Goal: Task Accomplishment & Management: Complete application form

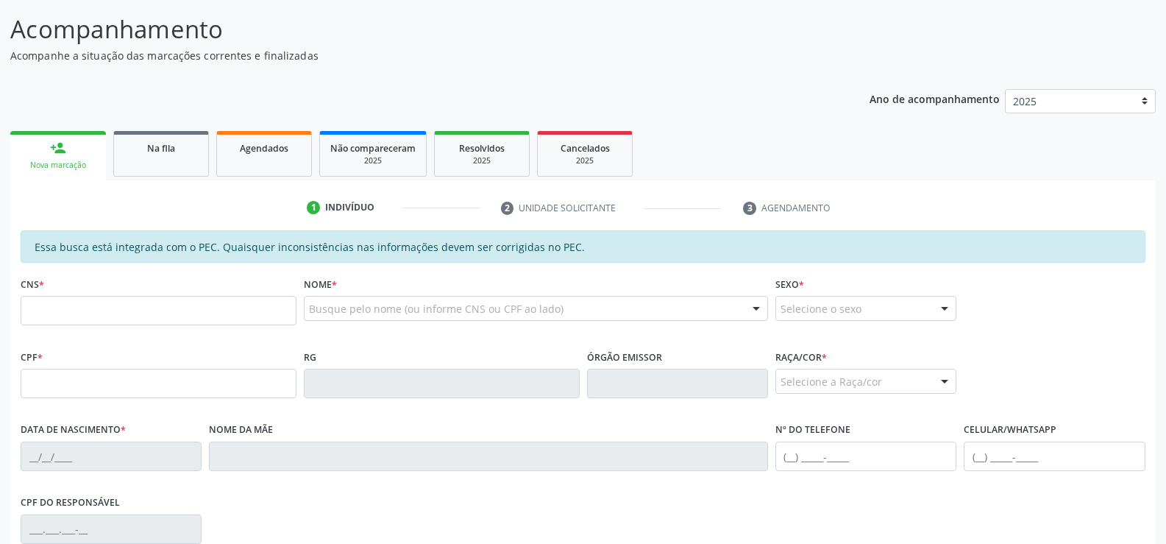
scroll to position [147, 0]
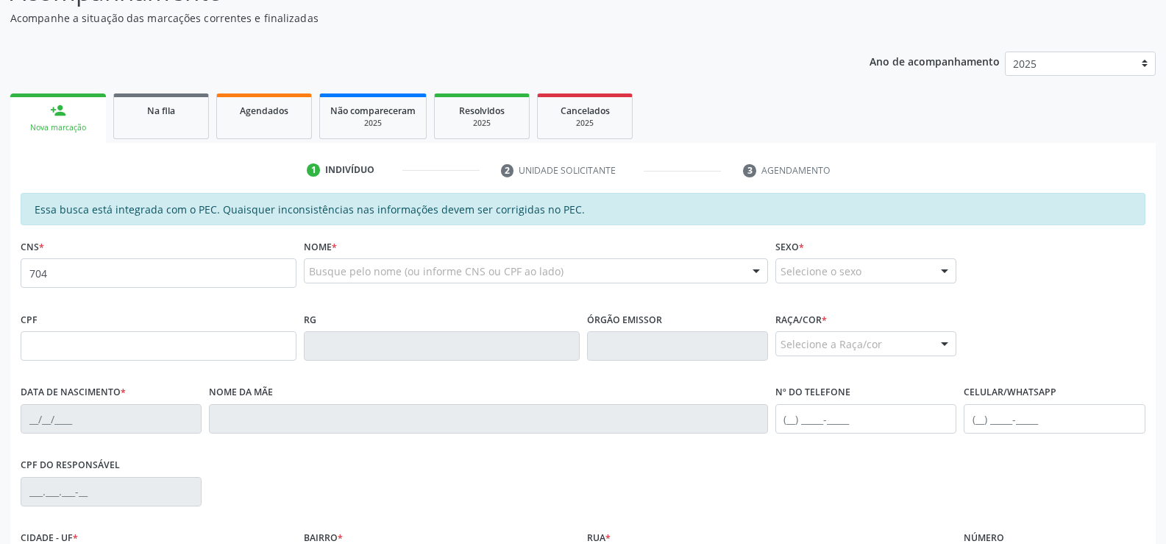
type input "704 8015 5474 8143"
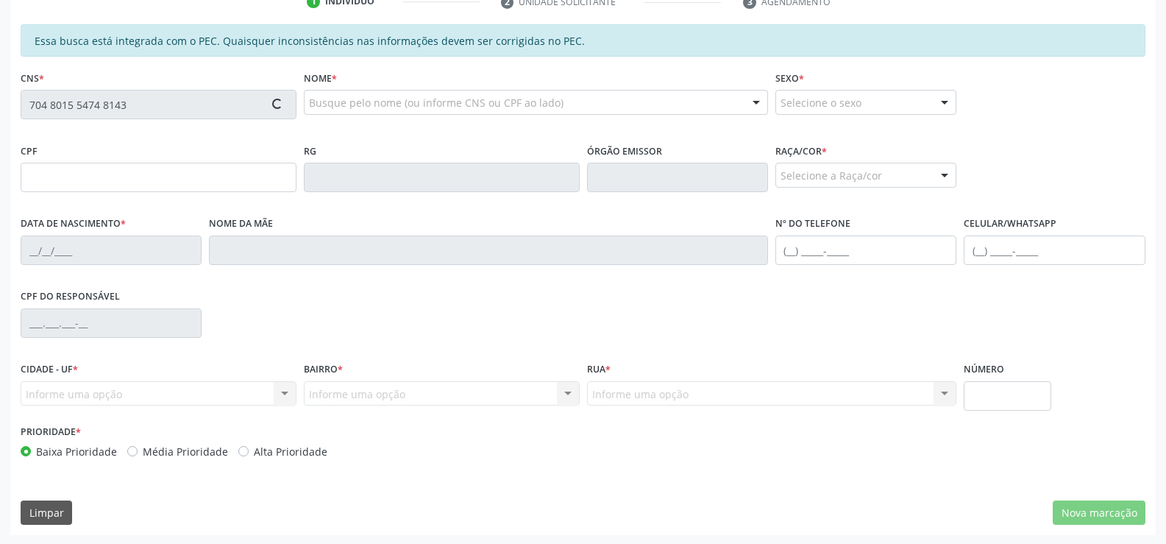
type input "381.437.204-20"
type input "[DATE]"
type input "Noêmia Maria da Conceição"
type input "[PHONE_NUMBER]"
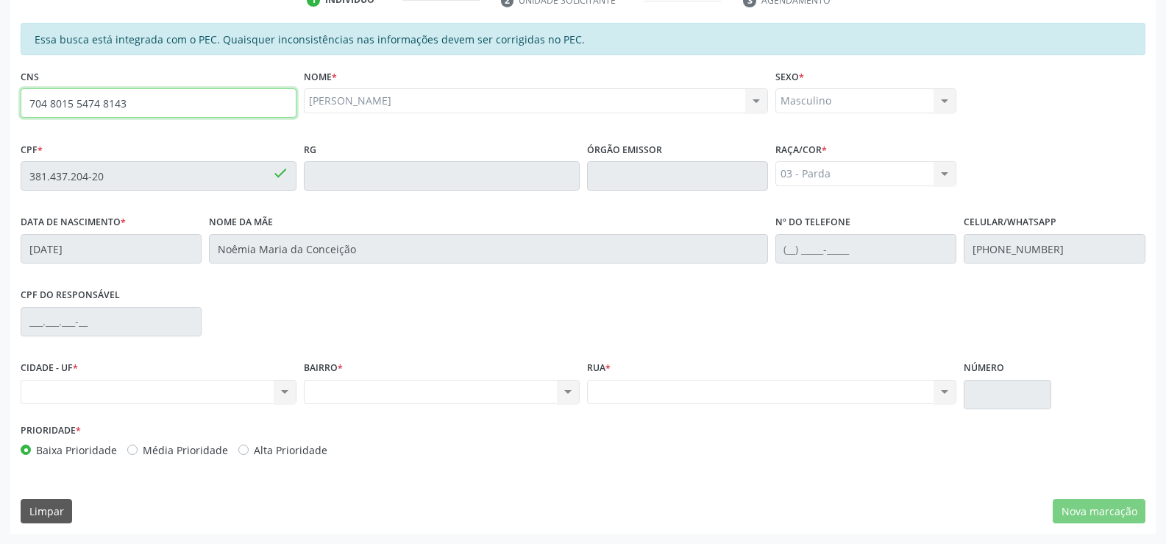
click at [150, 102] on input "704 8015 5474 8143" at bounding box center [159, 102] width 276 height 29
type input "7"
type input "704 6041 9914 3426"
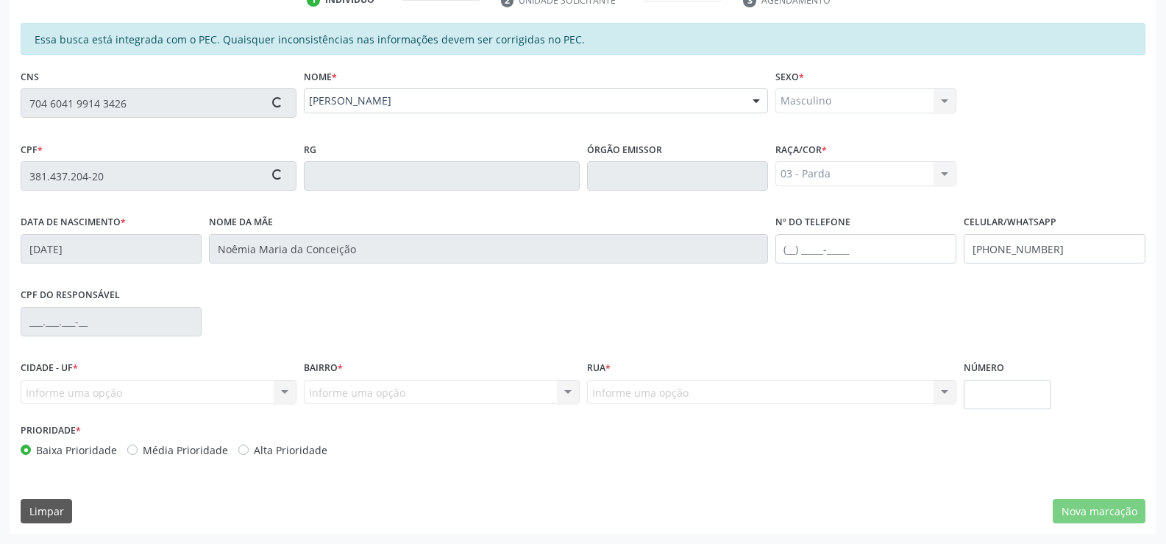
type input "828.203.684-68"
type input "[DATE]"
type input "[PERSON_NAME] da Conceio"
type input "[PHONE_NUMBER]"
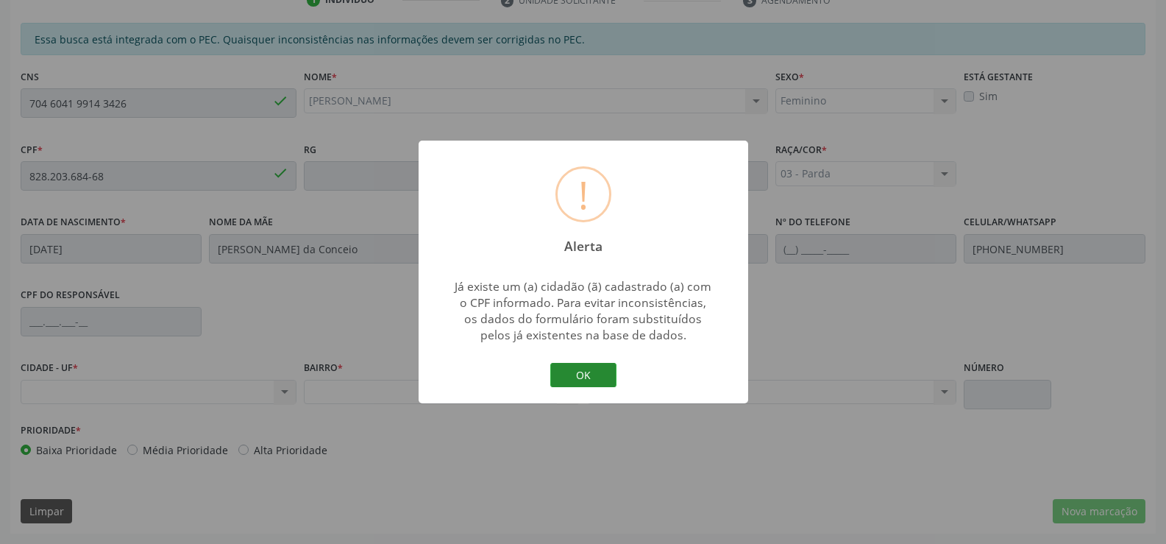
click at [584, 370] on button "OK" at bounding box center [583, 375] width 66 height 25
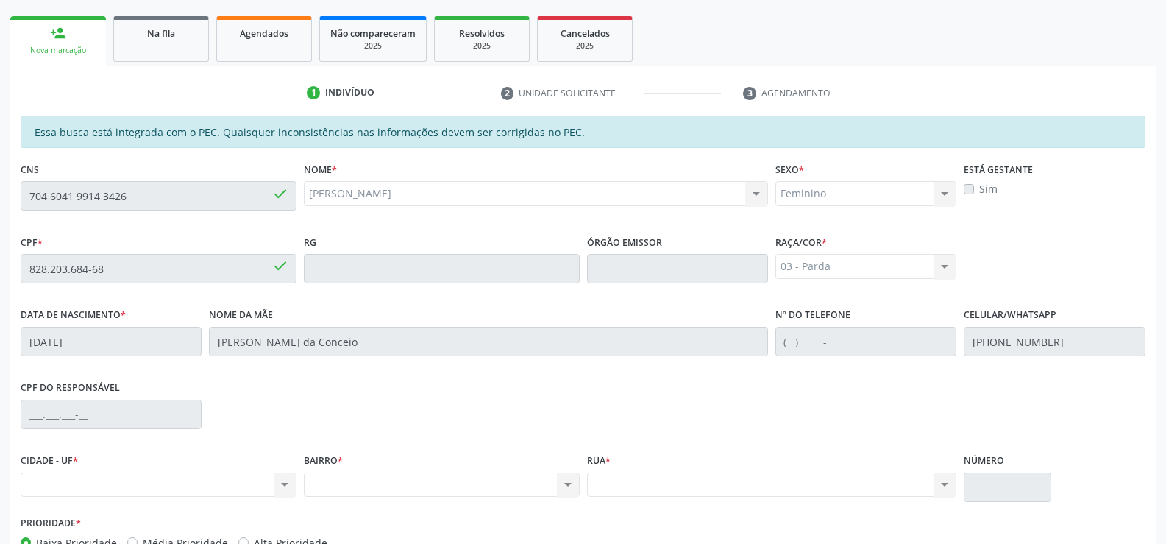
scroll to position [96, 0]
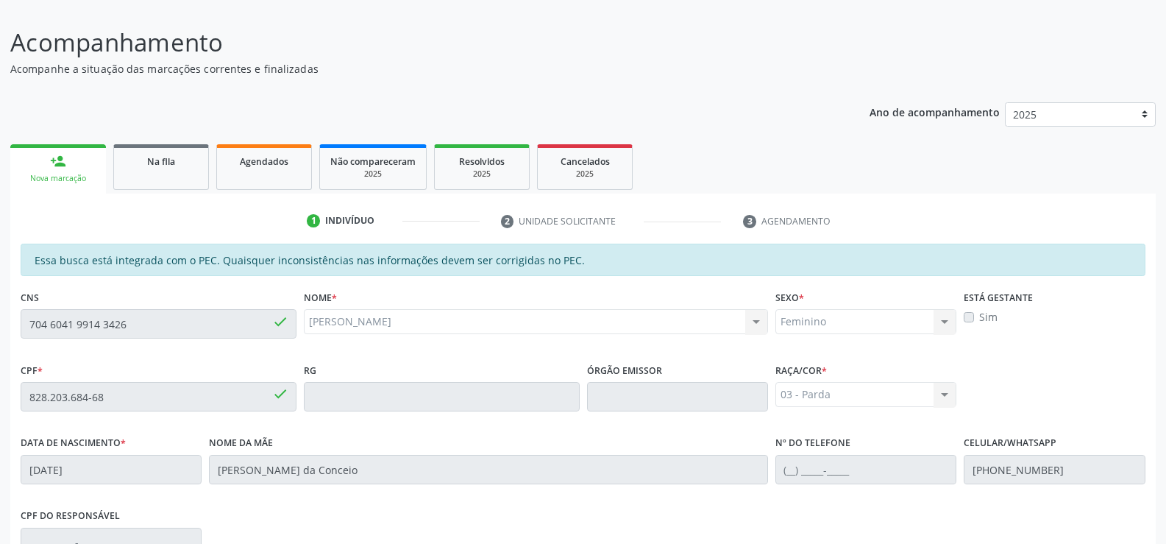
click at [63, 174] on div "Nova marcação" at bounding box center [58, 178] width 75 height 11
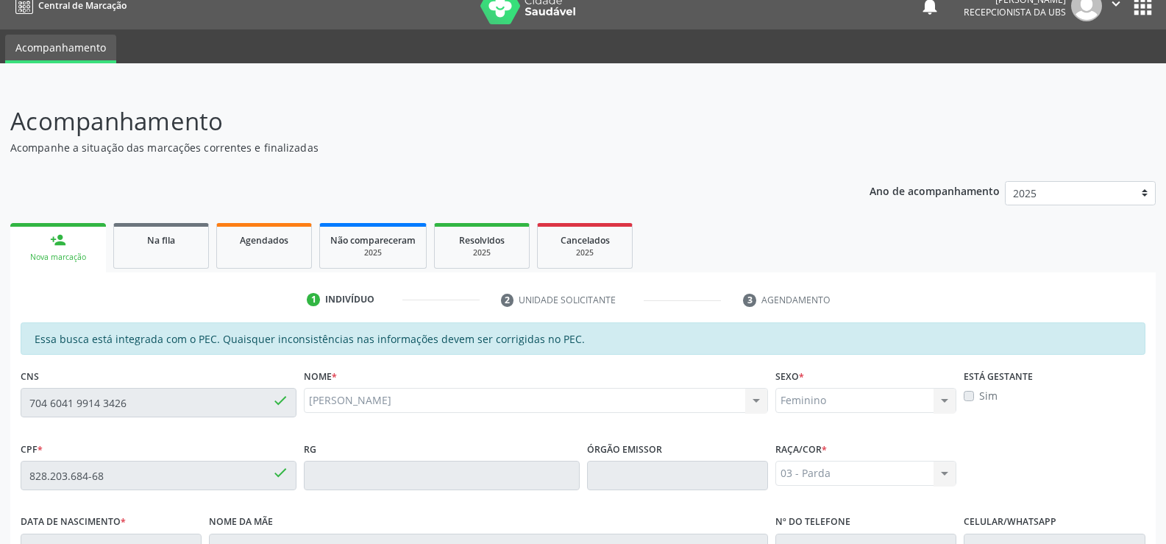
scroll to position [0, 0]
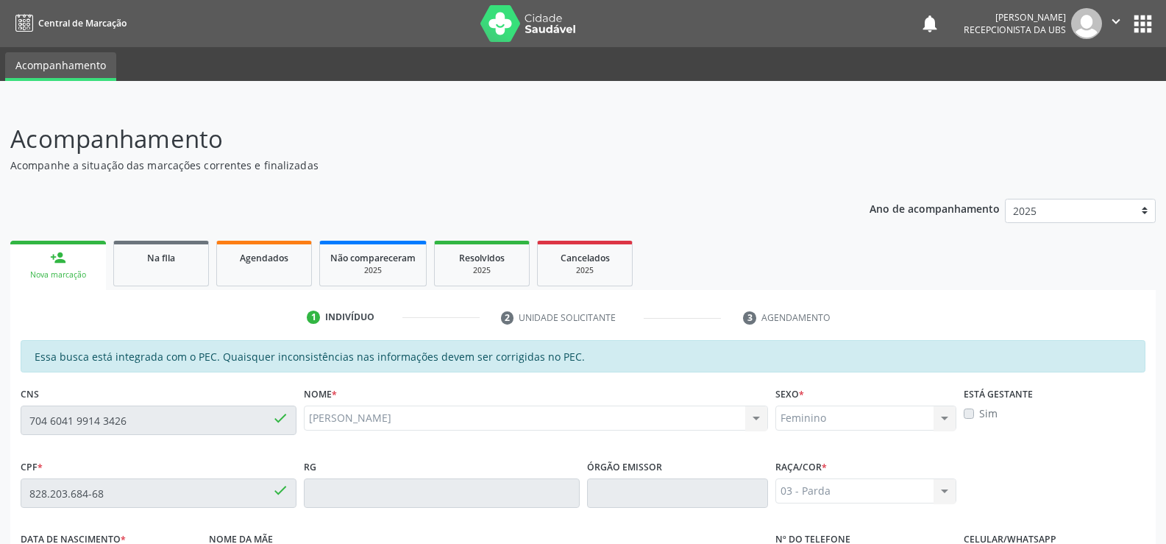
click at [82, 263] on link "person_add Nova marcação" at bounding box center [58, 265] width 96 height 49
click at [62, 264] on div "person_add" at bounding box center [58, 257] width 16 height 16
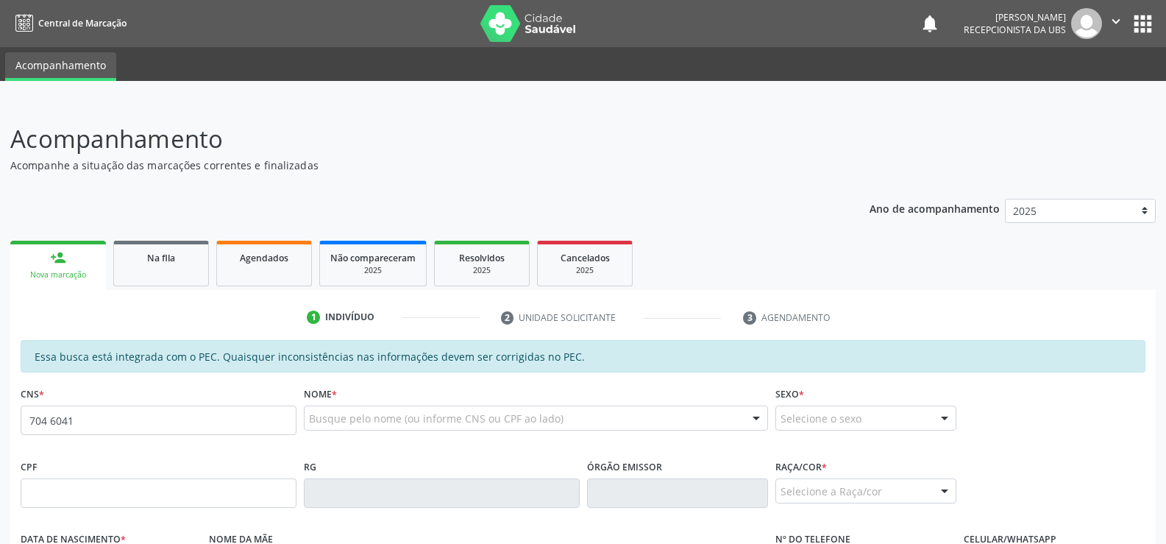
type input "704 6041 9914 3426"
type input "828.203.684-68"
type input "29/01/1976"
type input "Marlene Madalena da Conceio"
type input "(82) 99404-9520"
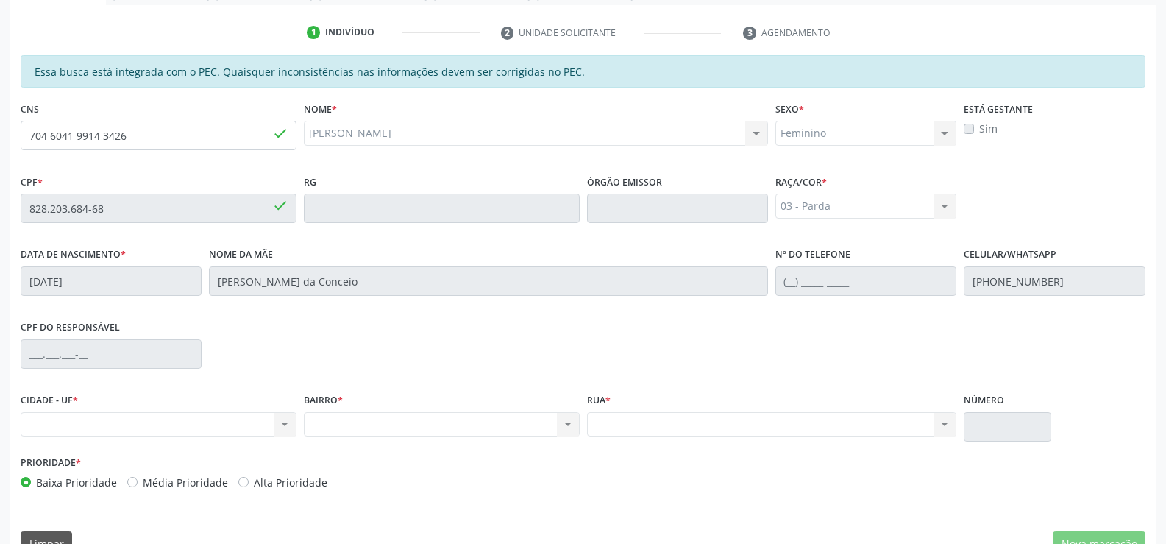
scroll to position [317, 0]
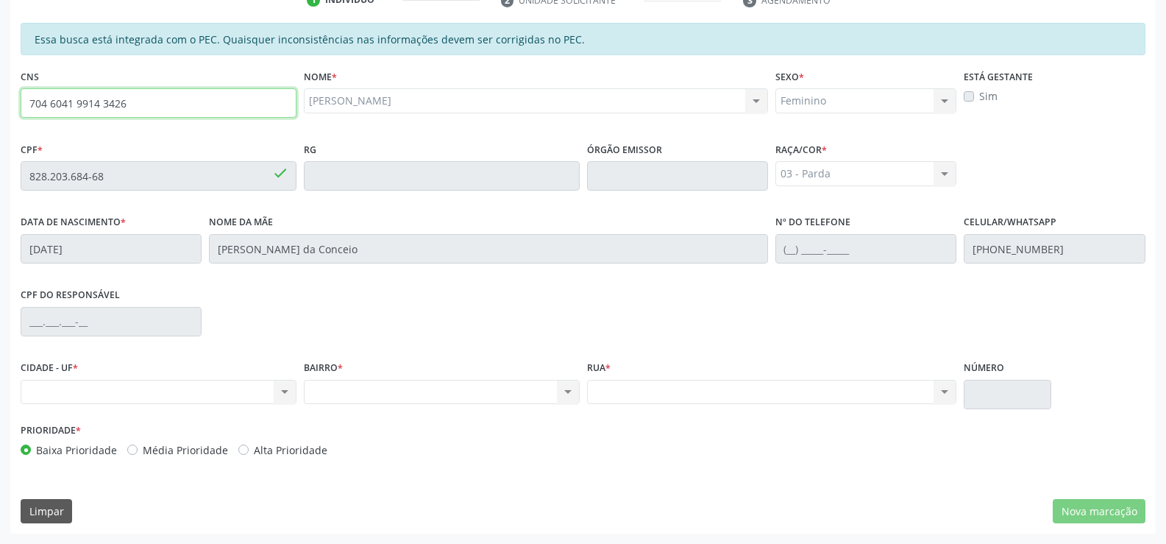
click at [136, 102] on input "704 6041 9914 3426" at bounding box center [159, 102] width 276 height 29
type input "7"
type input "705 0048 2731 7459"
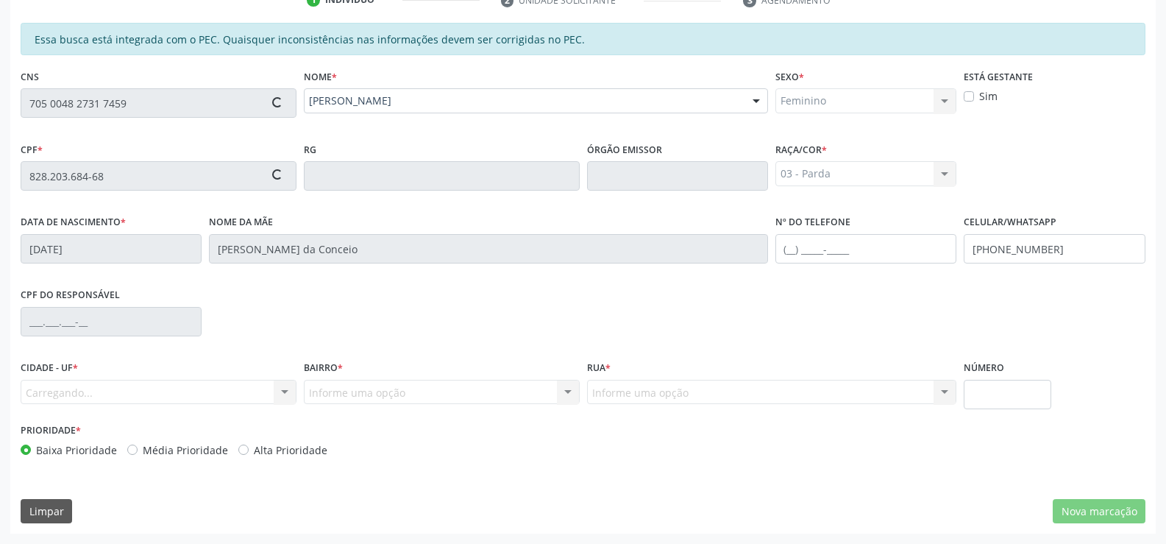
type input "871.507.604-06"
type input "07/09/1970"
type input "Enilda Maria da Silva Ferreira"
type input "(82) 99149-6492"
type input "39"
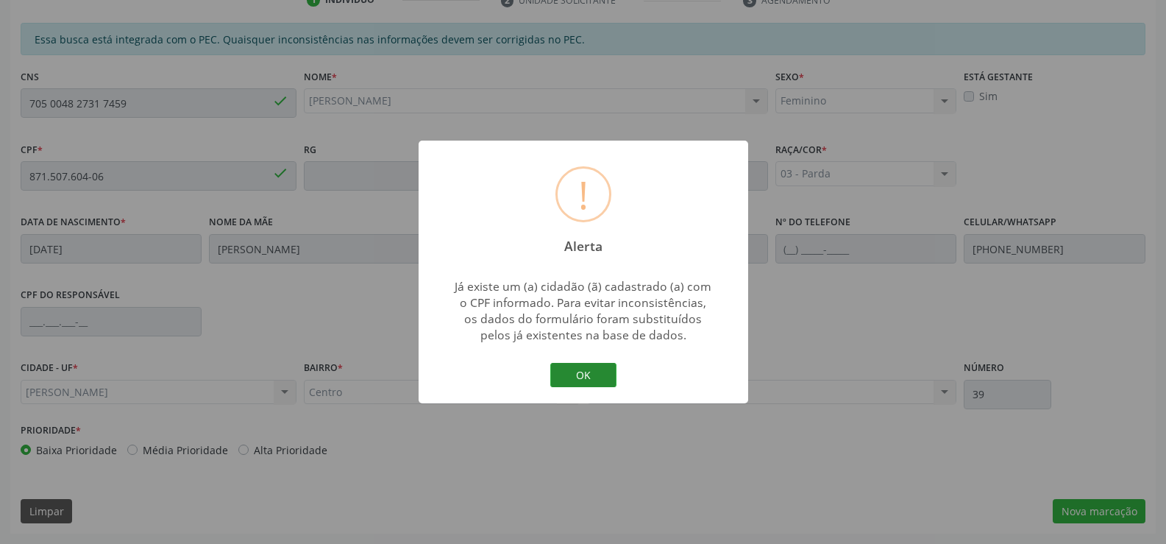
click at [578, 376] on button "OK" at bounding box center [583, 375] width 66 height 25
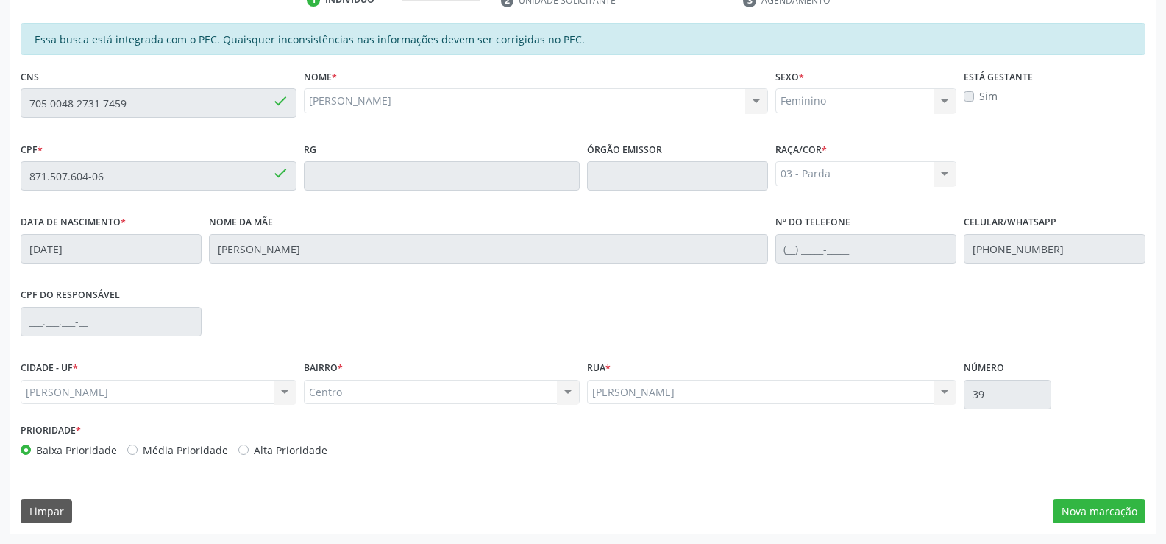
scroll to position [96, 0]
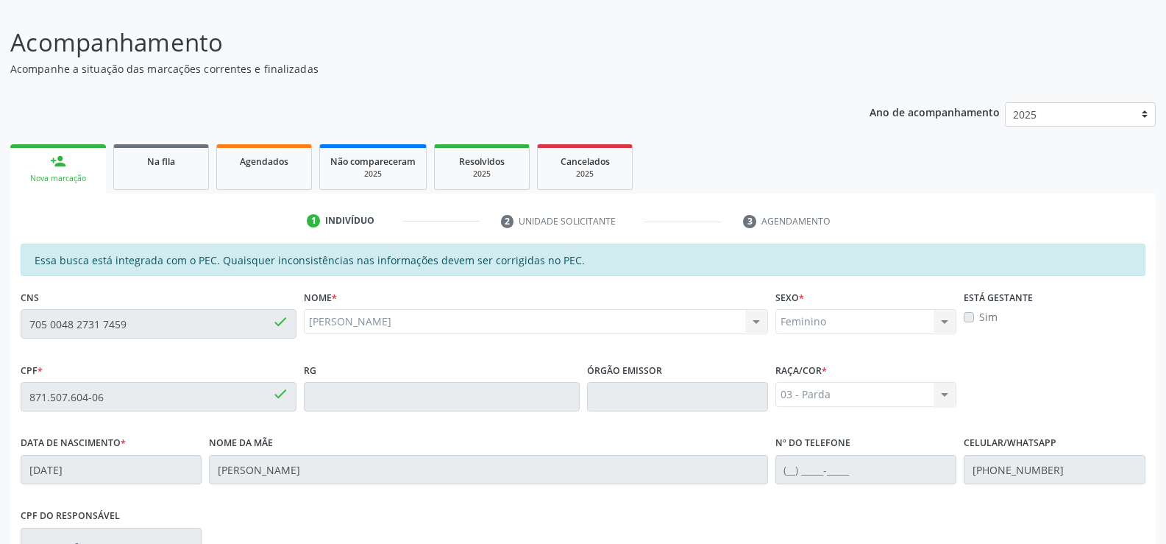
click at [58, 164] on div "person_add" at bounding box center [58, 161] width 16 height 16
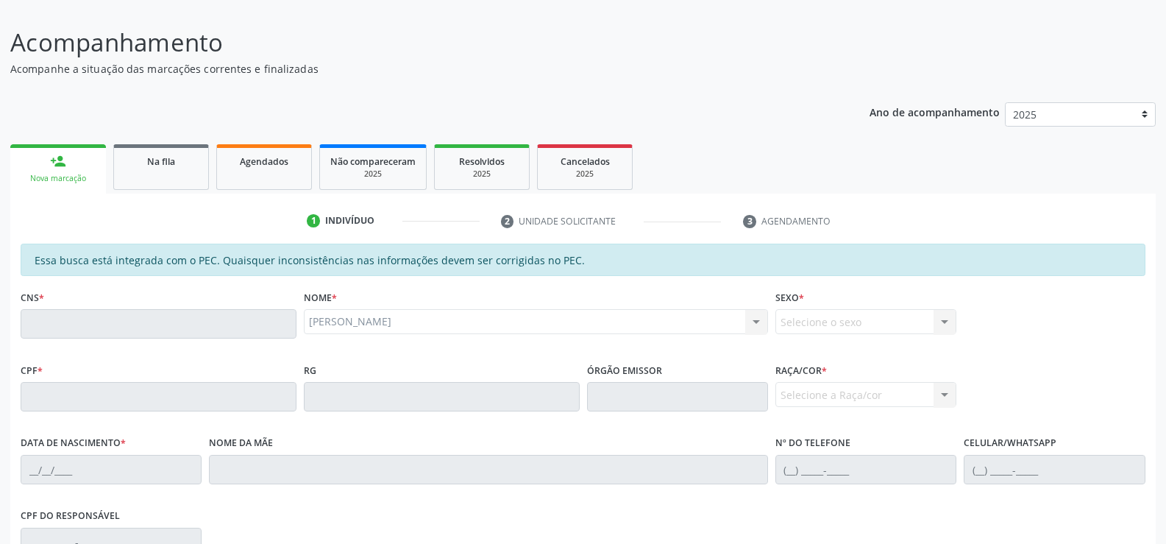
scroll to position [0, 0]
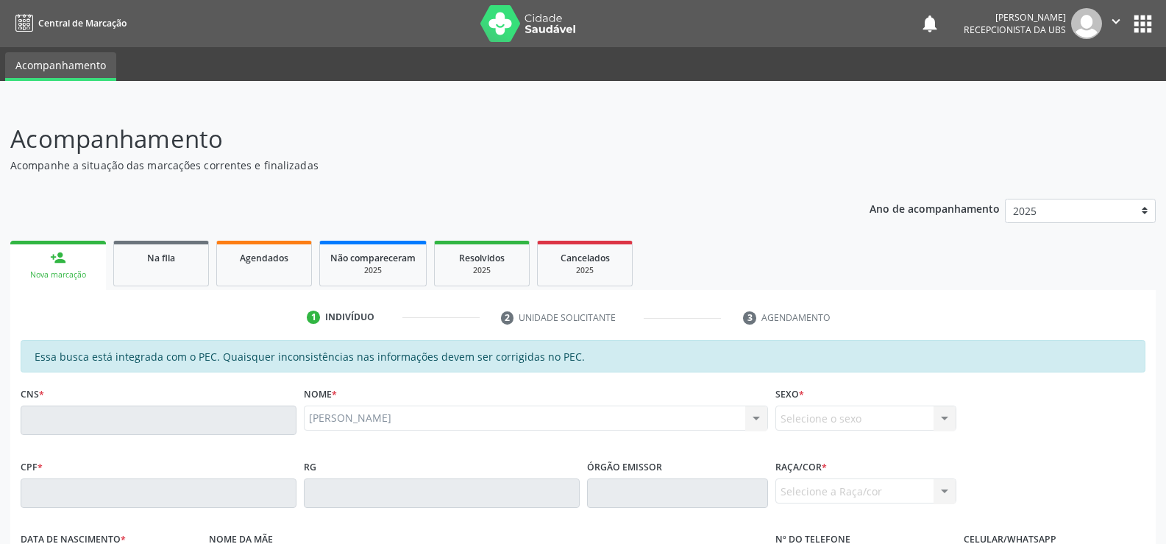
click at [42, 261] on link "person_add Nova marcação" at bounding box center [58, 265] width 96 height 49
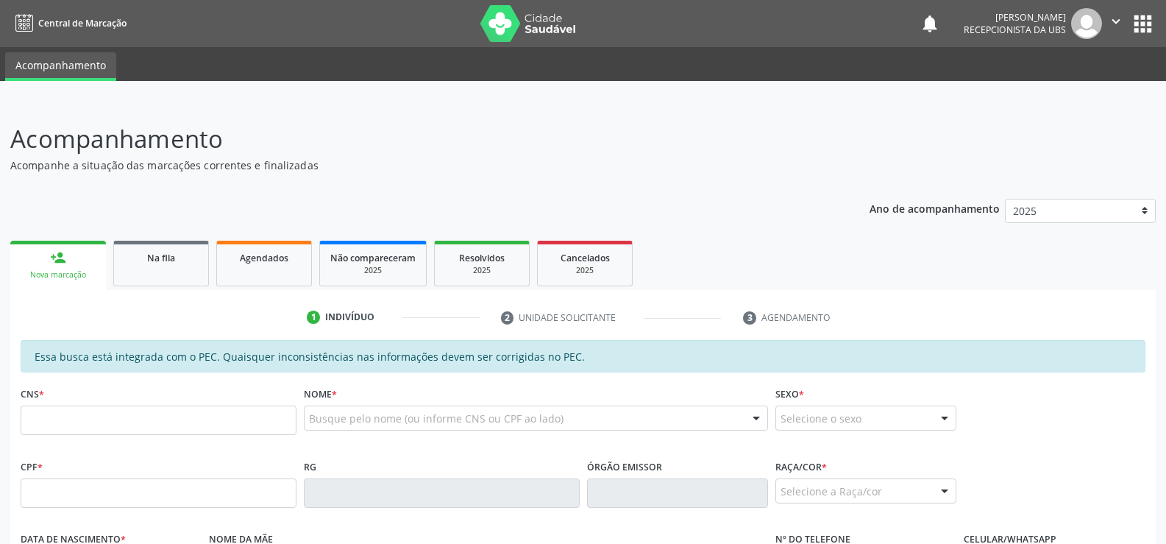
click at [60, 268] on link "person_add Nova marcação" at bounding box center [58, 265] width 96 height 49
click at [102, 428] on input "text" at bounding box center [159, 419] width 276 height 29
type input "704 2012 9965 8089"
type input "28/02/1974"
type input "Maria Benedita dos Santos"
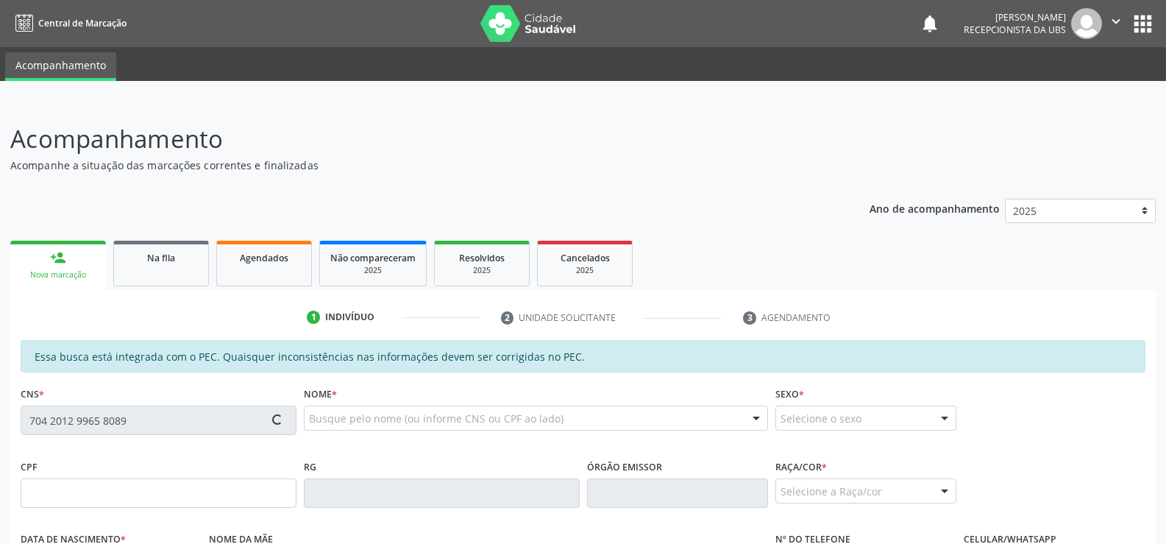
type input "(82) 9921-3010"
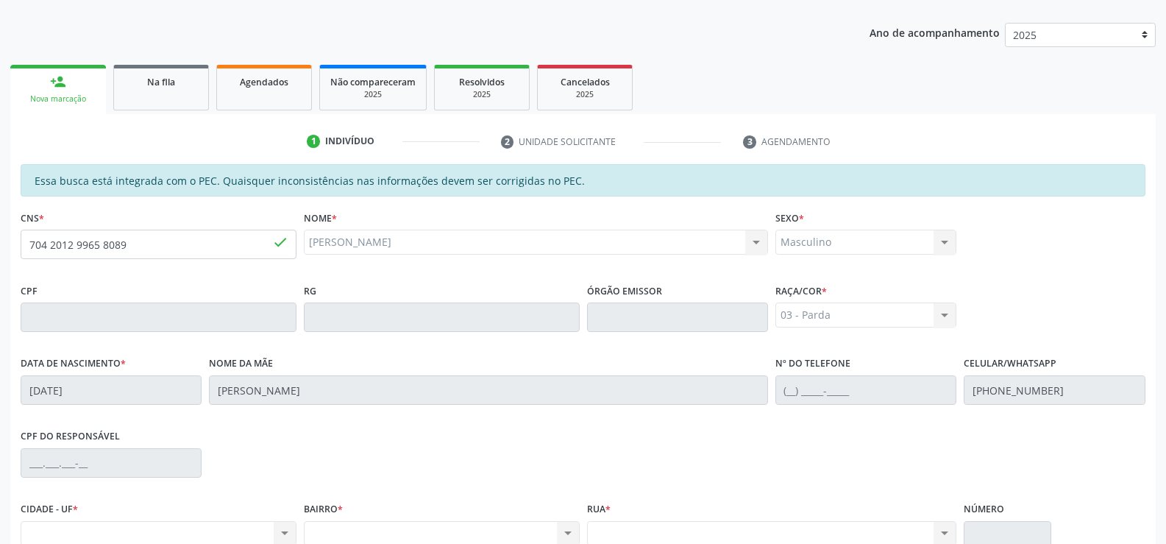
scroll to position [170, 0]
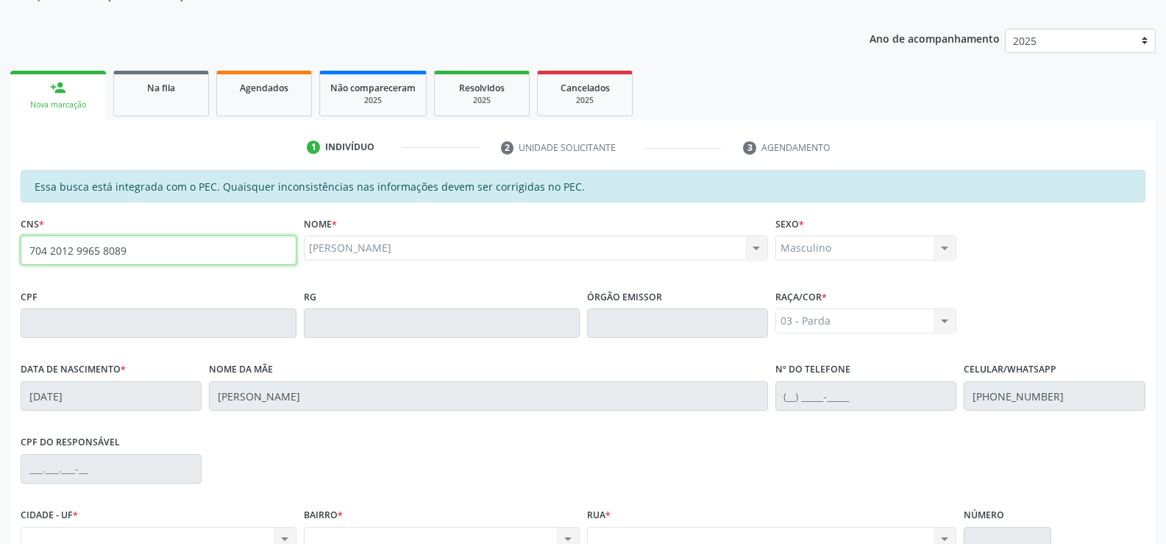
click at [148, 250] on input "704 2012 9965 8089" at bounding box center [159, 249] width 276 height 29
type input "7"
type input "704 0031 4218 2370"
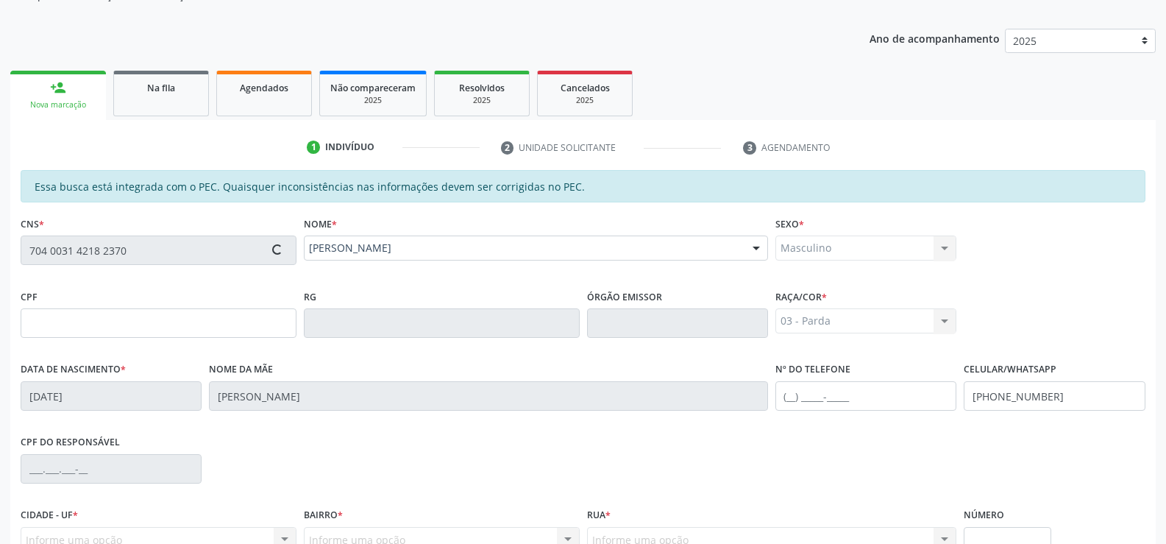
type input "096.406.624-61"
type input "03/02/2005"
type input "Josenilda dos Santos Silva"
type input "(82) 99335-4875"
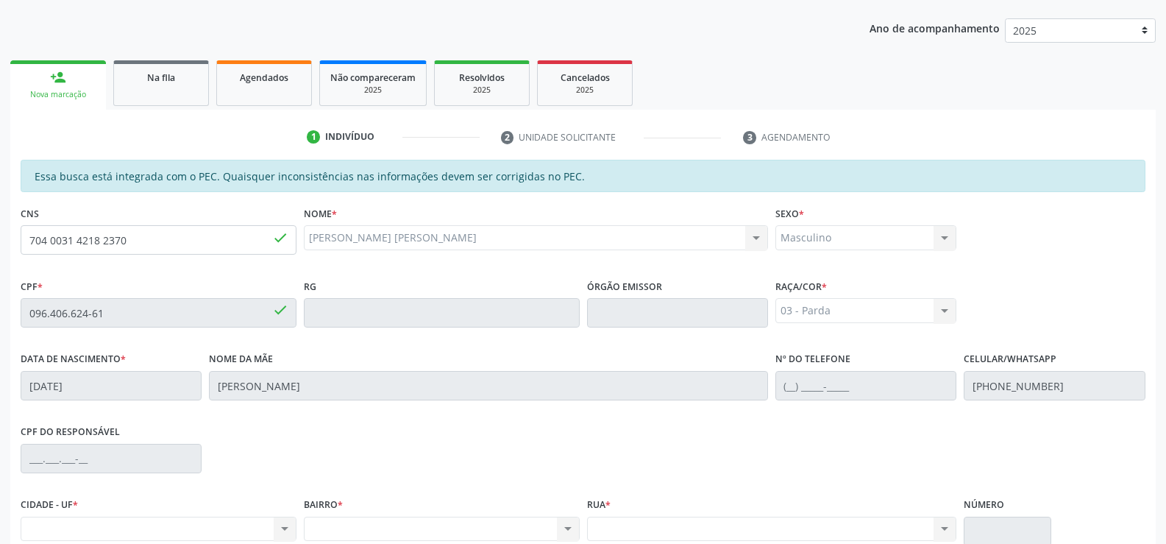
scroll to position [317, 0]
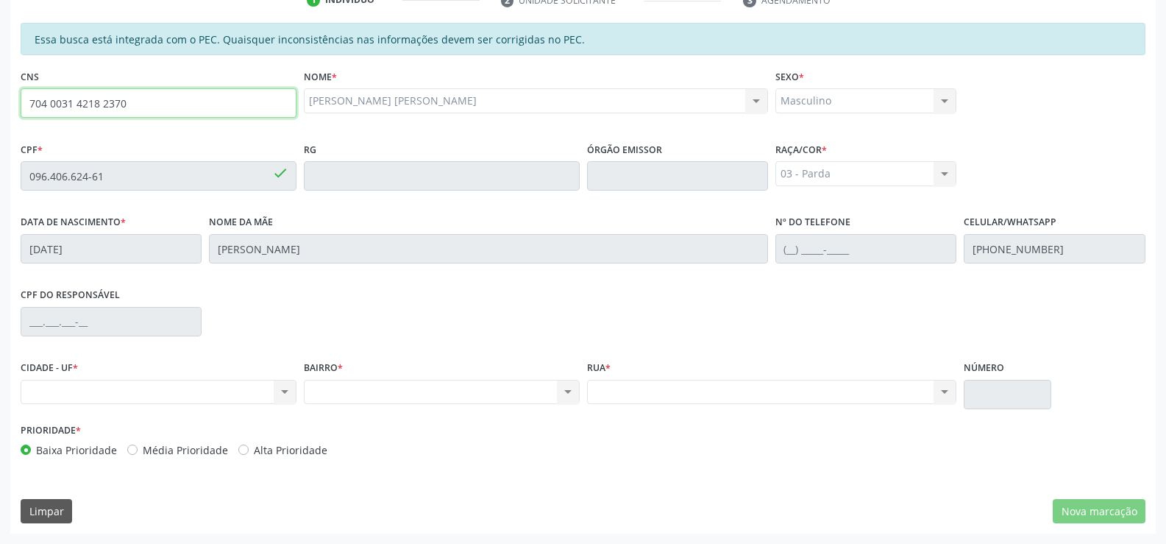
click at [135, 107] on input "704 0031 4218 2370" at bounding box center [159, 102] width 276 height 29
type input "7"
type input "706 2025 4397 0160"
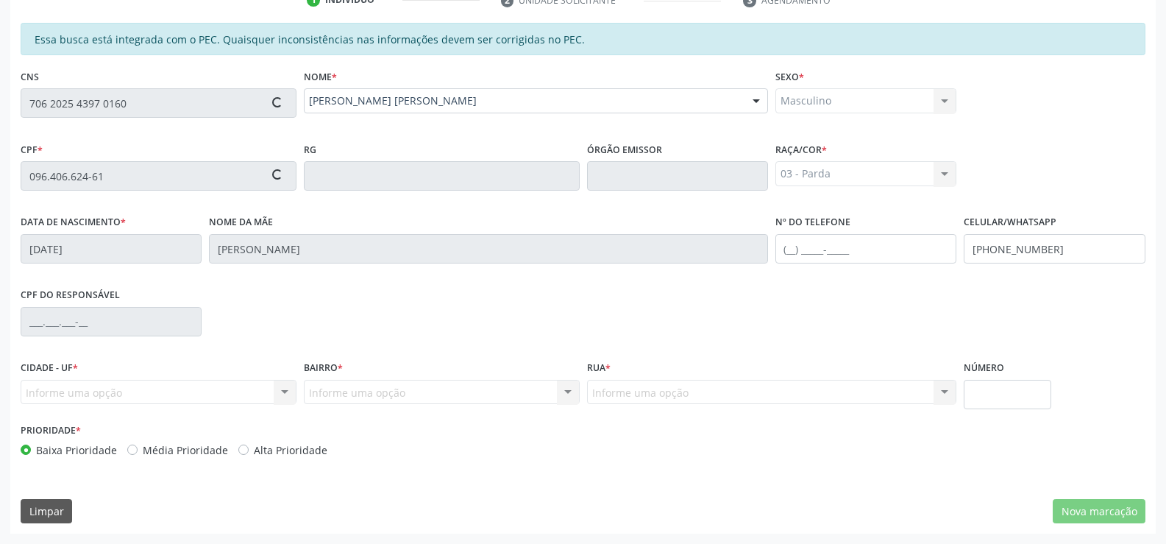
type input "113.327.674-19"
type input "30/04/2003"
type input "Elizabete Maria de Oliveira Esperidiao"
type input "(82) 99103-4384"
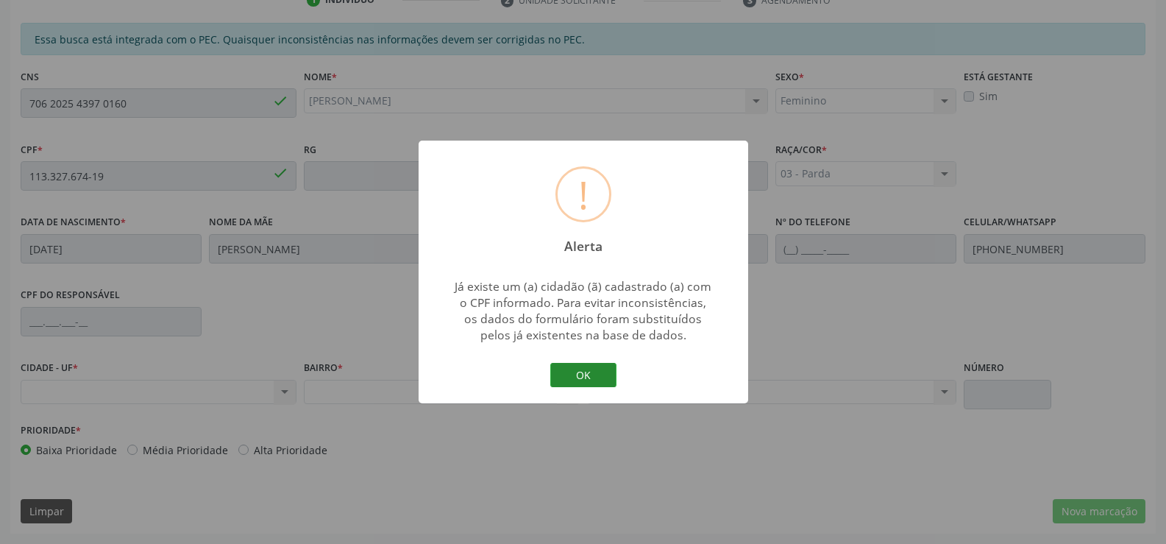
click at [589, 373] on button "OK" at bounding box center [583, 375] width 66 height 25
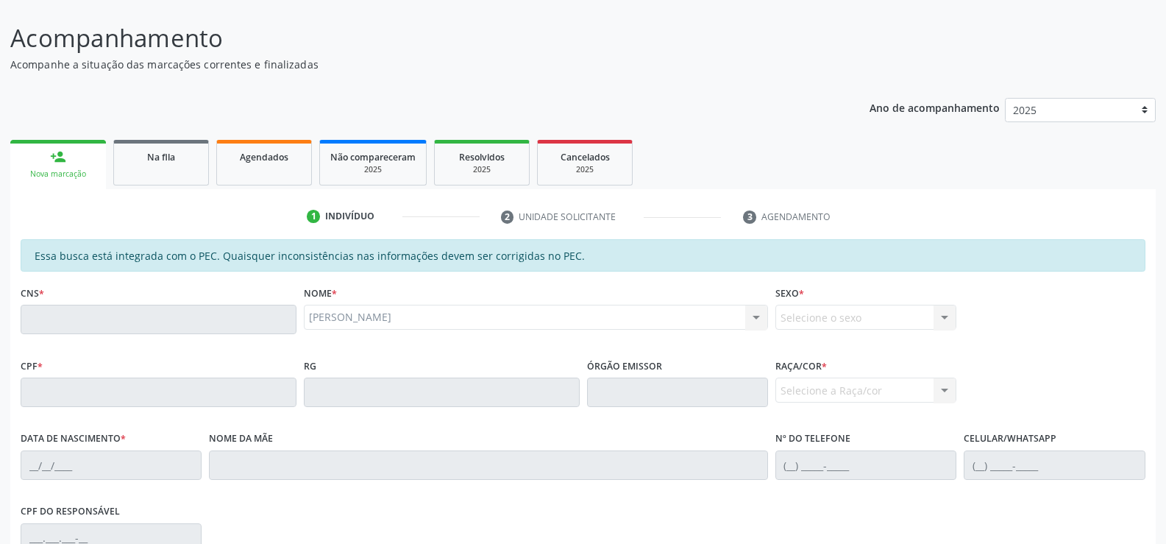
scroll to position [96, 0]
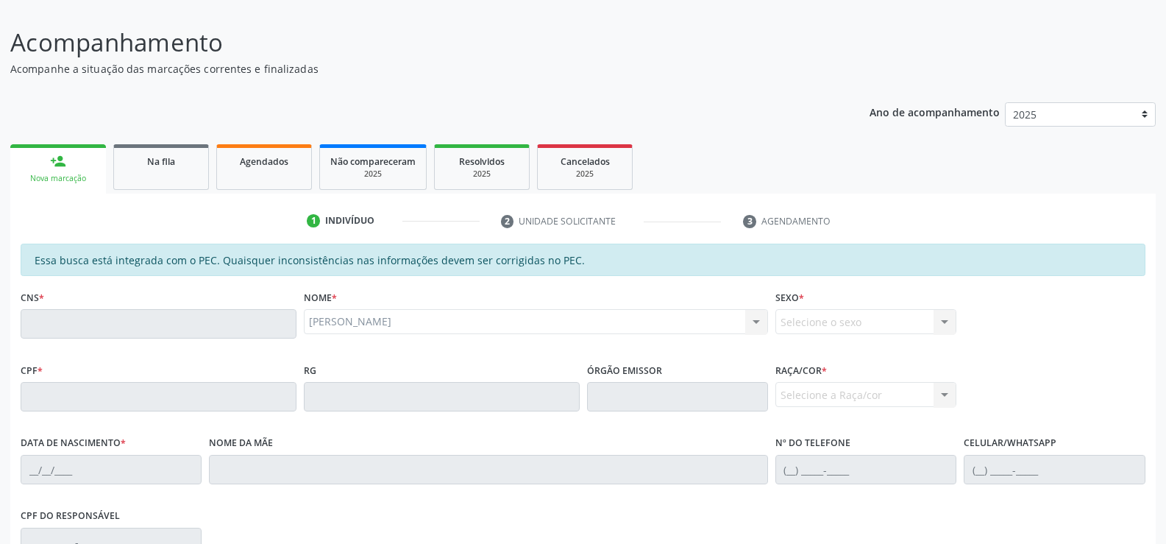
click at [60, 175] on div "Nova marcação" at bounding box center [58, 178] width 75 height 11
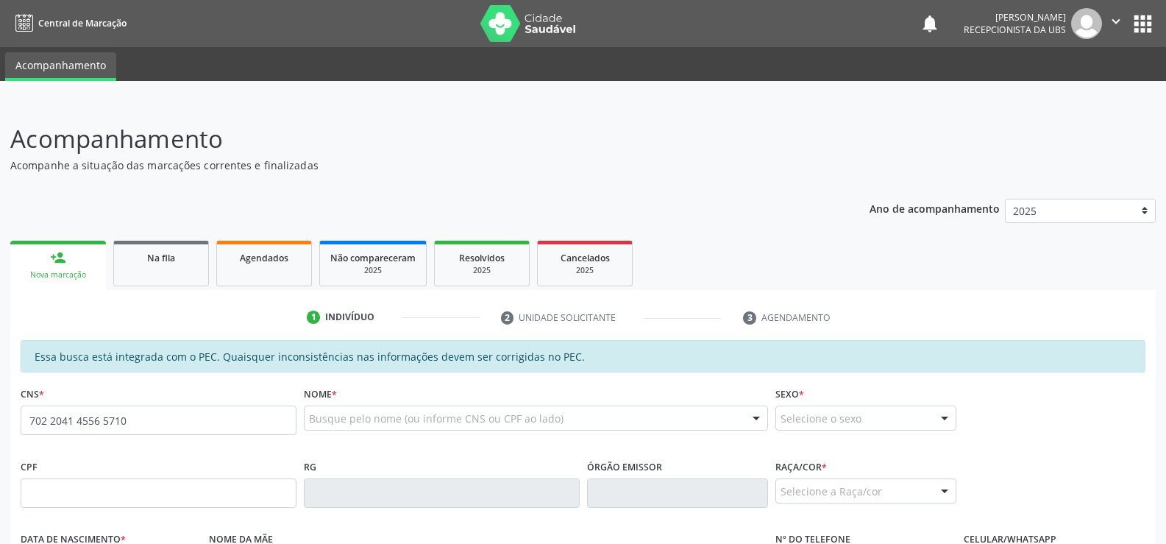
type input "702 2041 4556 5710"
type input "483.034.024-04"
type input "1[DATE]"
type input "[PERSON_NAME]"
type input "[PHONE_NUMBER]"
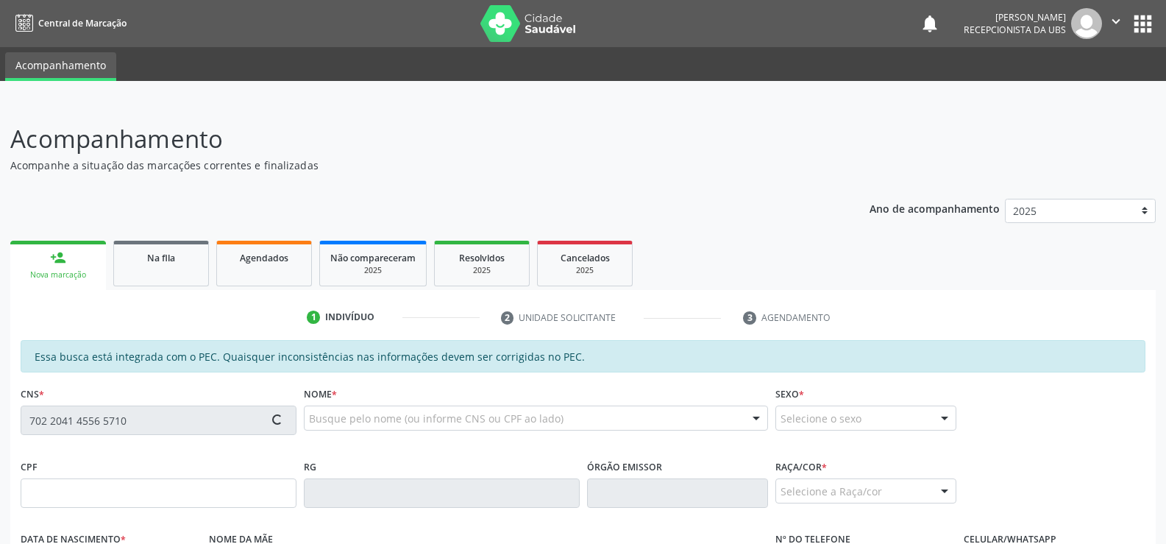
type input "116"
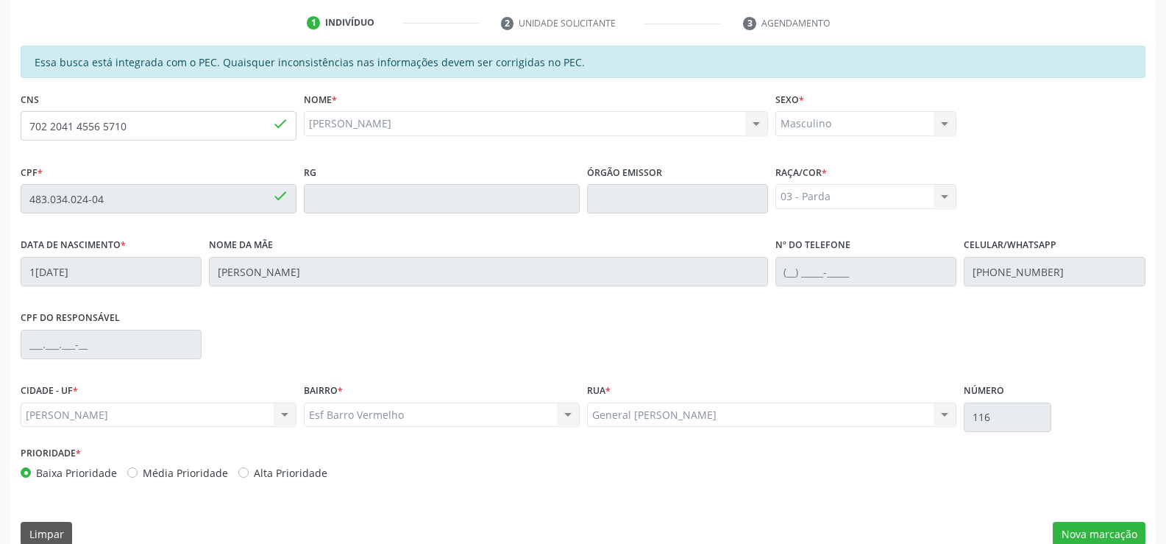
scroll to position [317, 0]
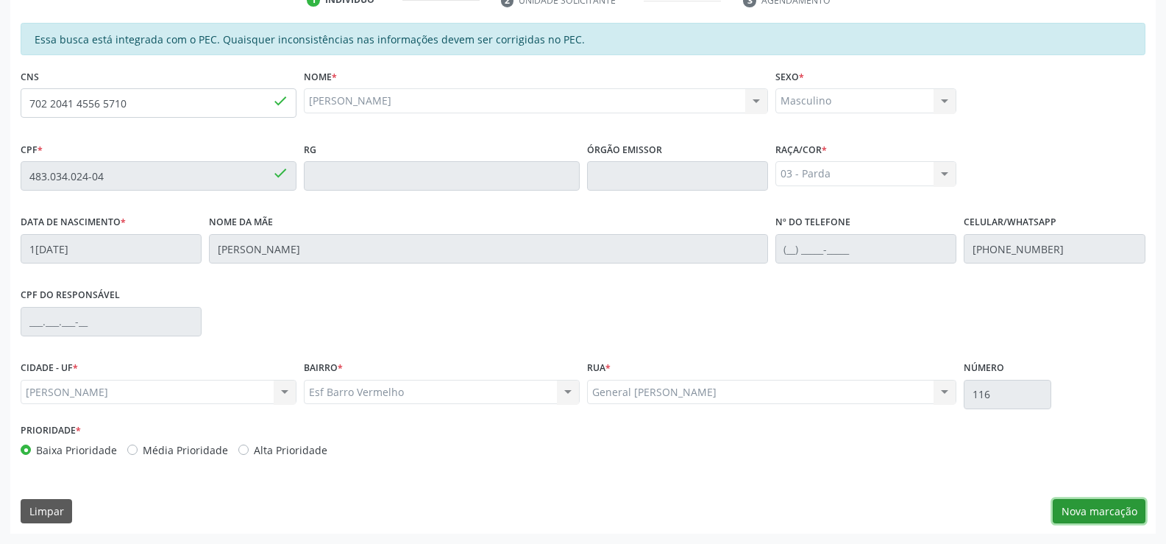
click at [1072, 513] on button "Nova marcação" at bounding box center [1099, 511] width 93 height 25
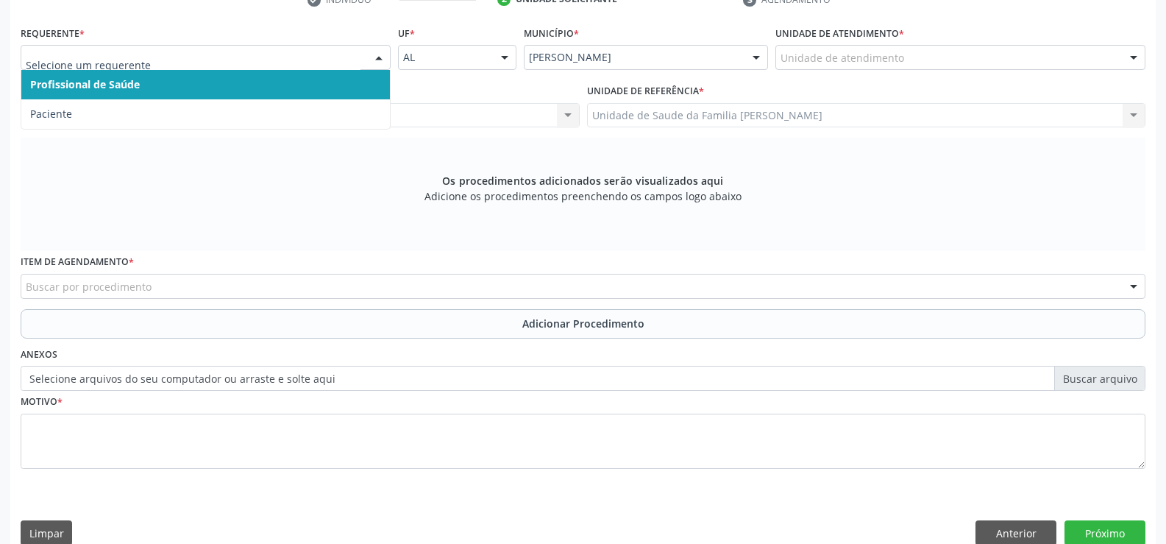
click at [383, 53] on div at bounding box center [379, 58] width 22 height 25
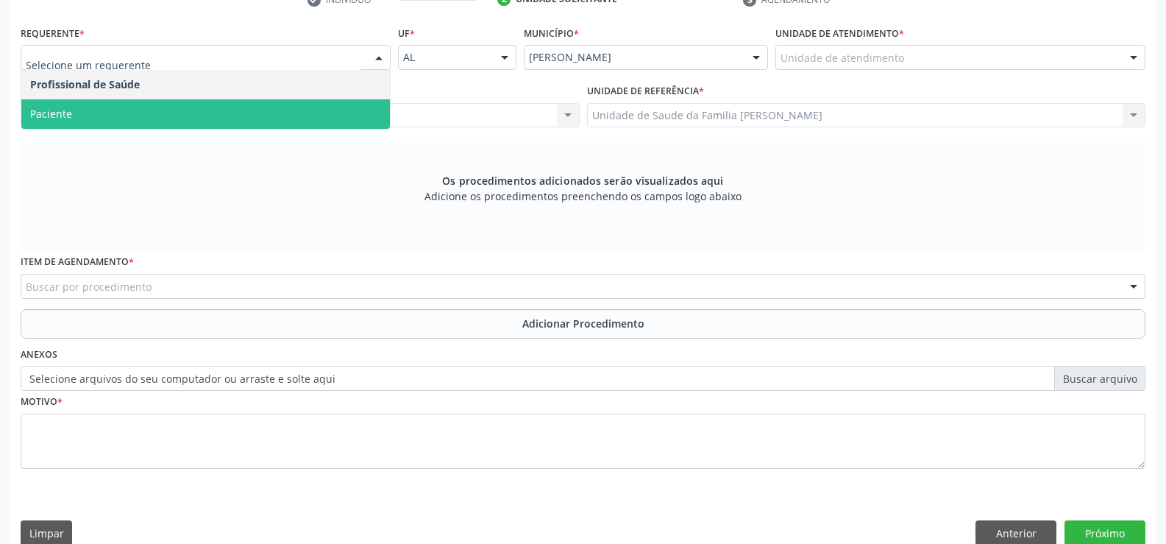
click at [293, 116] on span "Paciente" at bounding box center [205, 113] width 369 height 29
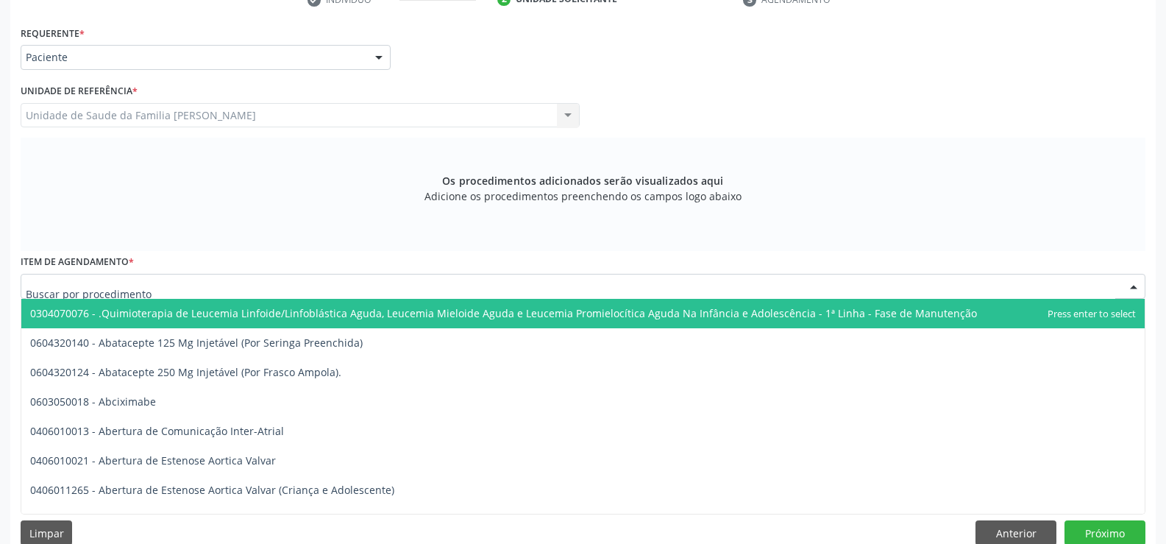
click at [303, 286] on div at bounding box center [583, 286] width 1125 height 25
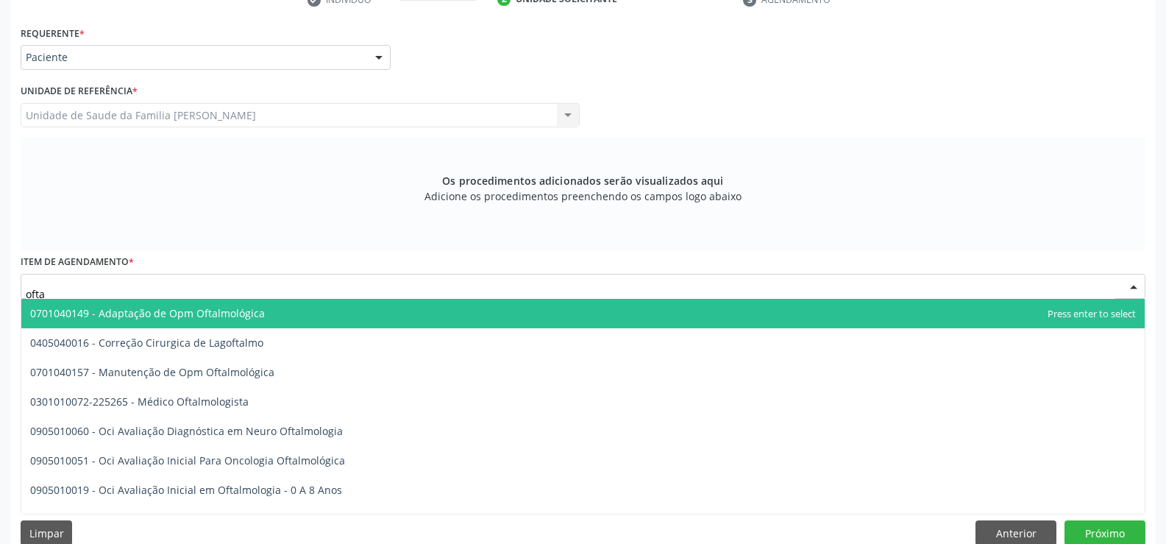
type input "oftal"
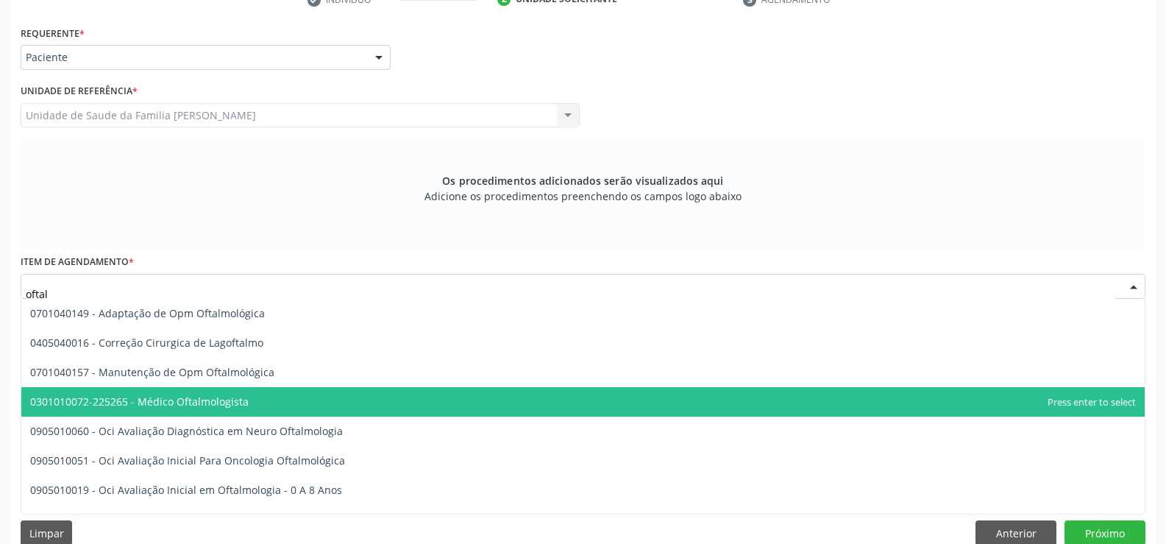
click at [244, 403] on span "0301010072-225265 - Médico Oftalmologista" at bounding box center [139, 401] width 219 height 14
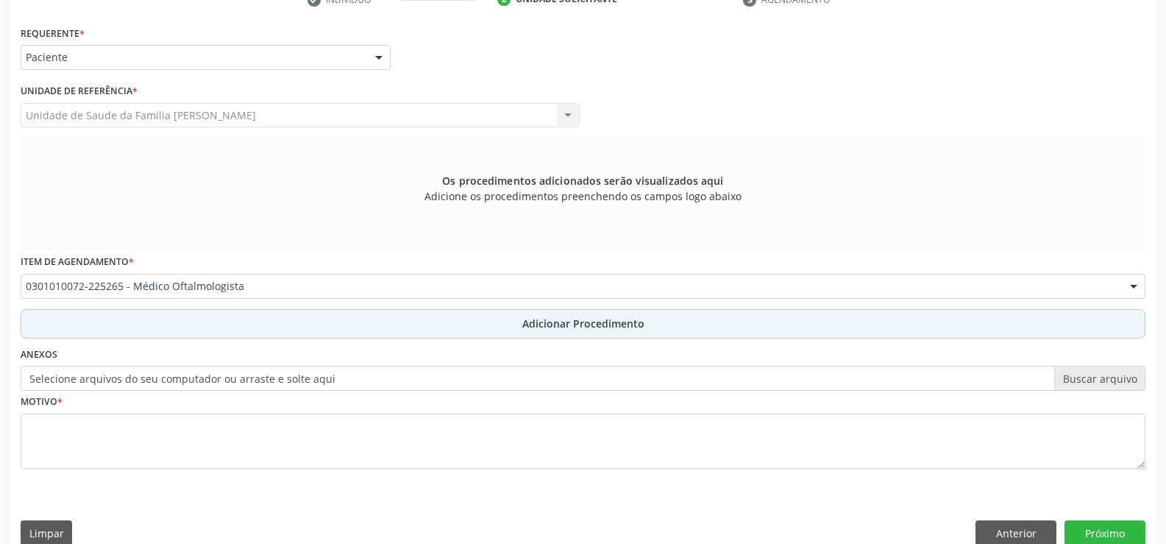
click at [542, 323] on span "Adicionar Procedimento" at bounding box center [583, 323] width 122 height 15
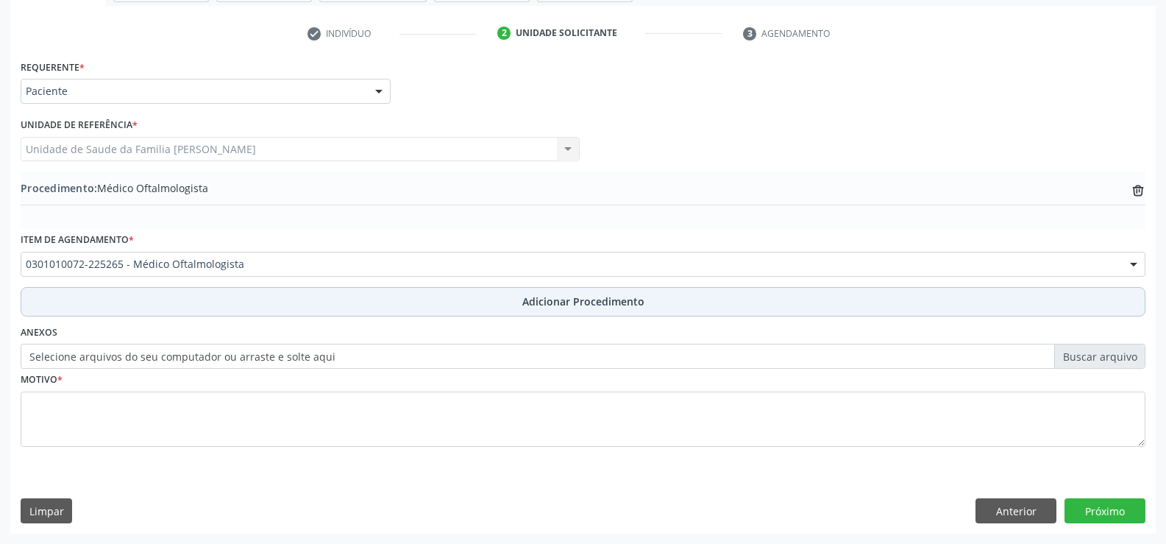
scroll to position [284, 0]
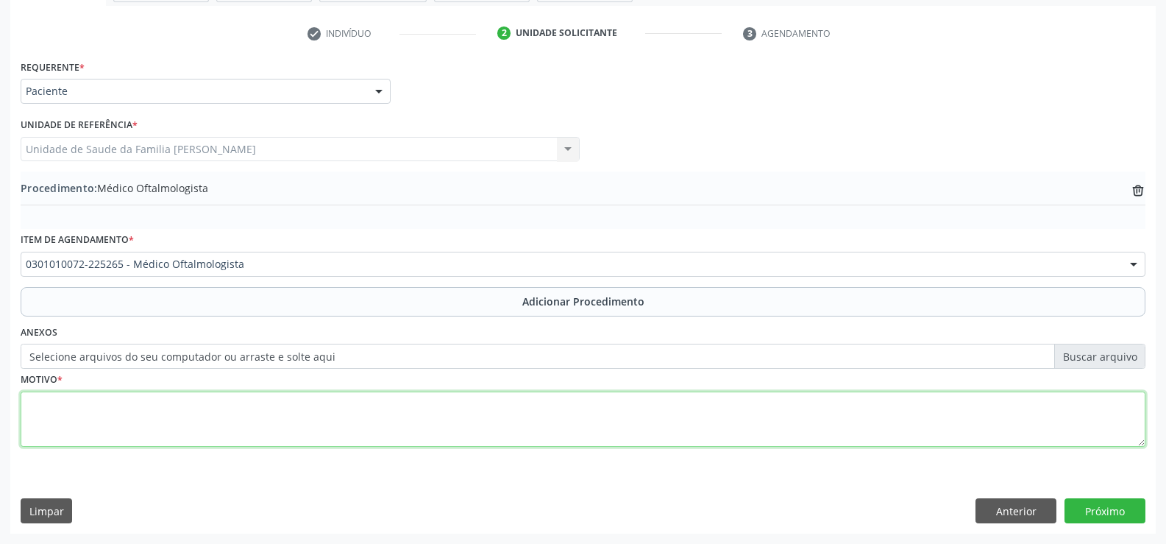
click at [339, 413] on textarea at bounding box center [583, 419] width 1125 height 56
type textarea "DM2 DE DIFÍCIL CONTROLE"
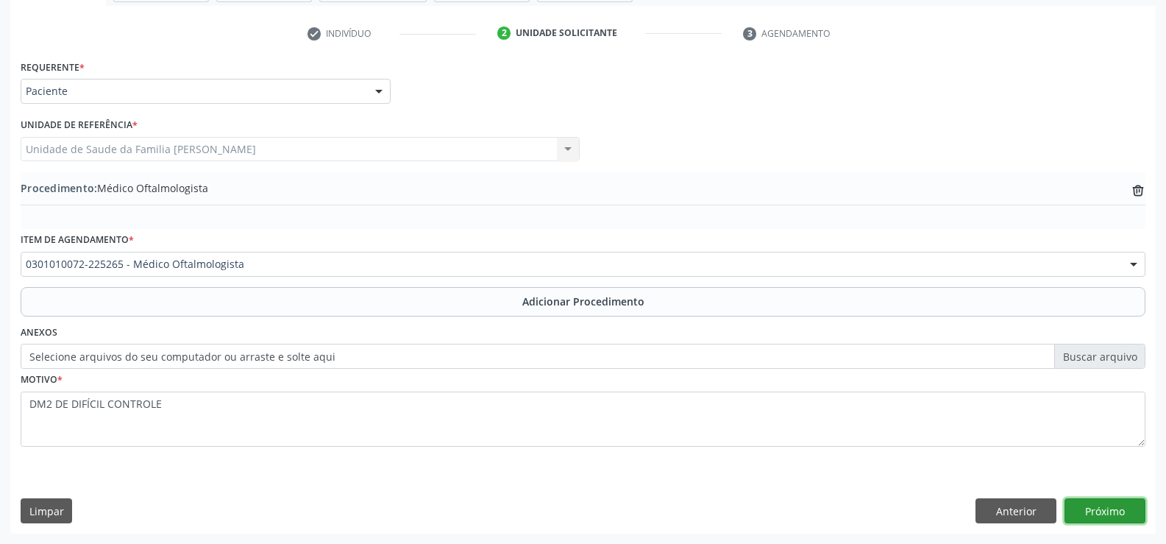
click at [1101, 507] on button "Próximo" at bounding box center [1105, 510] width 81 height 25
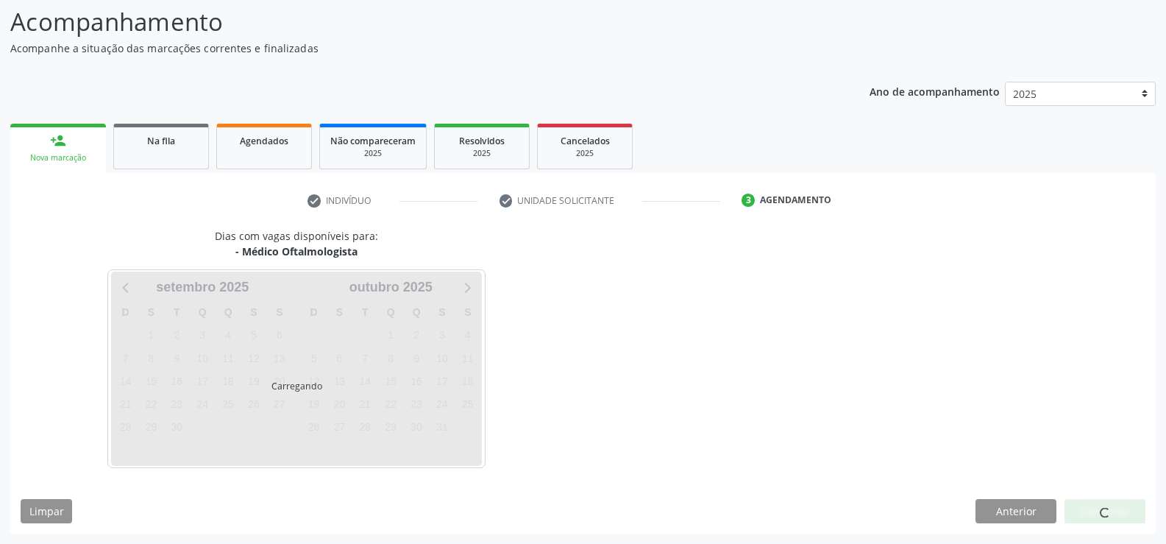
scroll to position [160, 0]
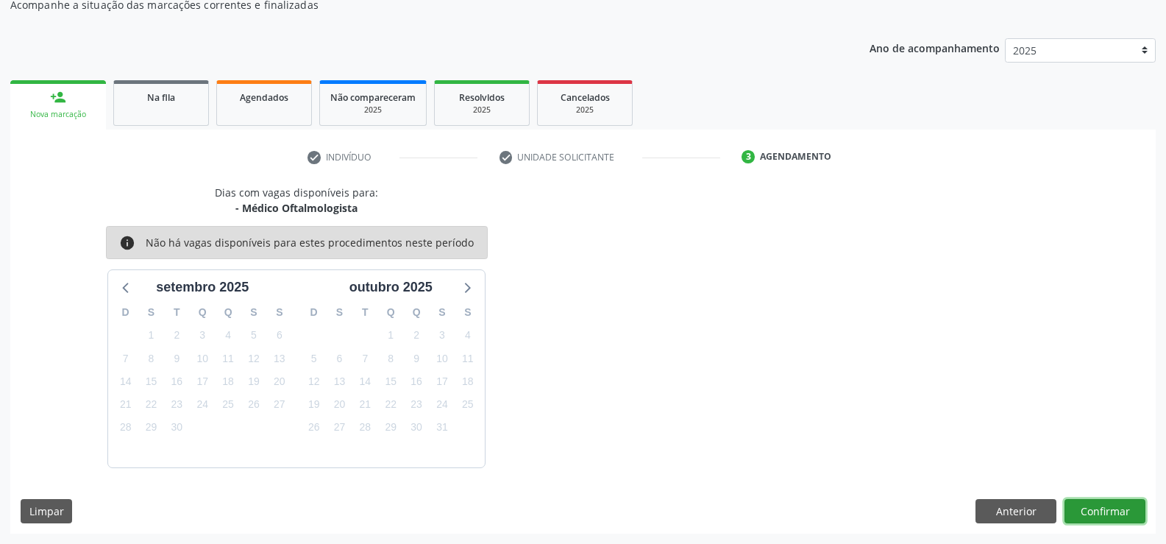
click at [1093, 507] on button "Confirmar" at bounding box center [1105, 511] width 81 height 25
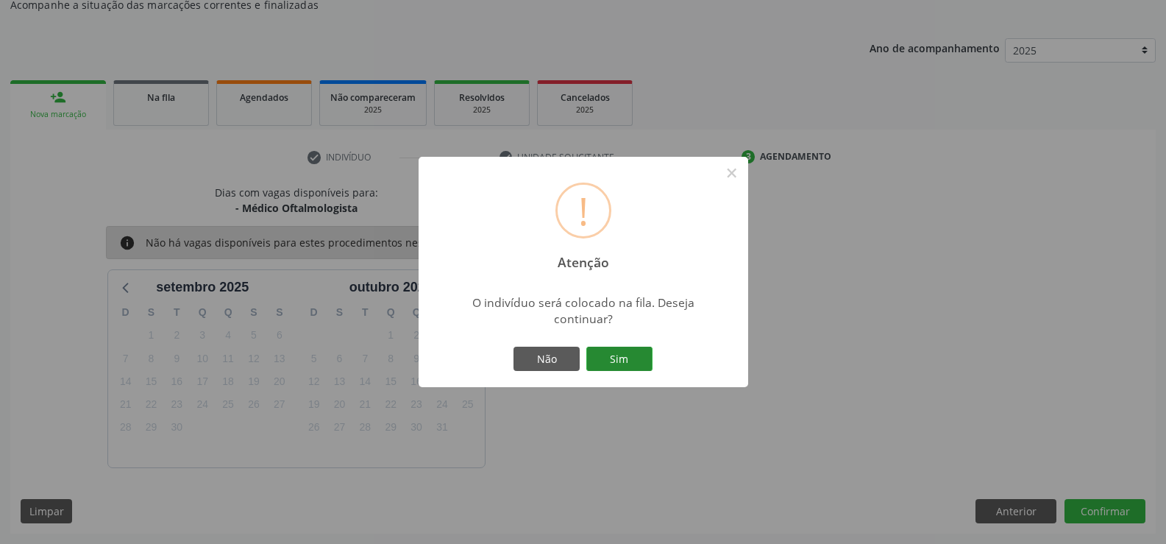
click at [609, 352] on button "Sim" at bounding box center [619, 359] width 66 height 25
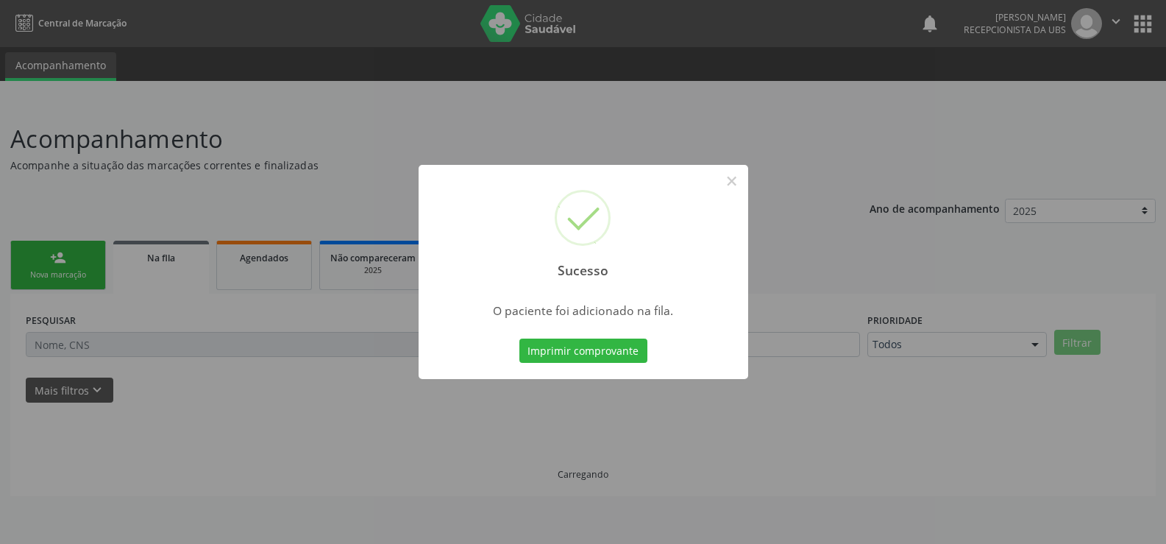
scroll to position [0, 0]
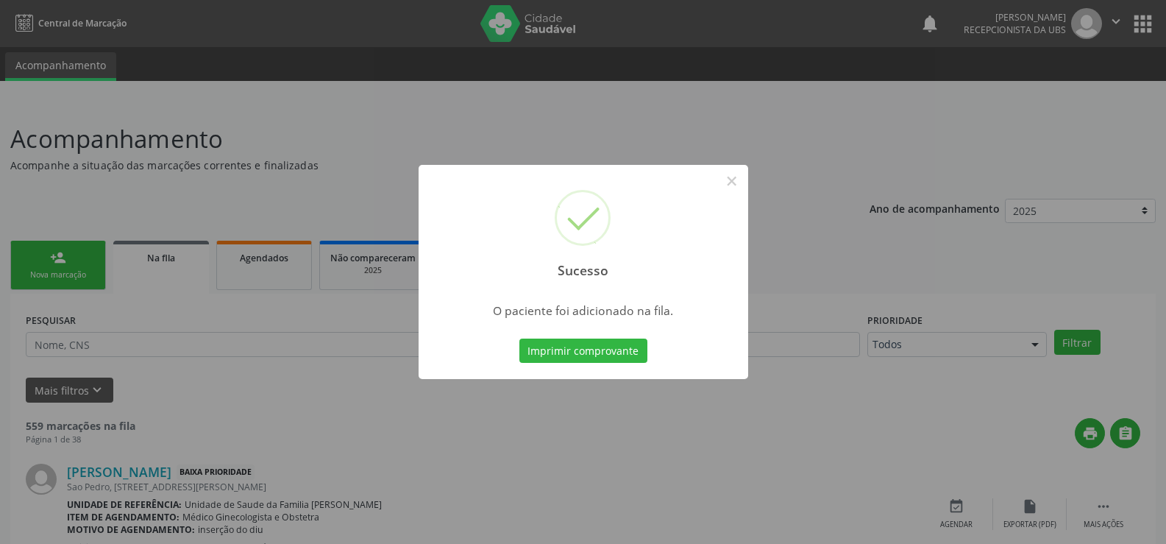
click at [609, 352] on button "Imprimir comprovante" at bounding box center [584, 350] width 128 height 25
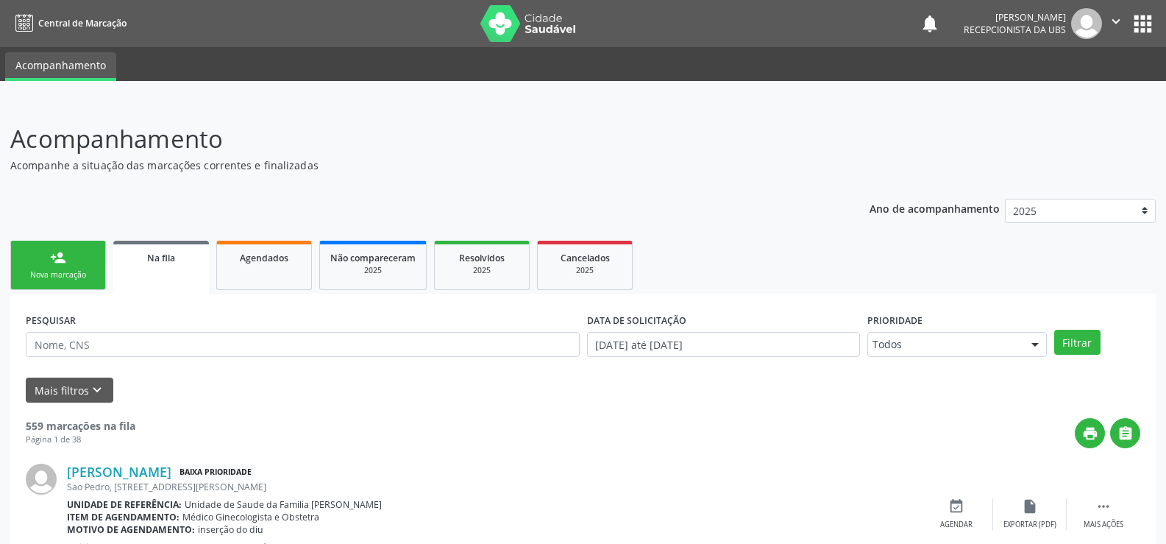
click at [66, 255] on link "person_add Nova marcação" at bounding box center [58, 265] width 96 height 49
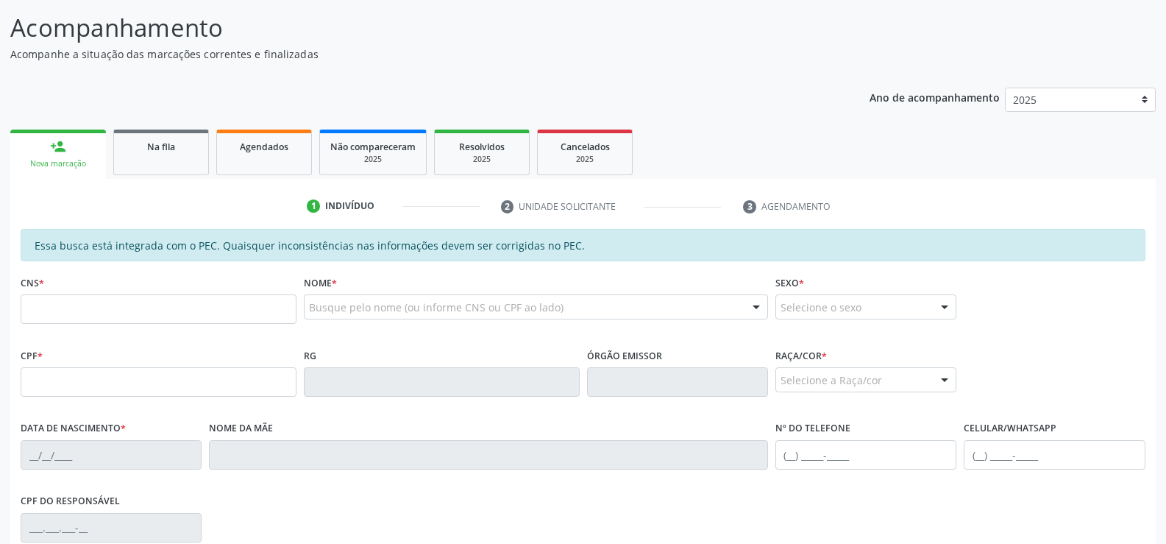
scroll to position [147, 0]
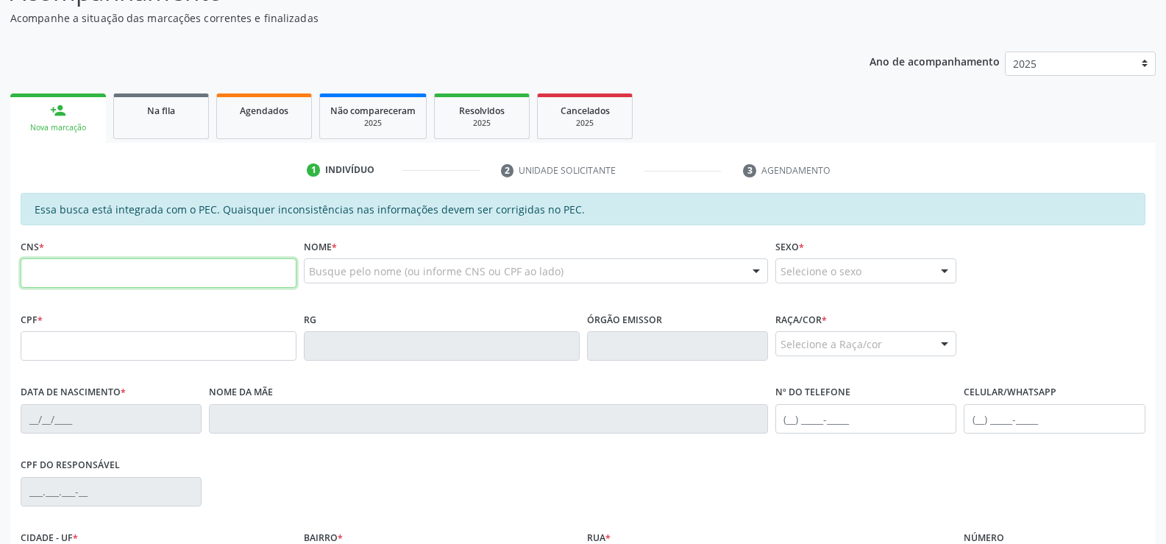
click at [130, 269] on input "text" at bounding box center [159, 272] width 276 height 29
type input "702 2041 4556 5710"
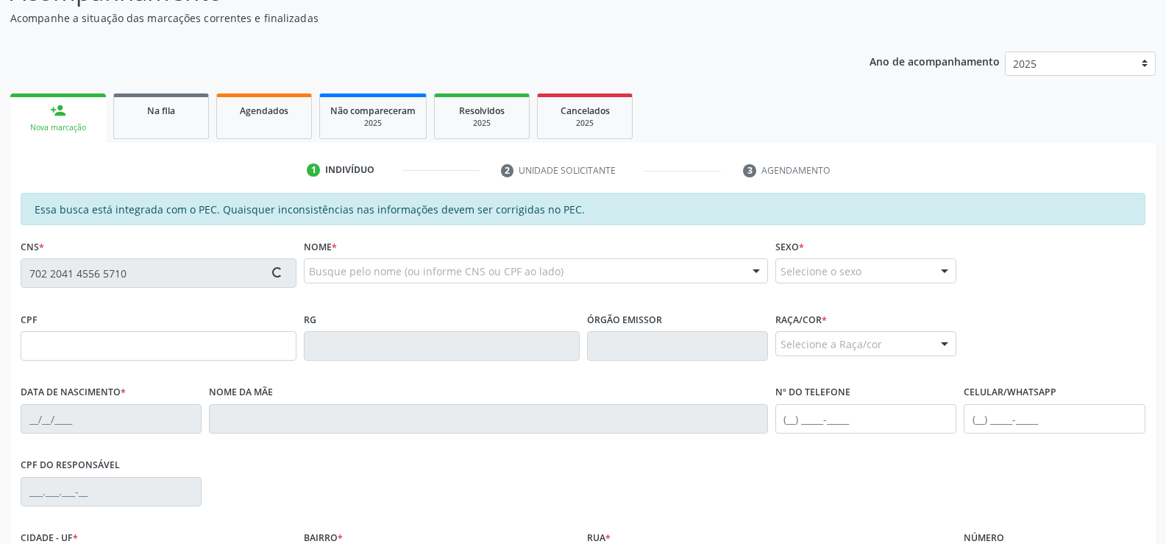
type input "483.034.024-04"
type input "10/11/1963"
type input "Irací Maria da Silva"
type input "(82) 99434-1393"
type input "116"
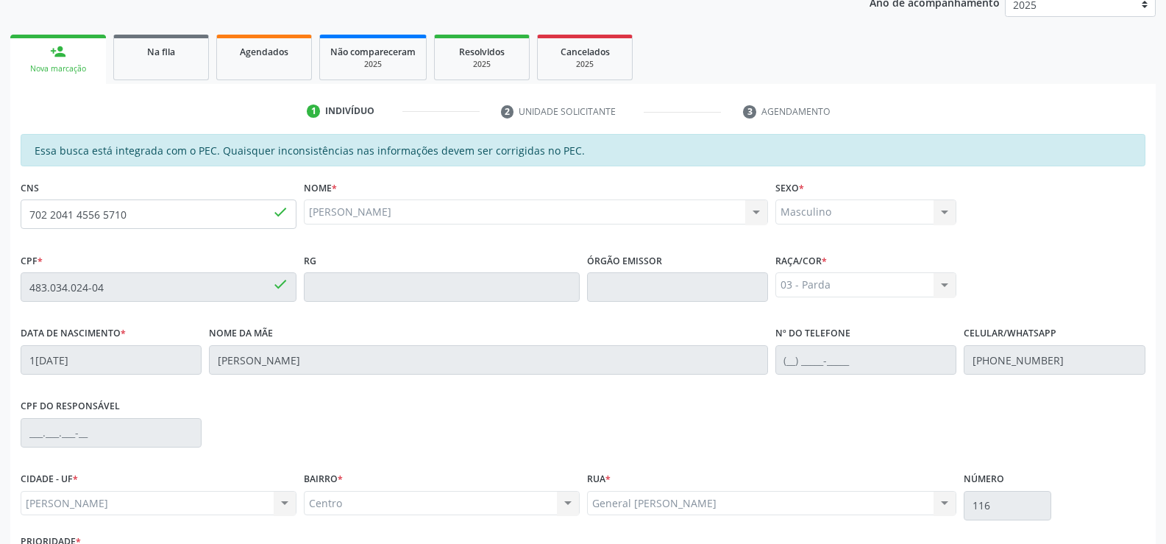
scroll to position [317, 0]
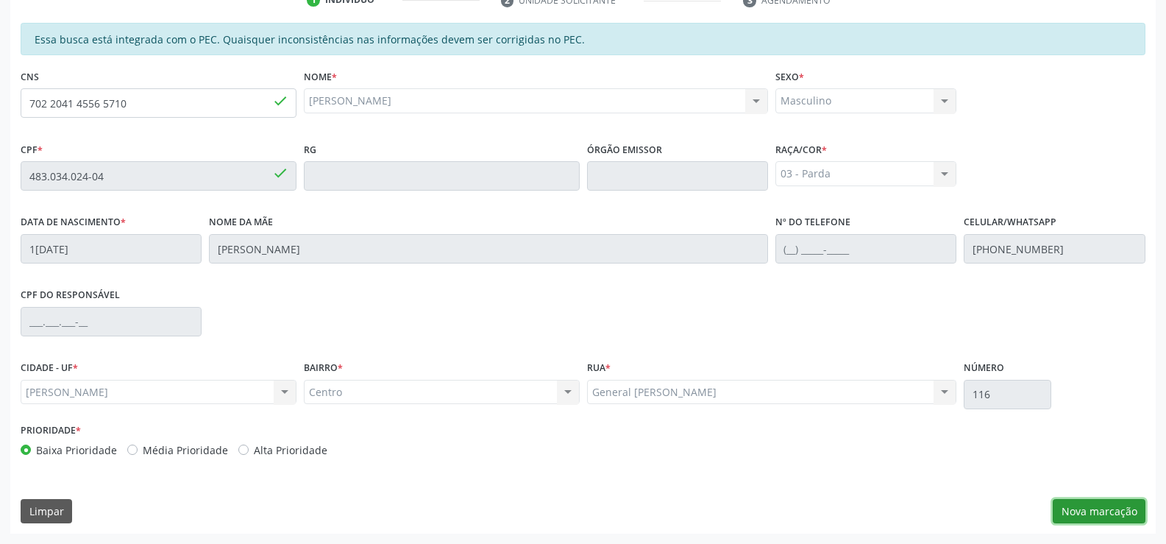
click at [1086, 514] on button "Nova marcação" at bounding box center [1099, 511] width 93 height 25
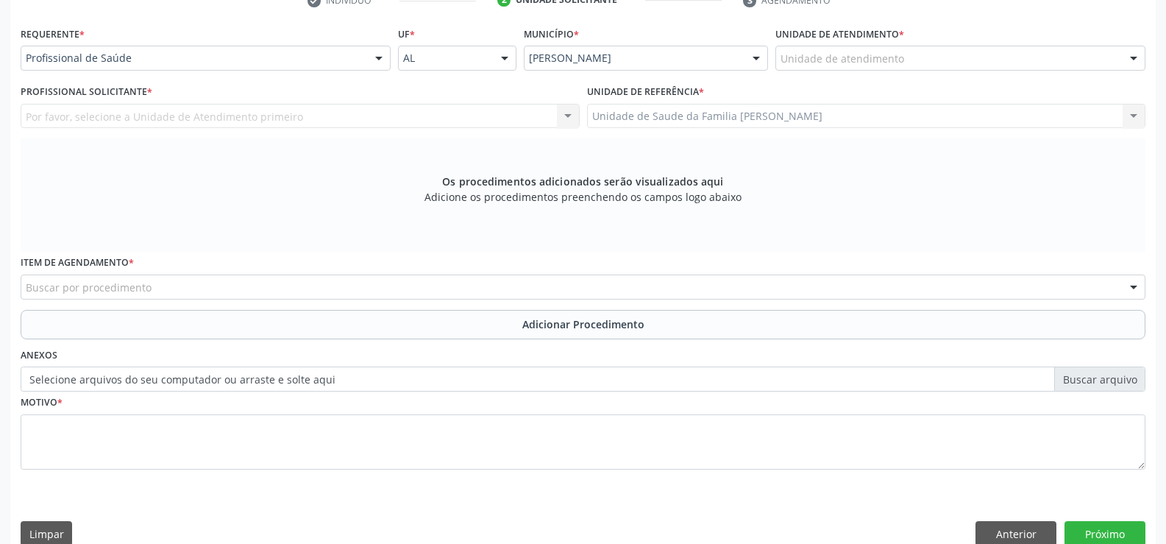
scroll to position [318, 0]
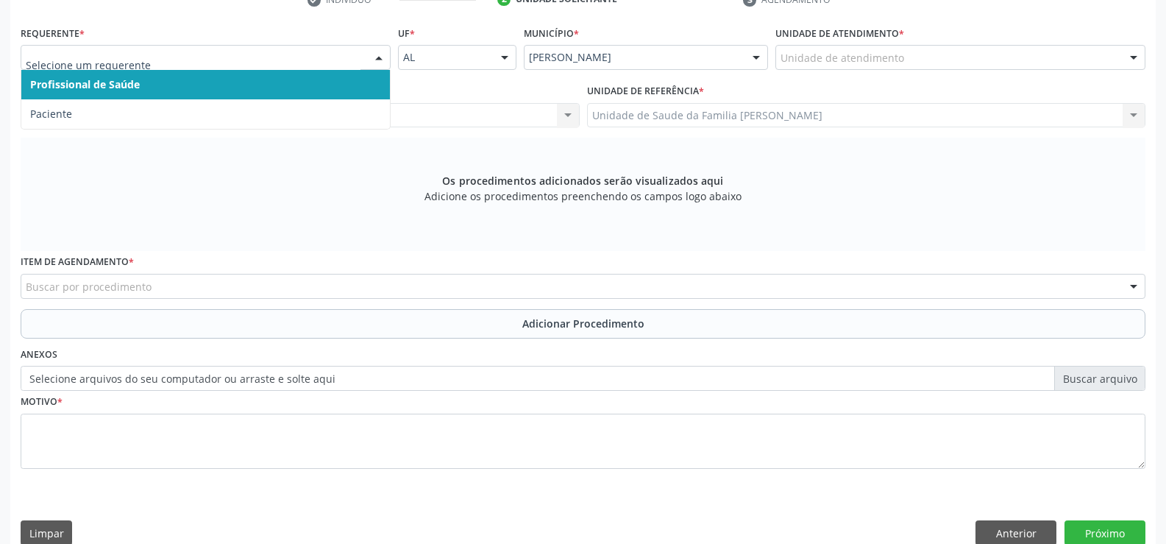
click at [381, 57] on div at bounding box center [379, 58] width 22 height 25
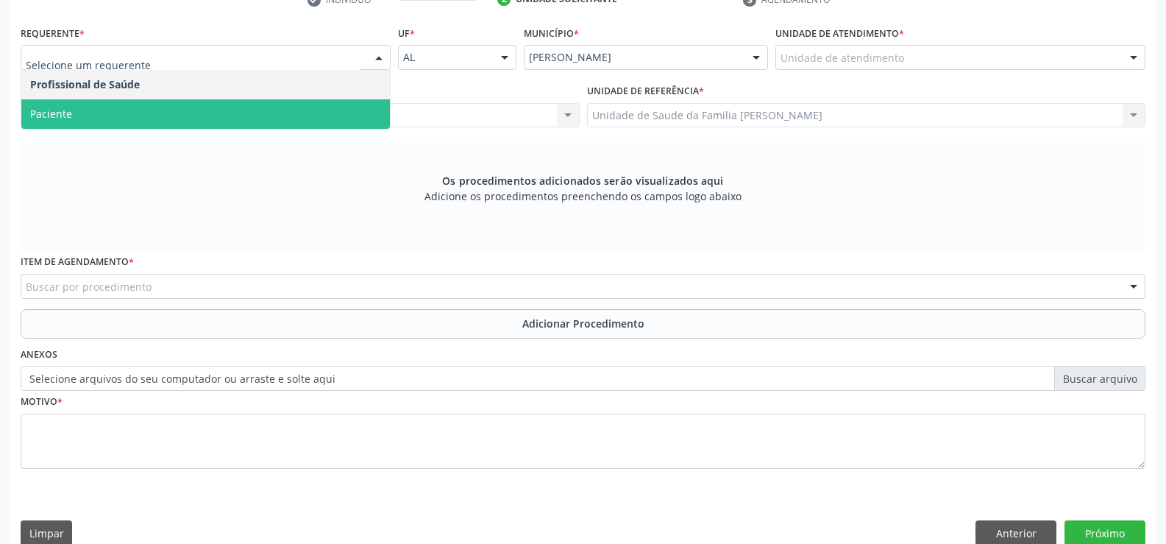
click at [302, 110] on span "Paciente" at bounding box center [205, 113] width 369 height 29
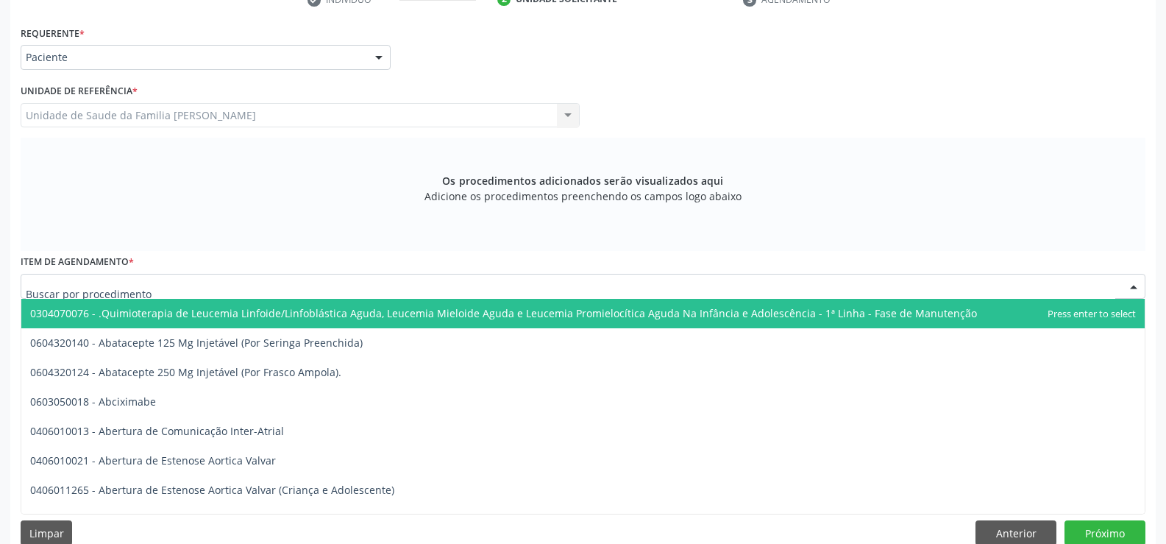
click at [328, 282] on div at bounding box center [583, 286] width 1125 height 25
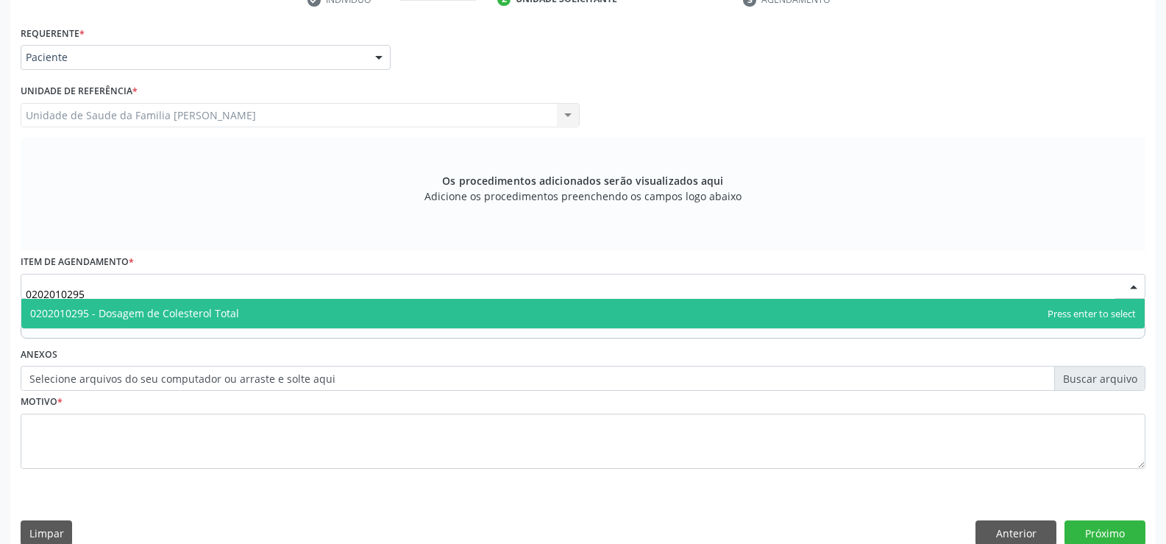
click at [277, 314] on span "0202010295 - Dosagem de Colesterol Total" at bounding box center [583, 313] width 1124 height 29
type input "0202010295"
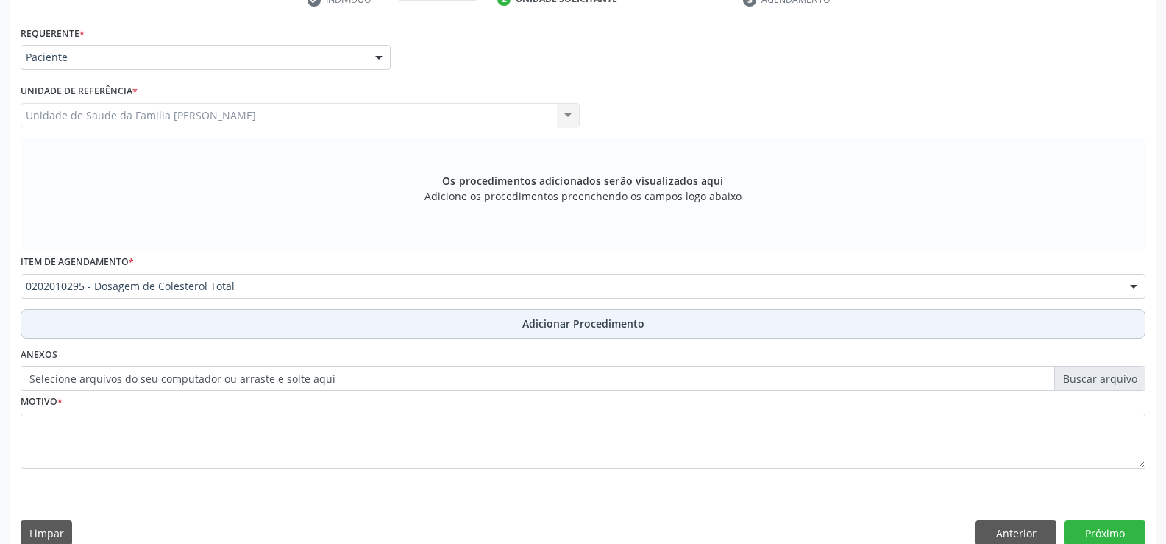
click at [585, 332] on button "Adicionar Procedimento" at bounding box center [583, 323] width 1125 height 29
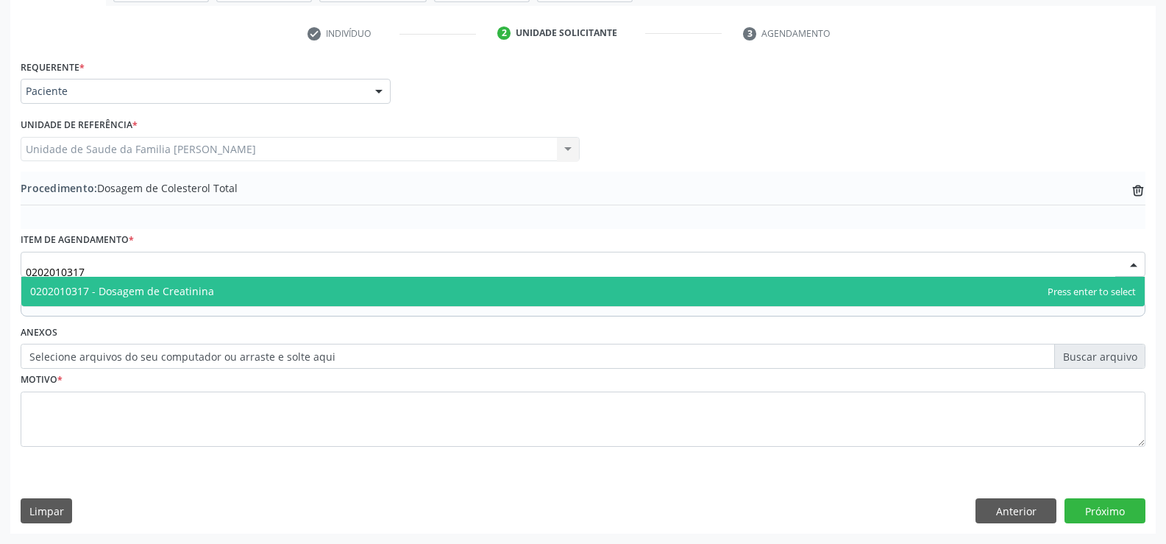
click at [223, 294] on span "0202010317 - Dosagem de Creatinina" at bounding box center [583, 291] width 1124 height 29
type input "0202010317"
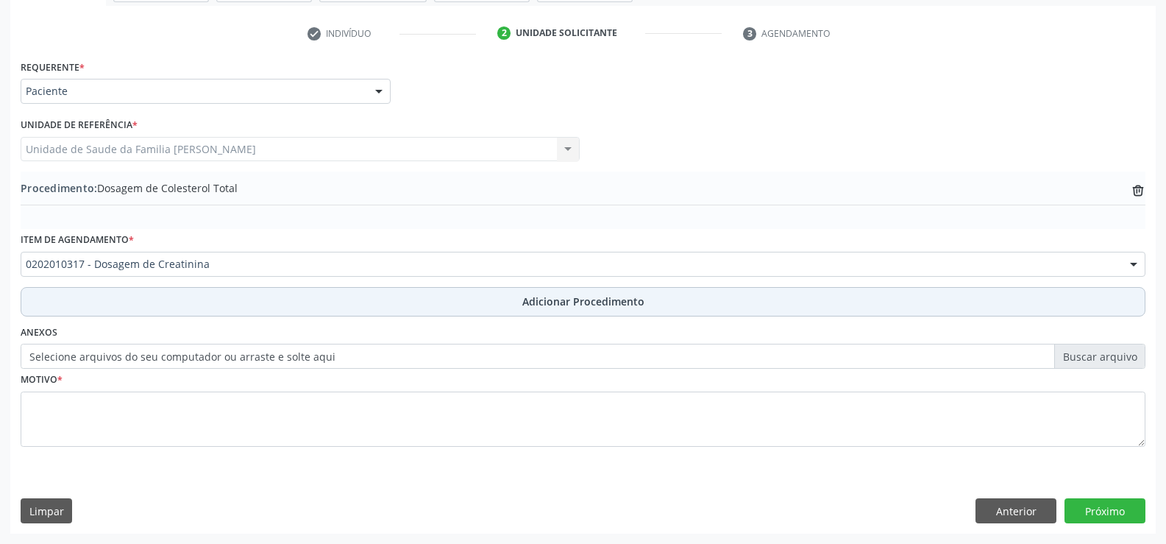
click at [562, 310] on button "Adicionar Procedimento" at bounding box center [583, 301] width 1125 height 29
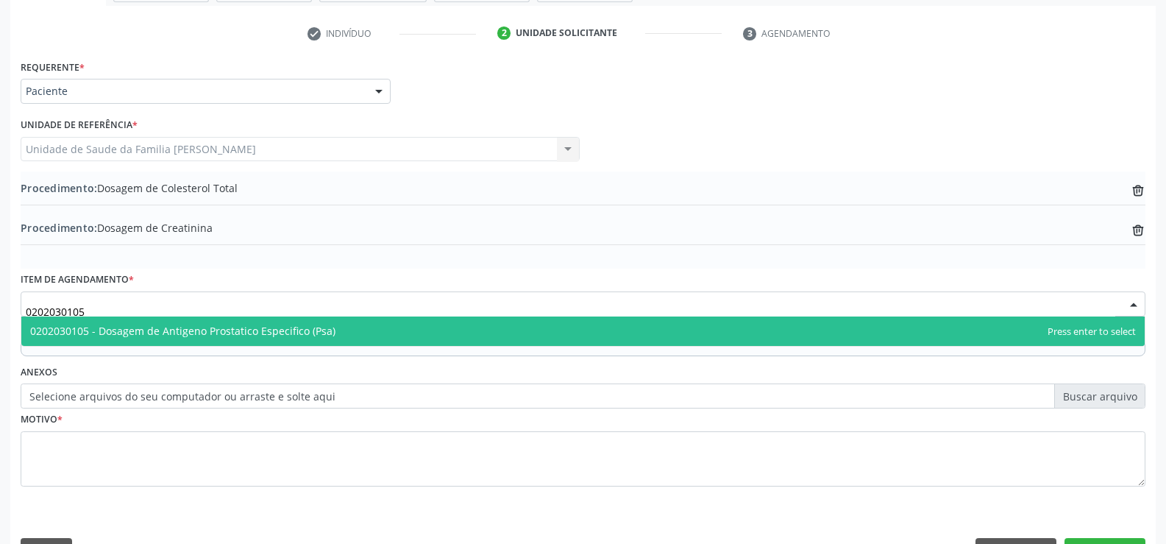
click at [297, 337] on span "0202030105 - Dosagem de Antigeno Prostatico Especifico (Psa)" at bounding box center [182, 331] width 305 height 14
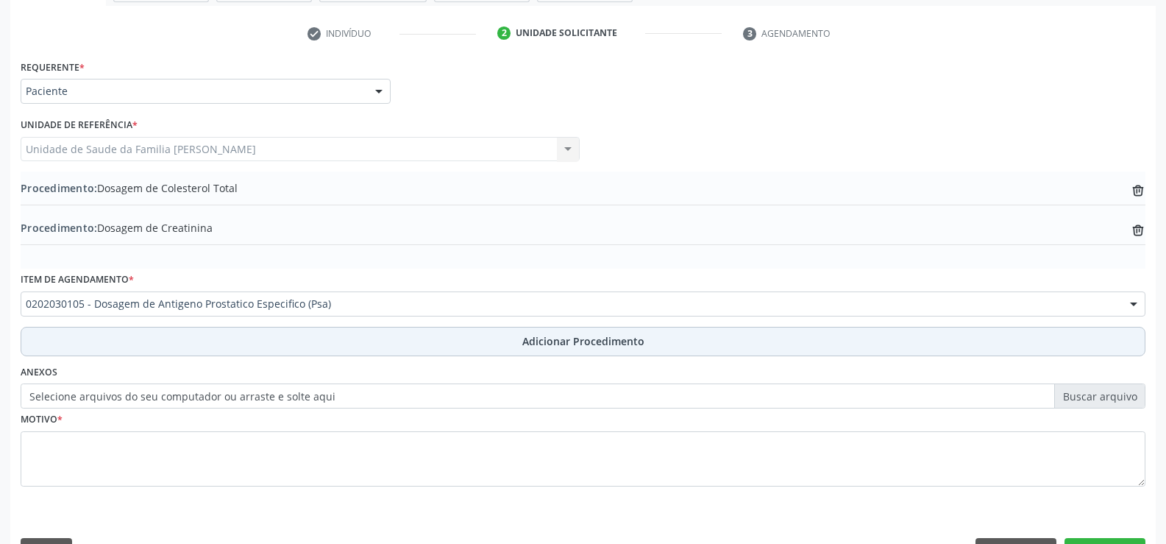
click at [575, 337] on span "Adicionar Procedimento" at bounding box center [583, 340] width 122 height 15
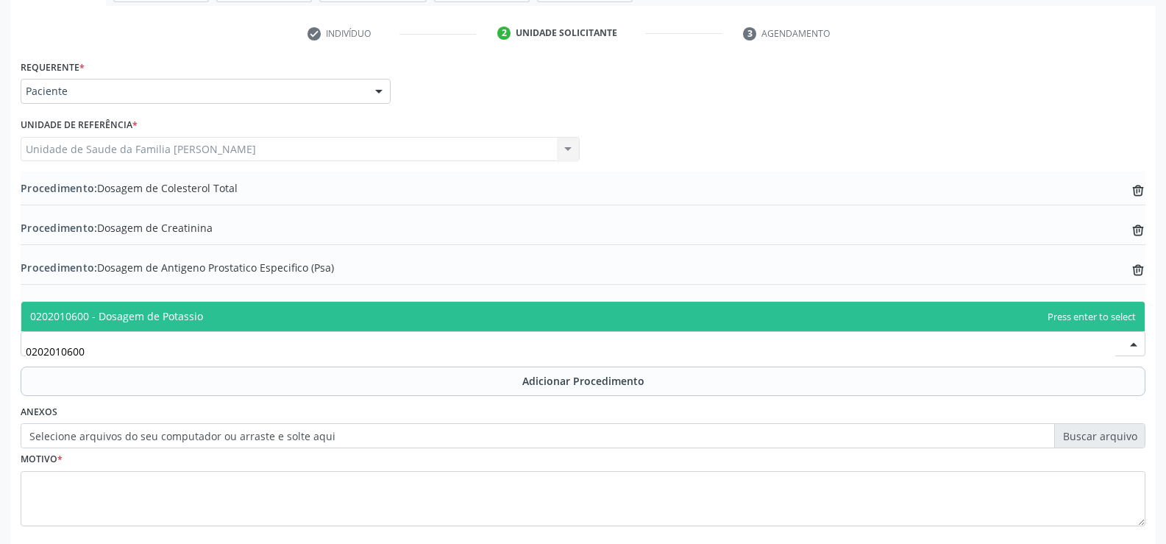
click at [261, 325] on span "0202010600 - Dosagem de Potassio" at bounding box center [583, 316] width 1124 height 29
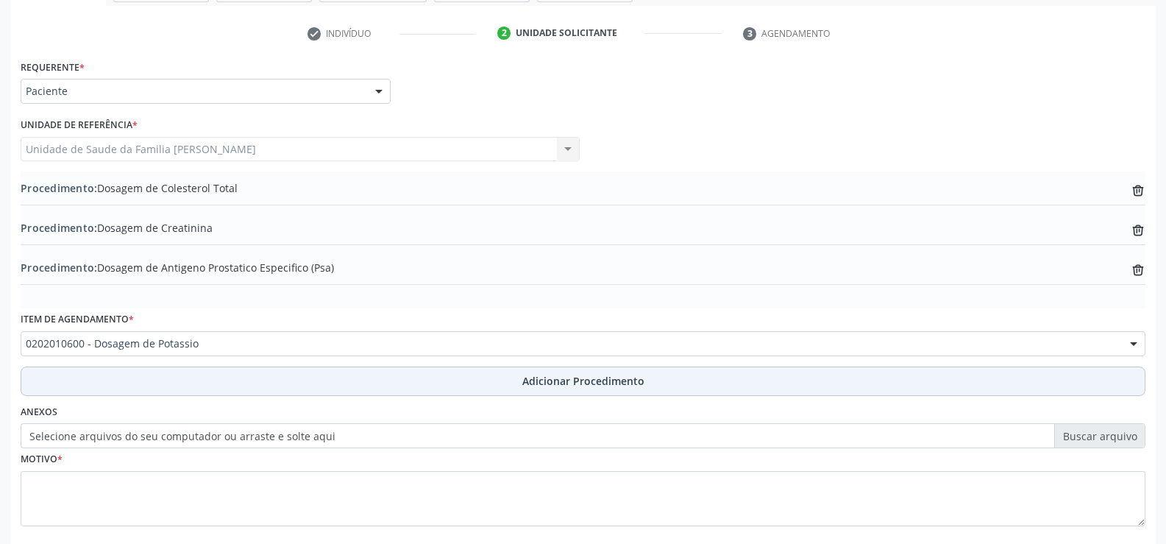
click at [570, 382] on span "Adicionar Procedimento" at bounding box center [583, 380] width 122 height 15
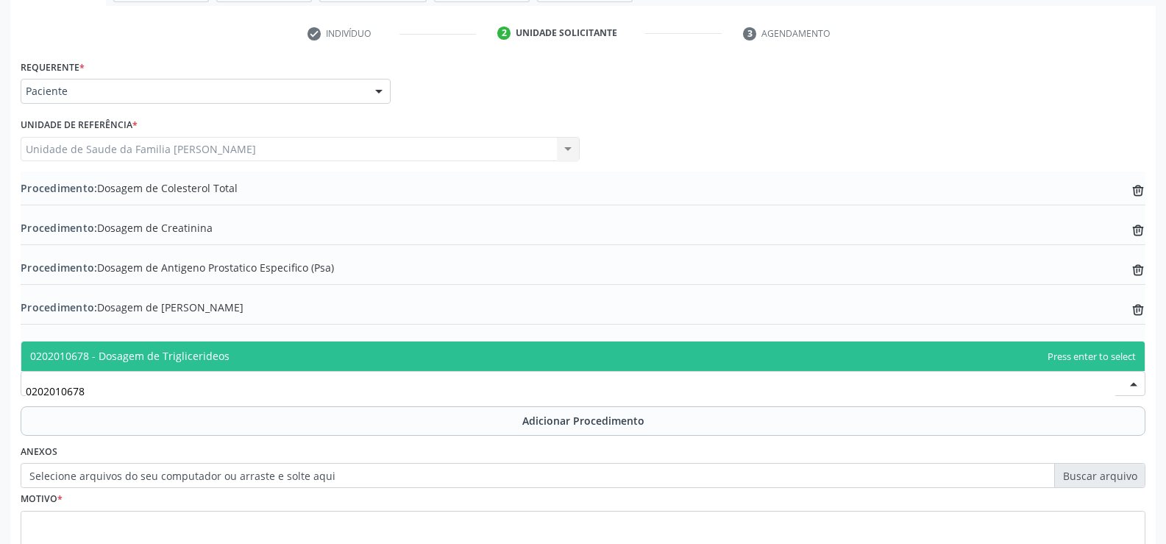
click at [248, 354] on span "0202010678 - Dosagem de Triglicerideos" at bounding box center [583, 355] width 1124 height 29
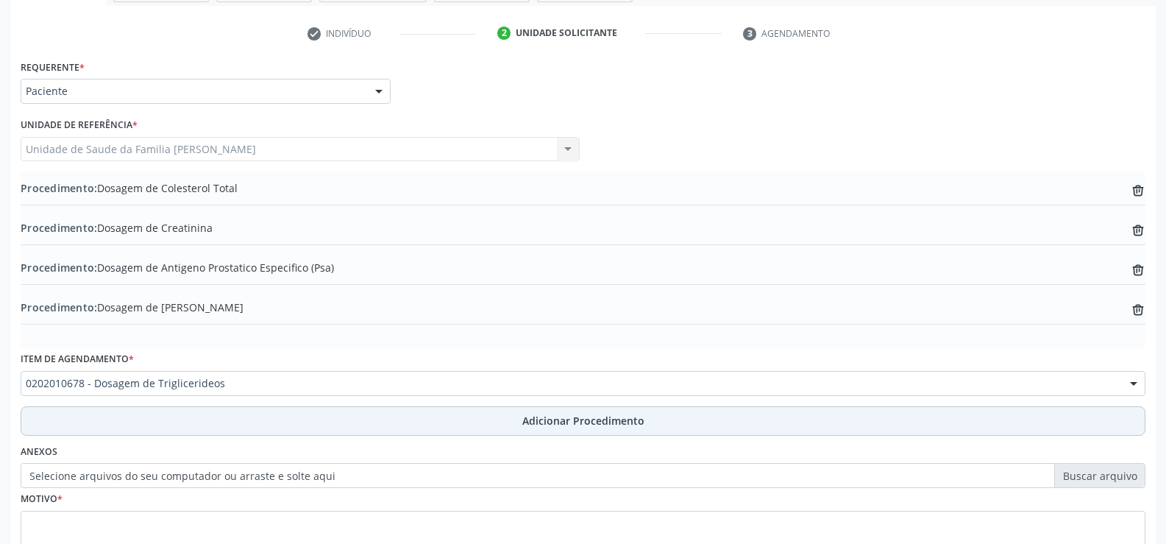
click at [555, 425] on span "Adicionar Procedimento" at bounding box center [583, 420] width 122 height 15
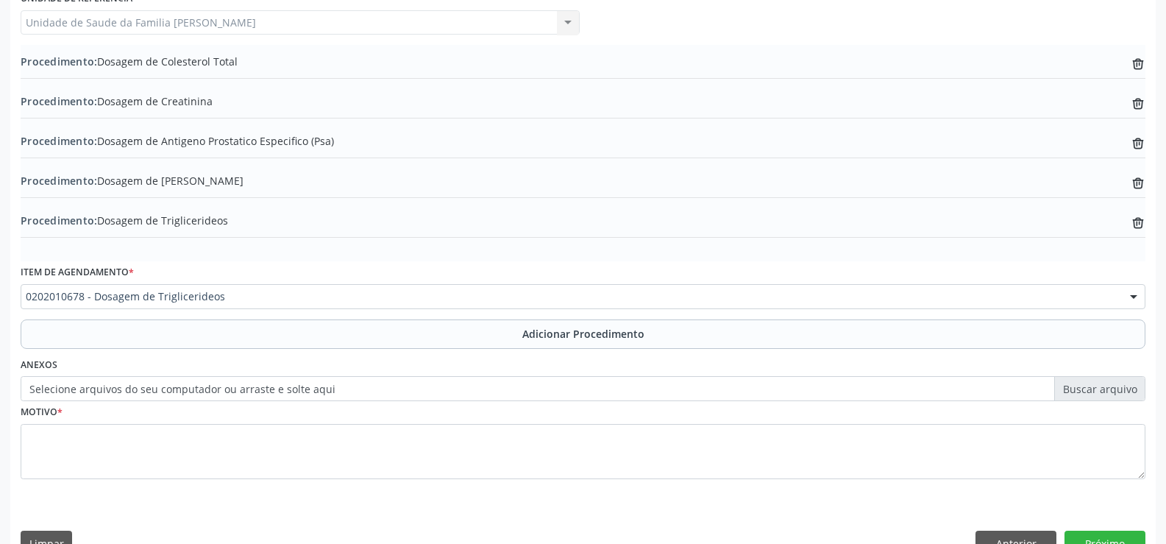
scroll to position [443, 0]
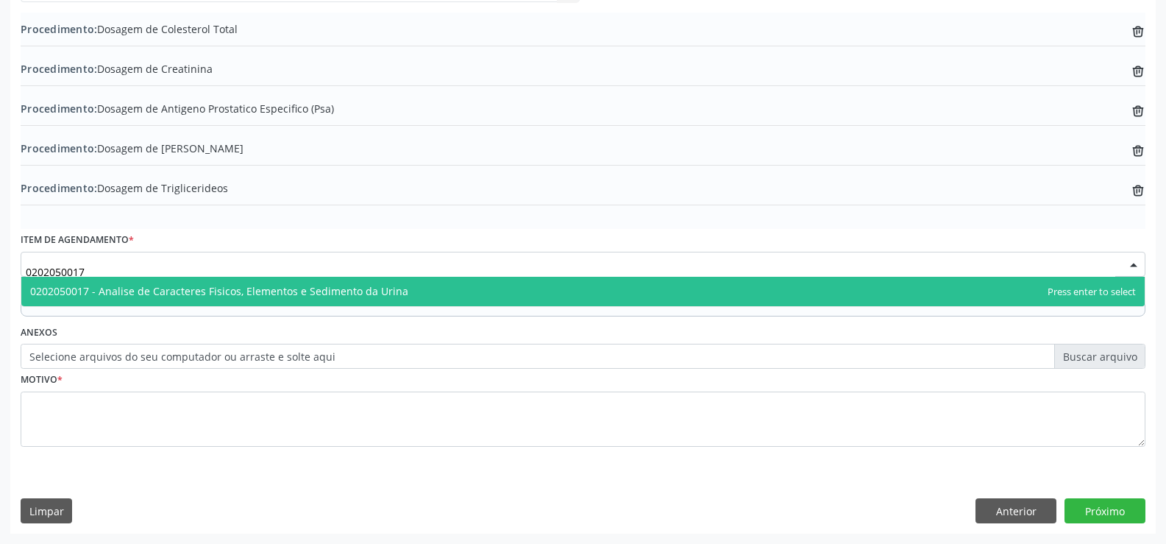
click at [368, 291] on span "0202050017 - Analise de Caracteres Fisicos, Elementos e Sedimento da Urina" at bounding box center [219, 291] width 378 height 14
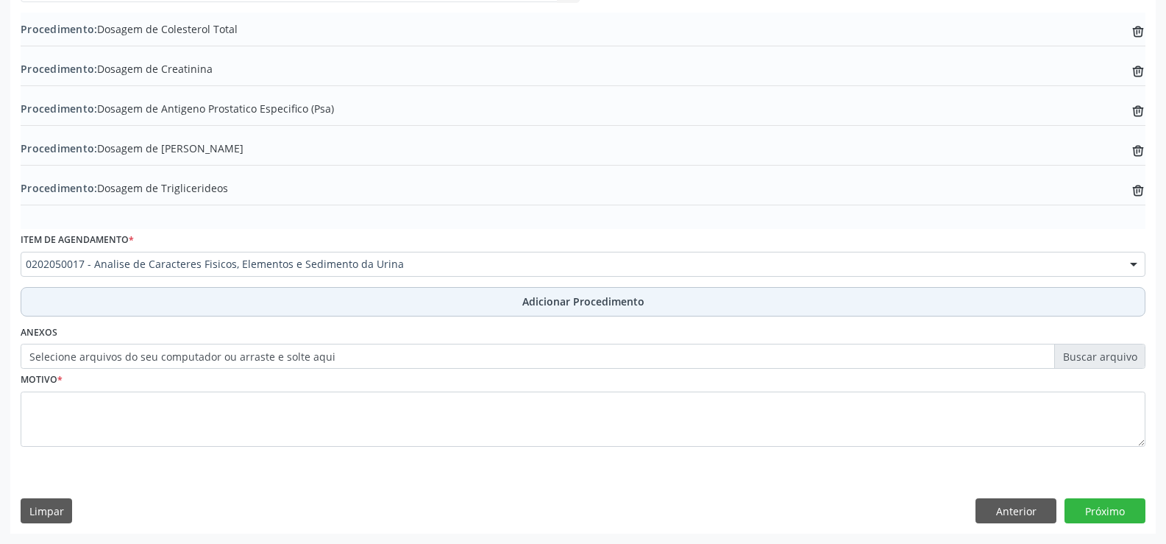
click at [558, 306] on span "Adicionar Procedimento" at bounding box center [583, 301] width 122 height 15
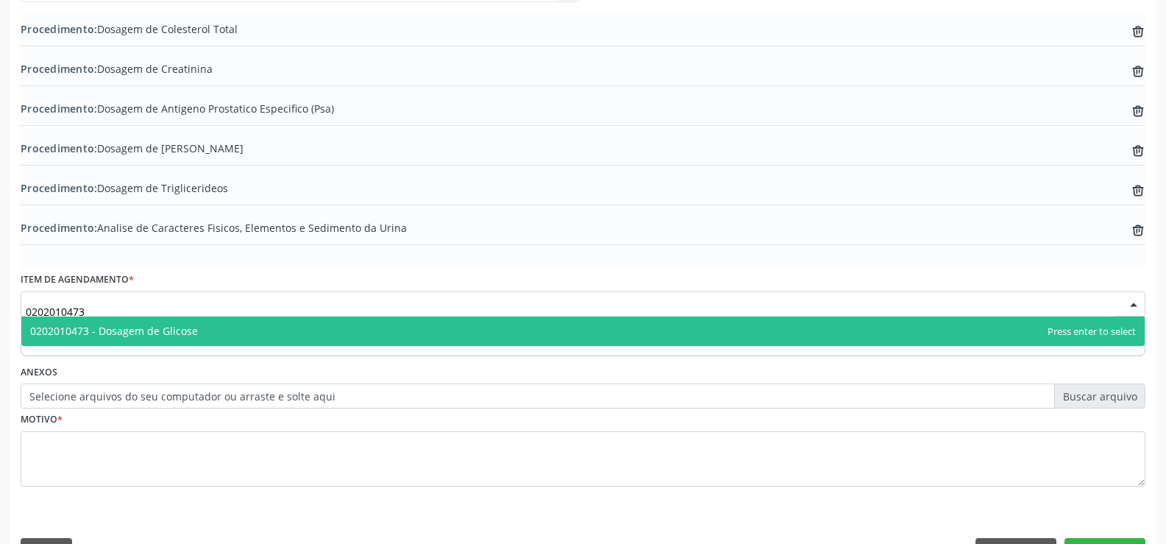
click at [283, 330] on span "0202010473 - Dosagem de Glicose" at bounding box center [583, 330] width 1124 height 29
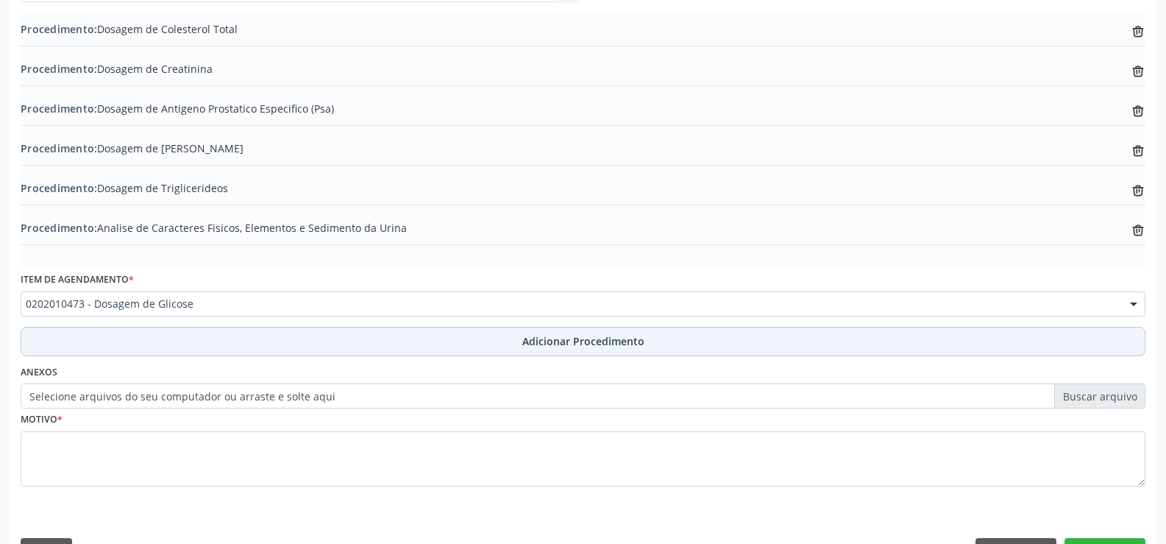
click at [530, 341] on span "Adicionar Procedimento" at bounding box center [583, 340] width 122 height 15
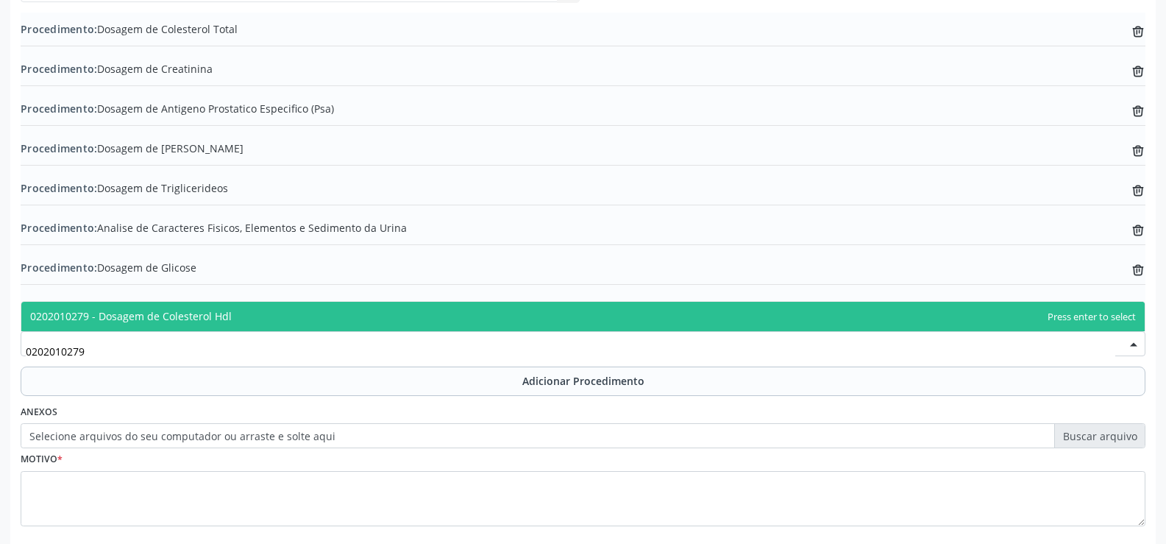
click at [360, 316] on span "0202010279 - Dosagem de Colesterol Hdl" at bounding box center [583, 316] width 1124 height 29
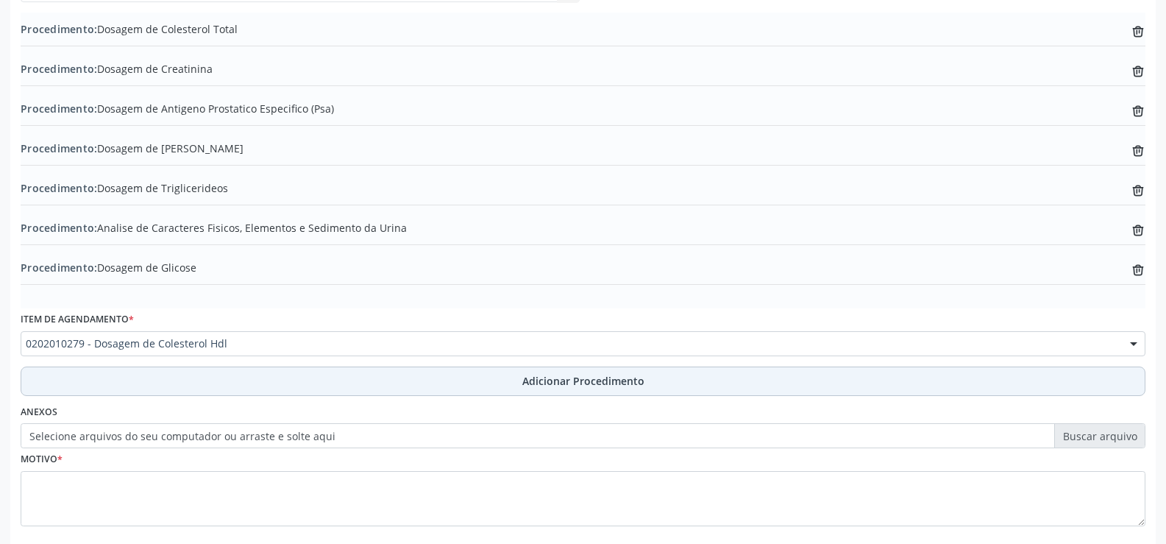
click at [598, 382] on span "Adicionar Procedimento" at bounding box center [583, 380] width 122 height 15
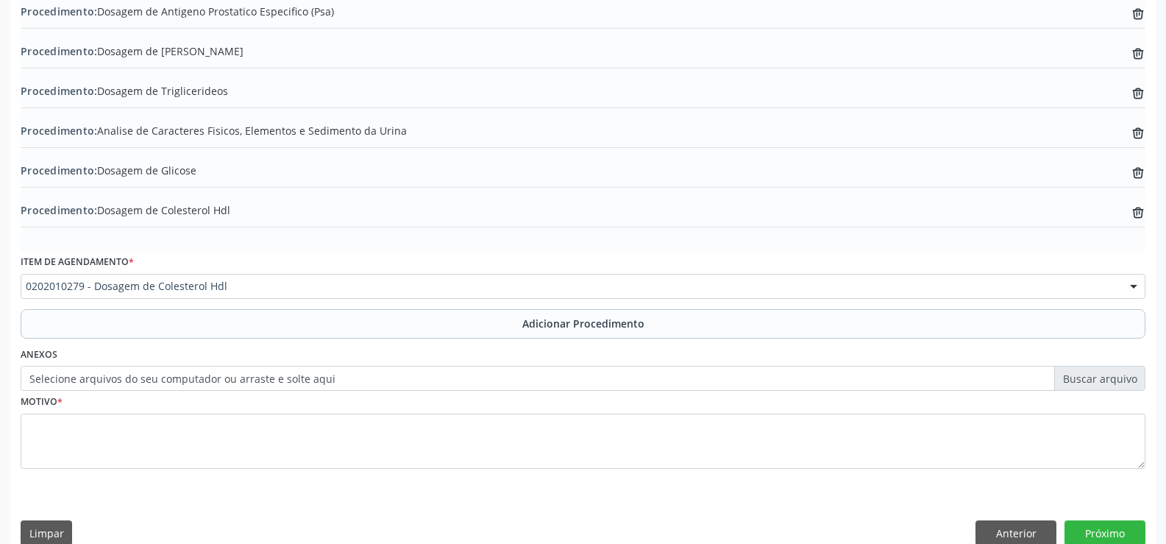
scroll to position [562, 0]
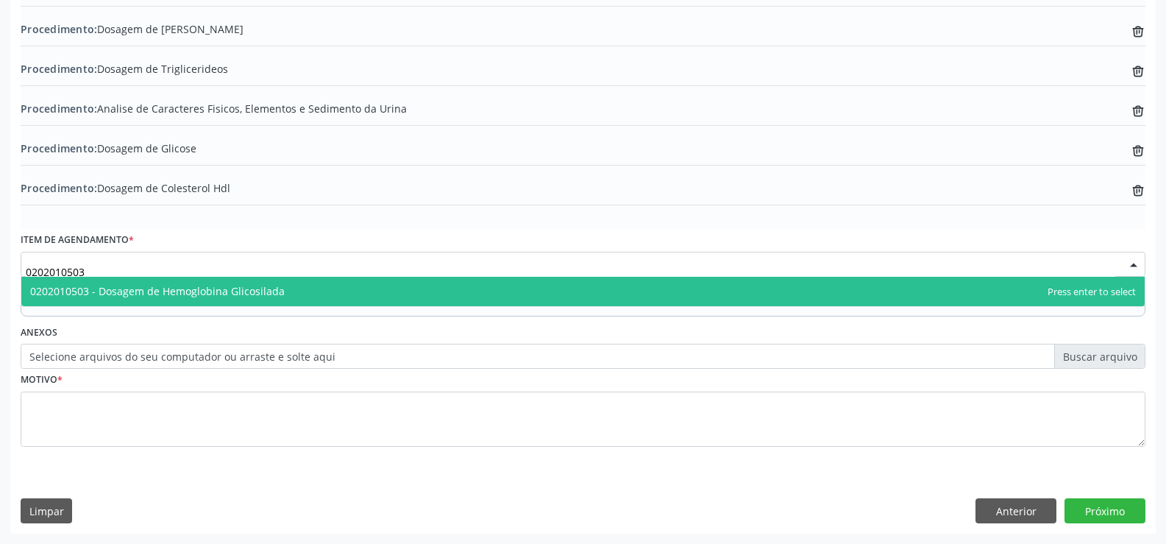
click at [254, 291] on span "0202010503 - Dosagem de Hemoglobina Glicosilada" at bounding box center [157, 291] width 255 height 14
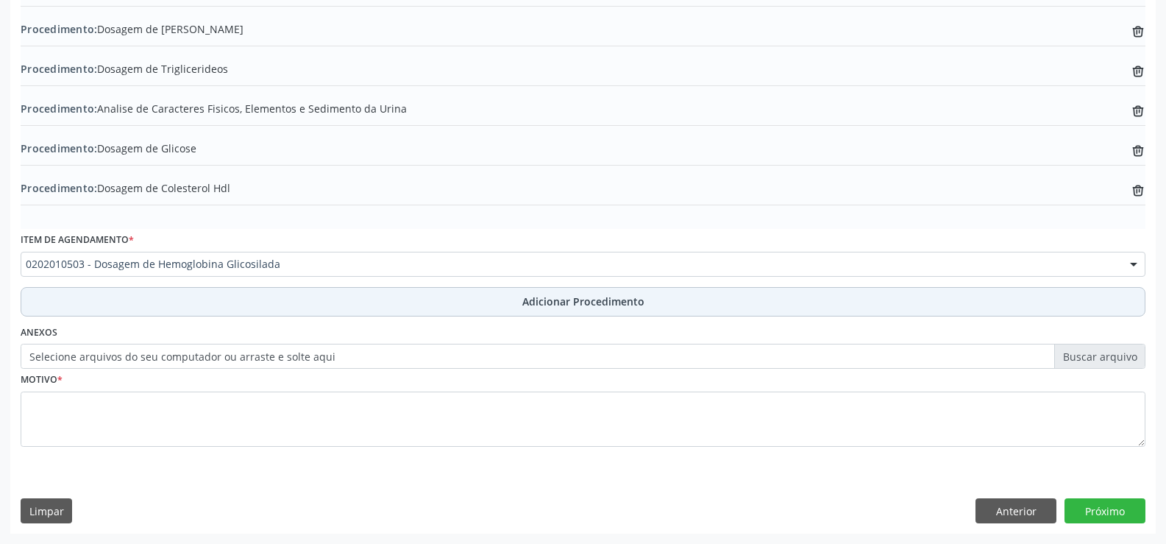
click at [544, 305] on span "Adicionar Procedimento" at bounding box center [583, 301] width 122 height 15
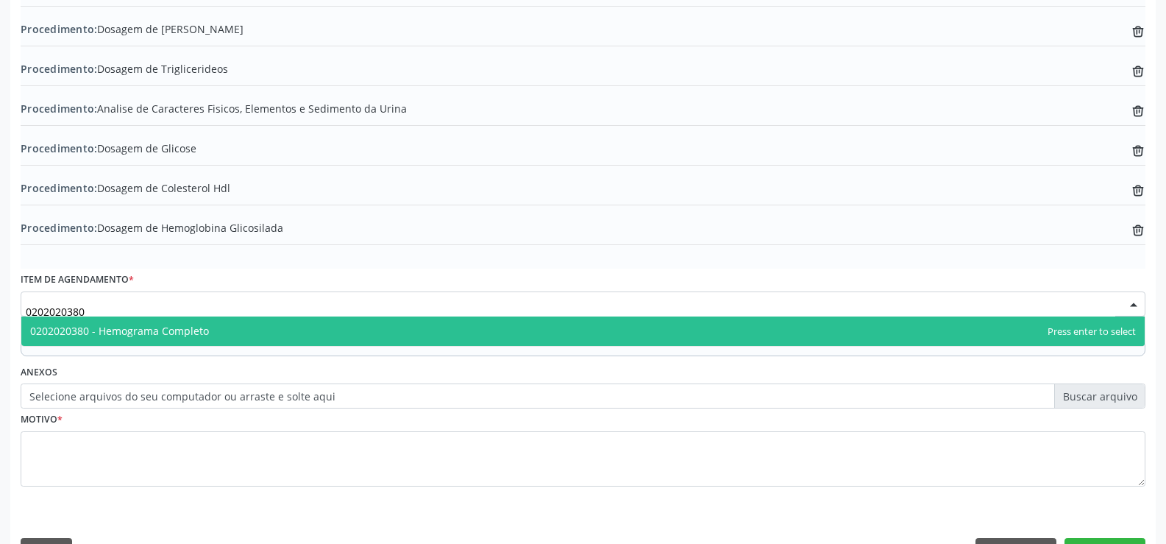
click at [209, 336] on span "0202020380 - Hemograma Completo" at bounding box center [583, 330] width 1124 height 29
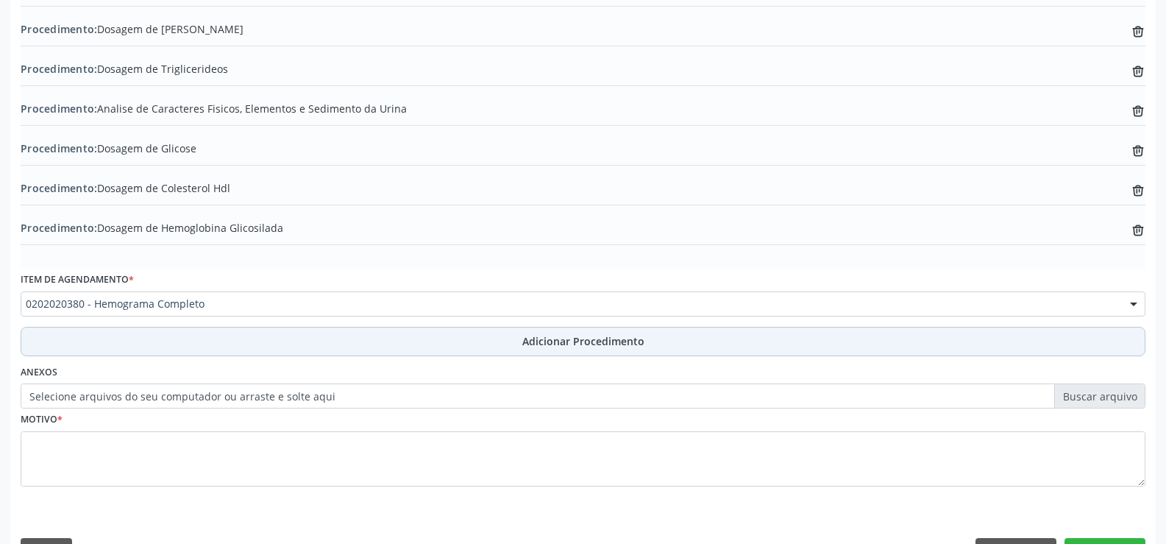
click at [542, 341] on span "Adicionar Procedimento" at bounding box center [583, 340] width 122 height 15
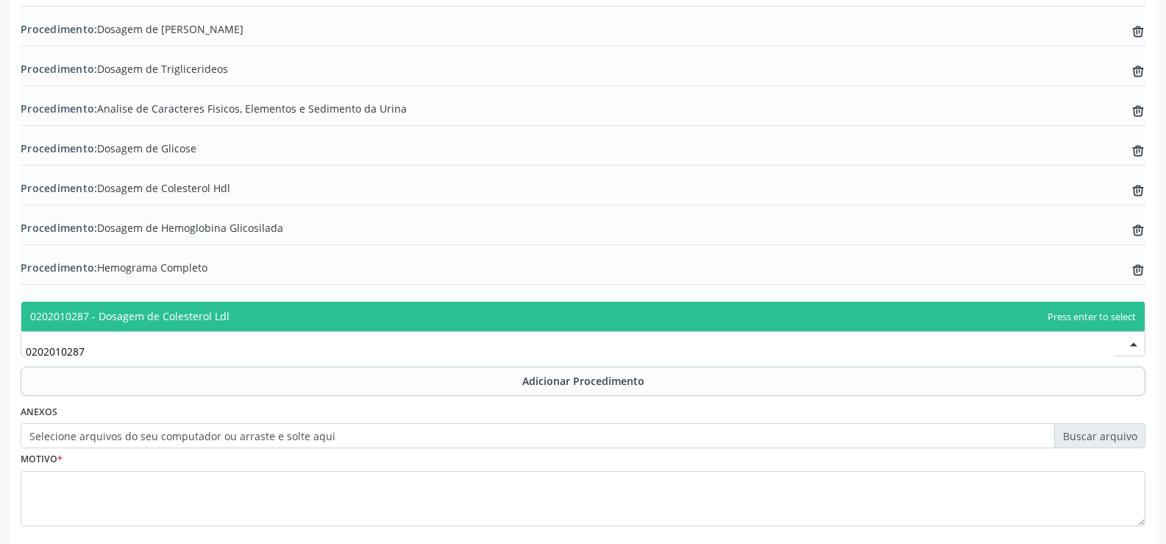
click at [327, 318] on span "0202010287 - Dosagem de Colesterol Ldl" at bounding box center [583, 316] width 1124 height 29
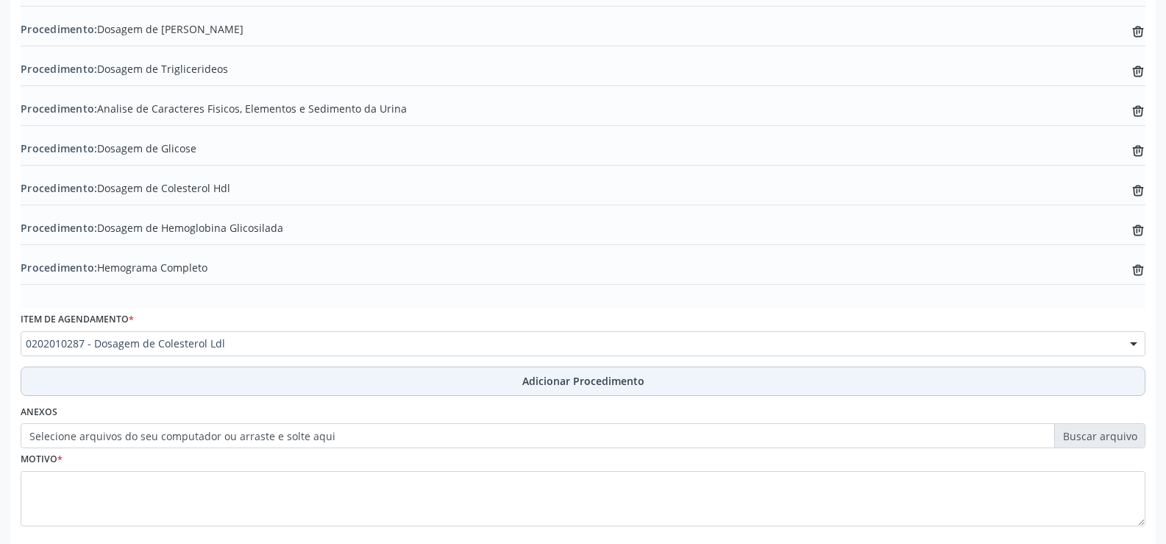
click at [573, 377] on span "Adicionar Procedimento" at bounding box center [583, 380] width 122 height 15
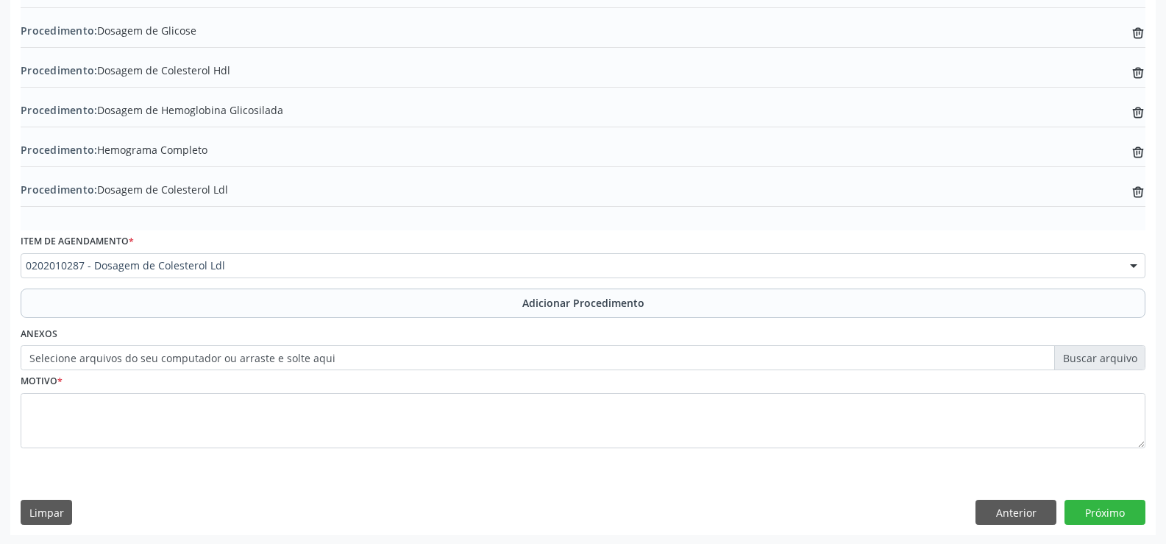
scroll to position [681, 0]
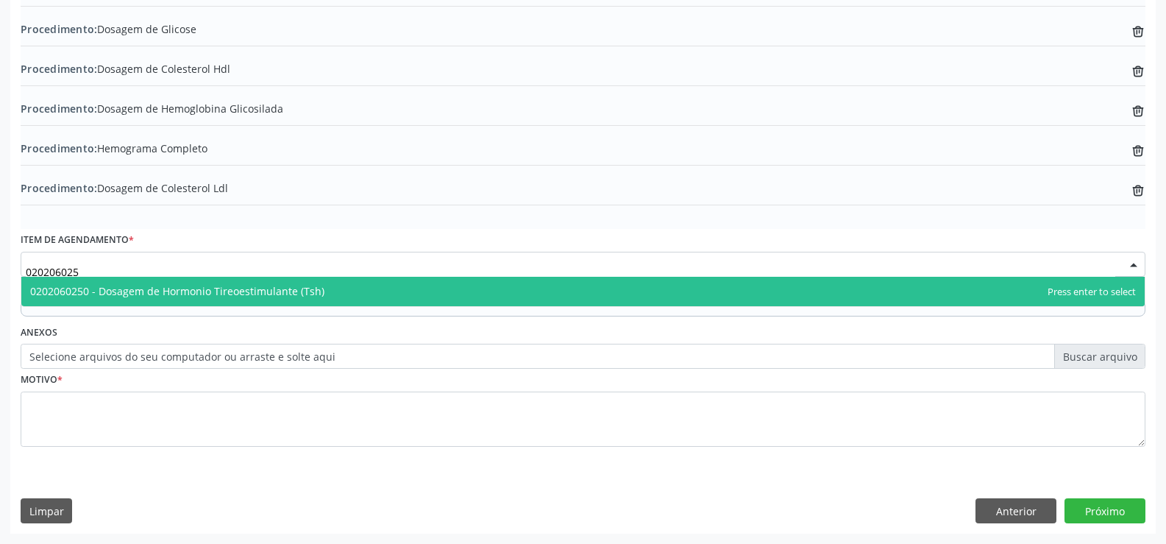
type input "0202060250"
click at [317, 289] on span "0202060250 - Dosagem de Hormonio Tireoestimulante (Tsh)" at bounding box center [177, 291] width 294 height 14
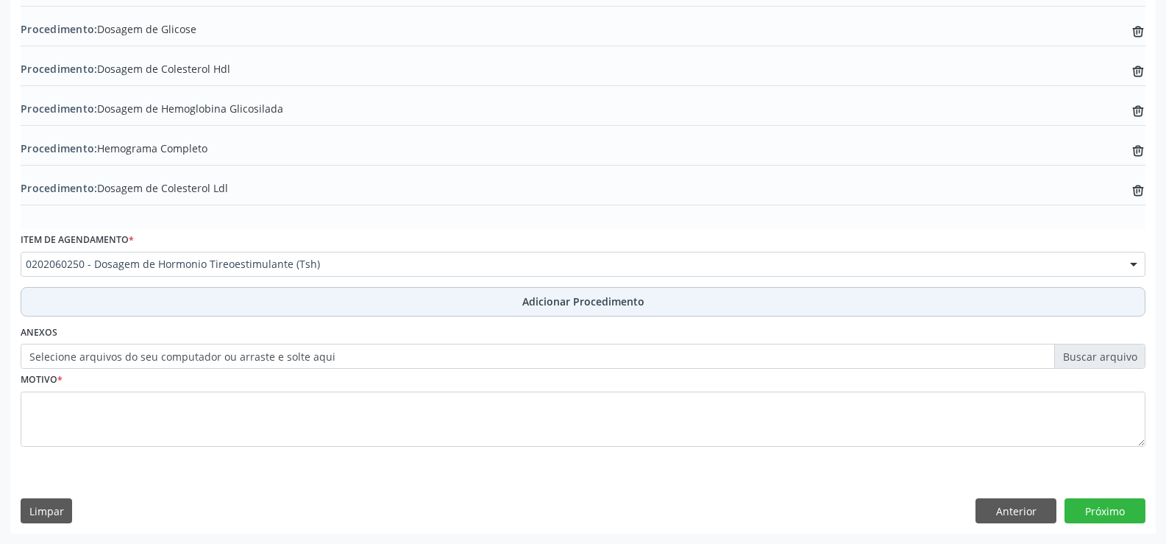
click at [538, 305] on span "Adicionar Procedimento" at bounding box center [583, 301] width 122 height 15
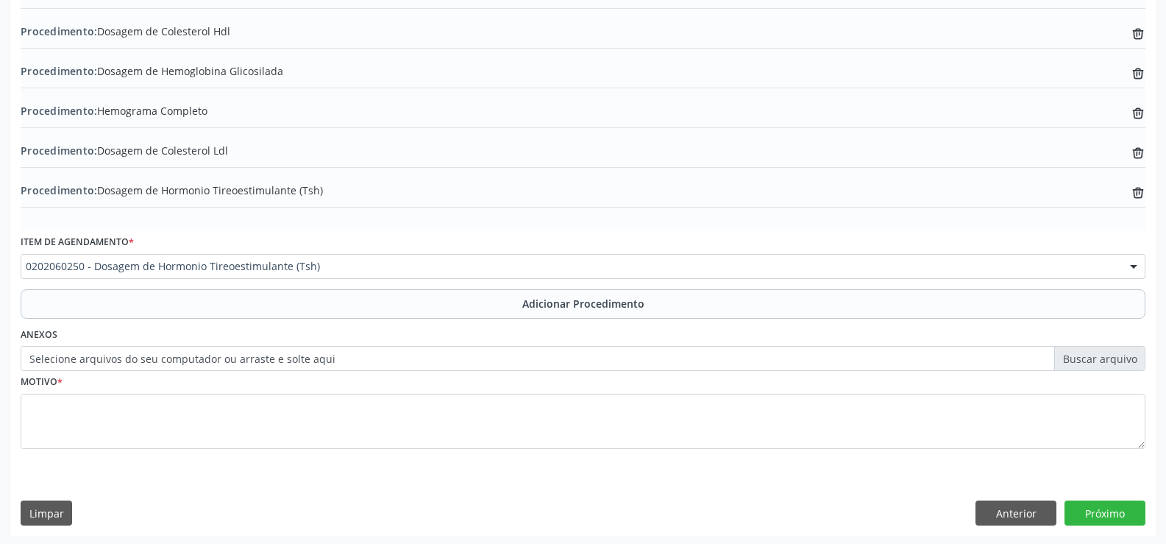
scroll to position [721, 0]
click at [1096, 510] on button "Próximo" at bounding box center [1105, 510] width 81 height 25
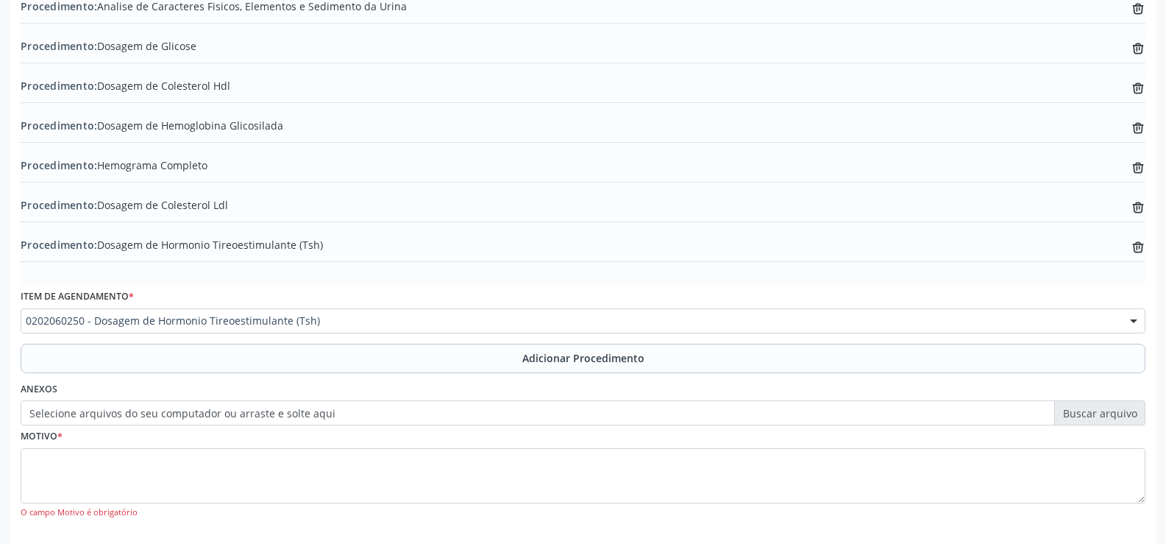
scroll to position [736, 0]
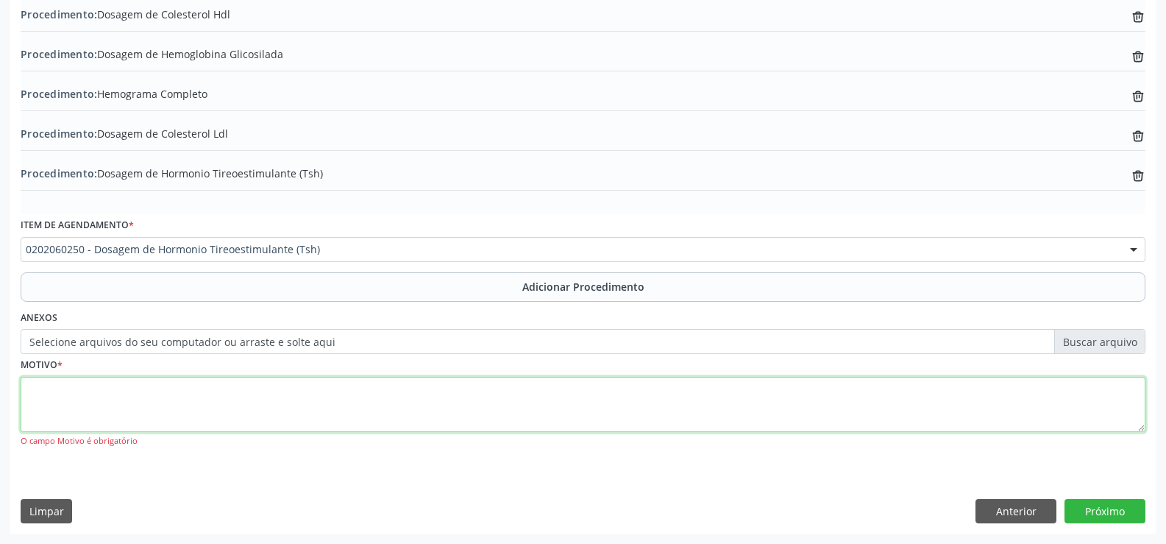
click at [234, 416] on textarea at bounding box center [583, 405] width 1125 height 56
type textarea "ROTINA"
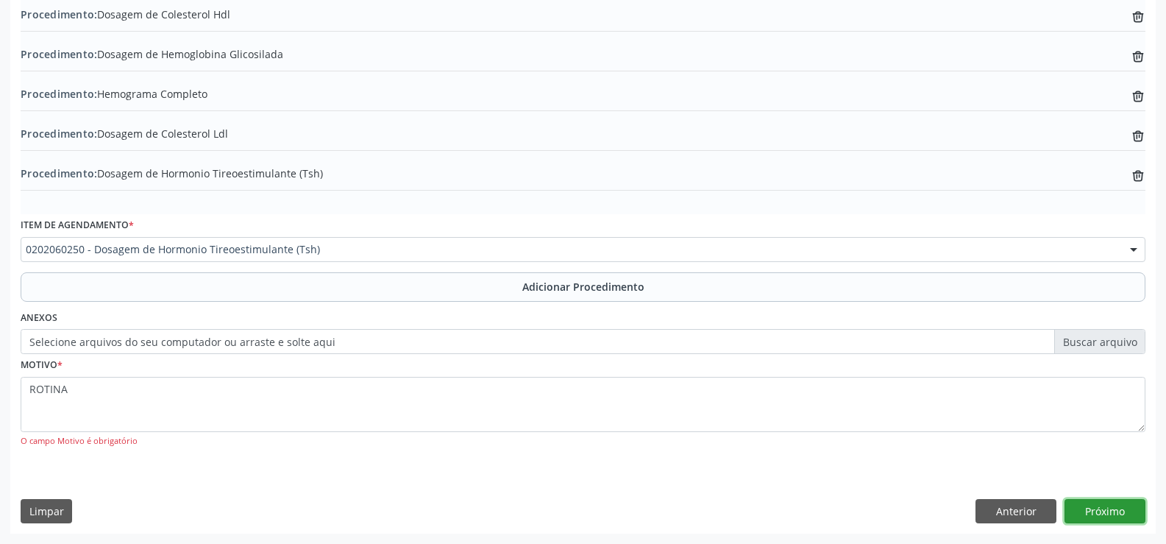
click at [1111, 509] on button "Próximo" at bounding box center [1105, 511] width 81 height 25
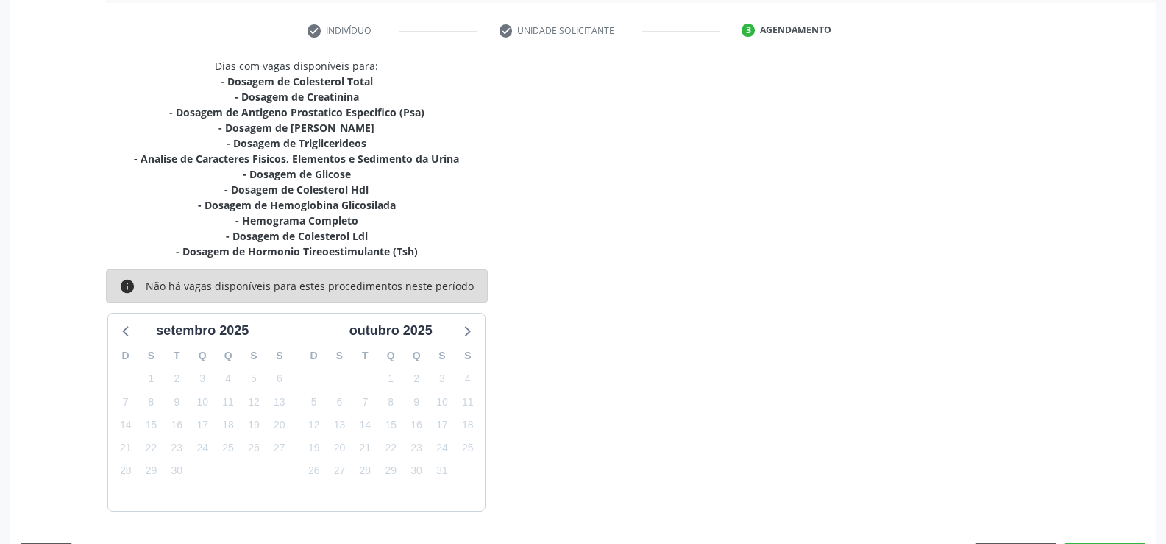
scroll to position [330, 0]
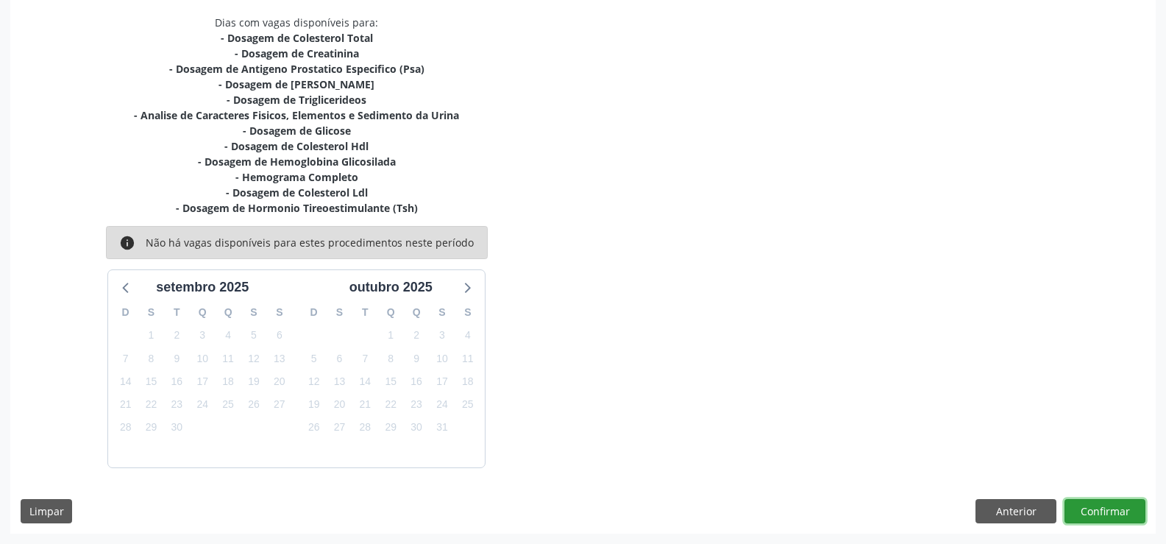
click at [1099, 513] on button "Confirmar" at bounding box center [1105, 511] width 81 height 25
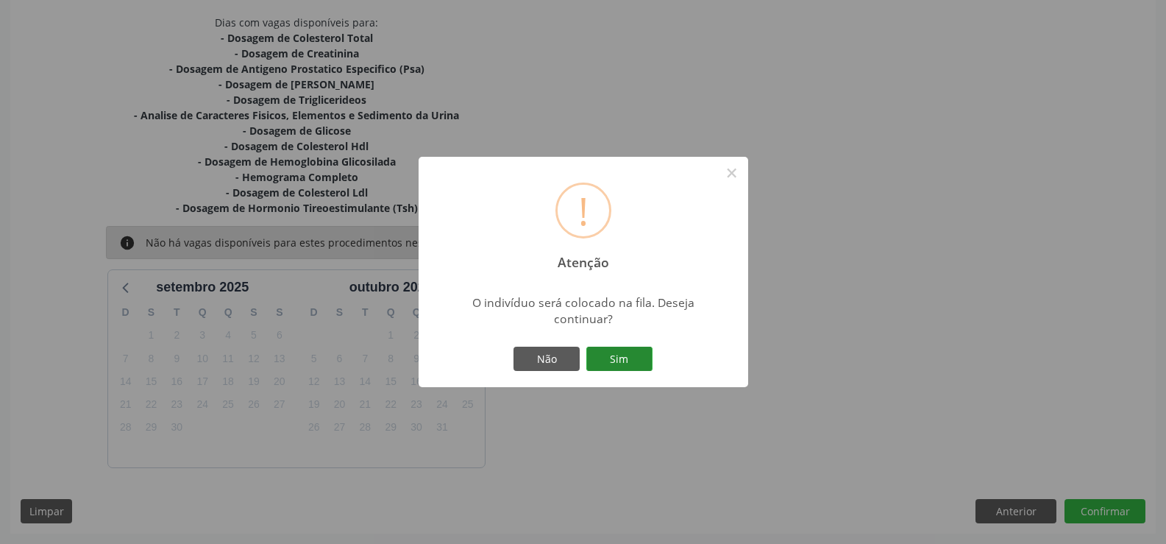
click at [616, 357] on button "Sim" at bounding box center [619, 359] width 66 height 25
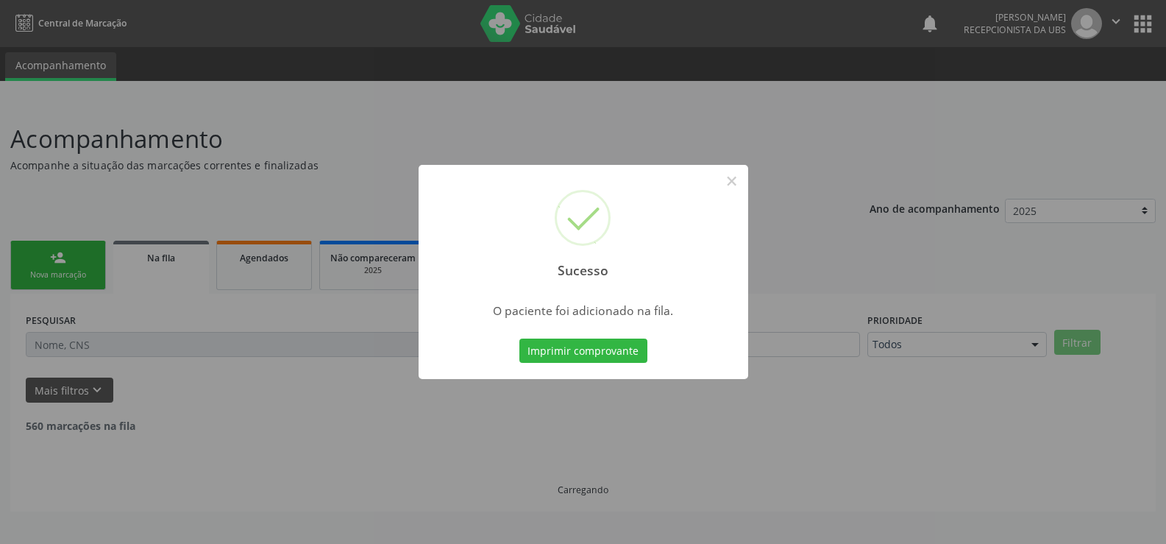
scroll to position [0, 0]
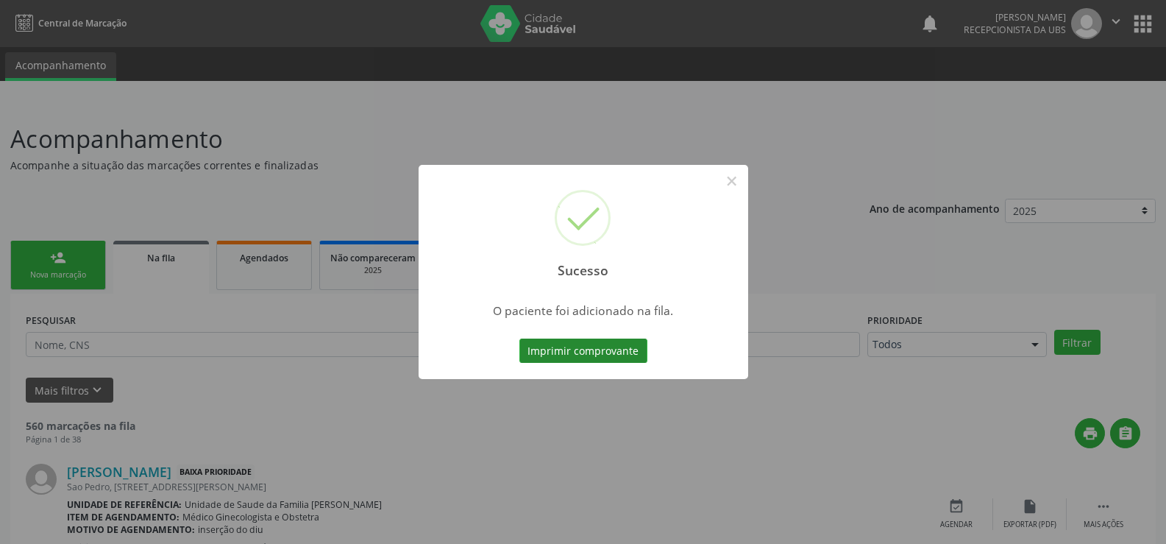
click at [612, 352] on button "Imprimir comprovante" at bounding box center [584, 350] width 128 height 25
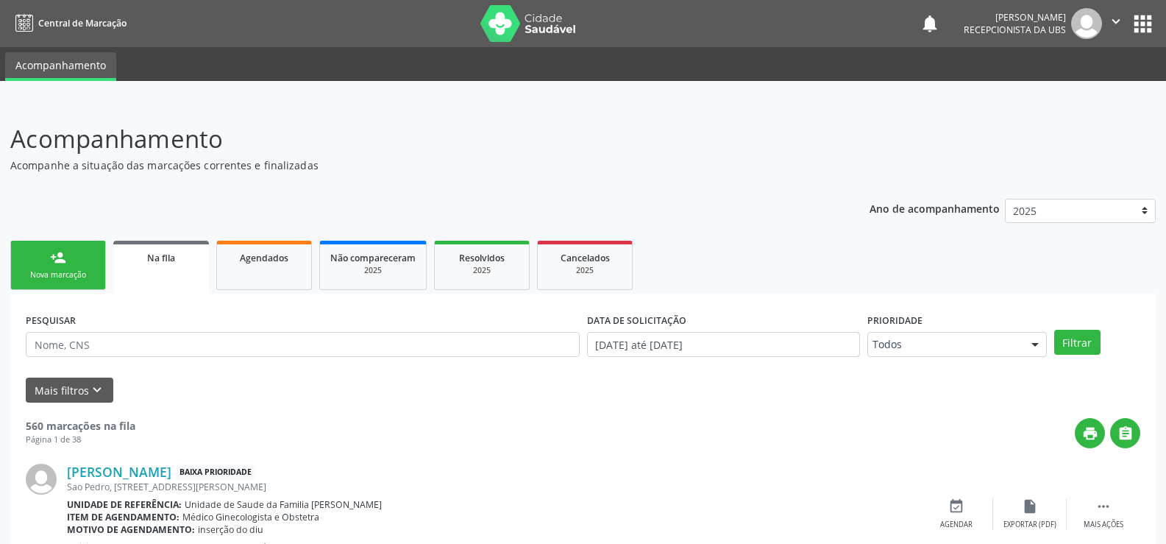
click at [52, 261] on div "person_add" at bounding box center [58, 257] width 16 height 16
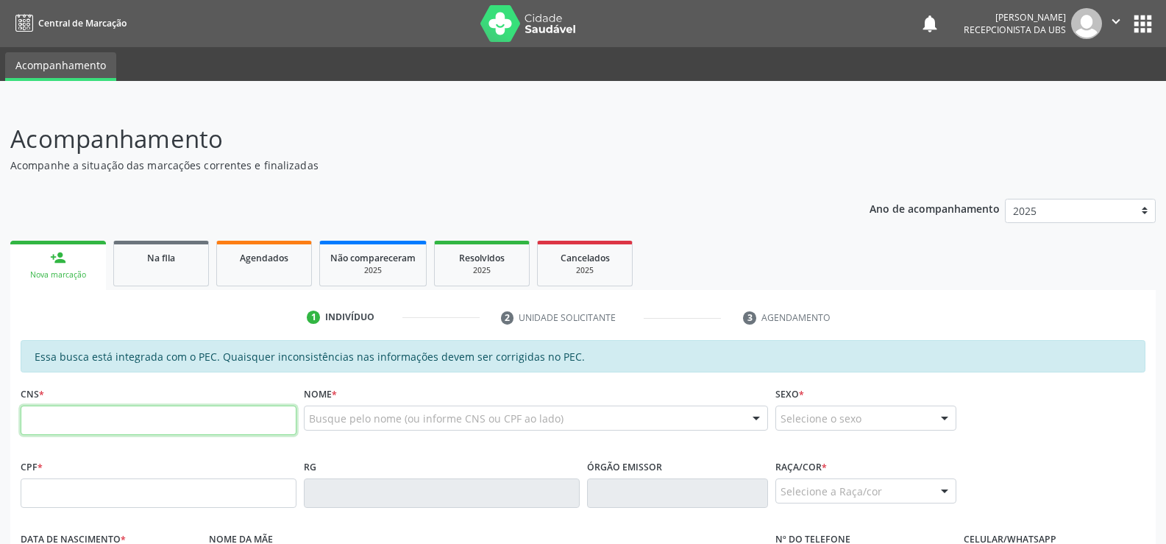
click at [140, 425] on input "text" at bounding box center [159, 419] width 276 height 29
click at [58, 277] on div "Nova marcação" at bounding box center [58, 274] width 75 height 11
click at [106, 425] on input "text" at bounding box center [159, 419] width 276 height 29
type input "706 8077 2308 9828"
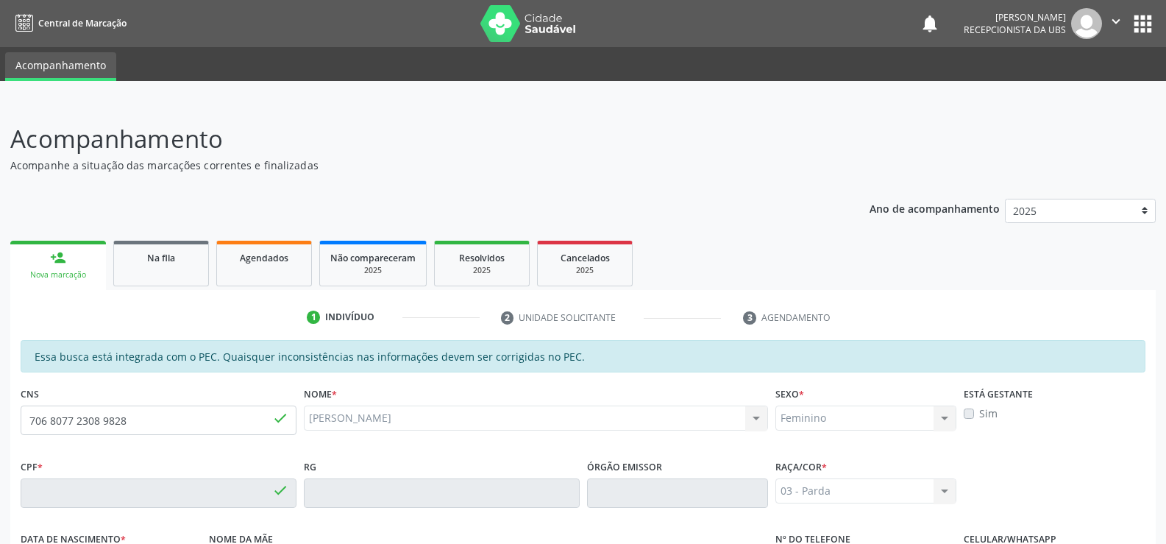
type input "124.268.014-41"
type input "10/04/1998"
type input "Marinez dos Santos"
type input "(82) 99434-1393"
type input "116"
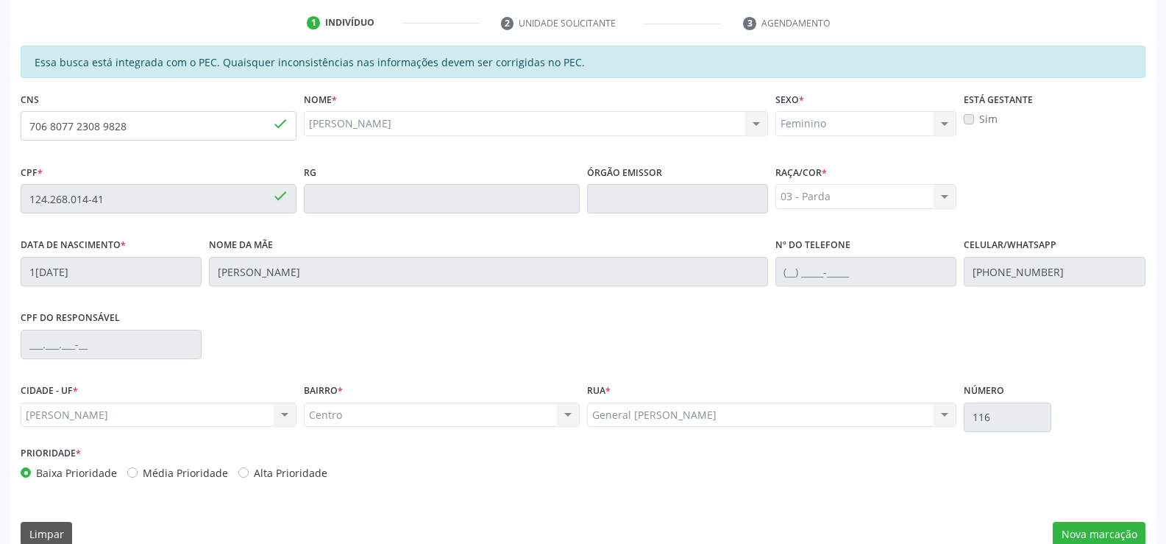
scroll to position [317, 0]
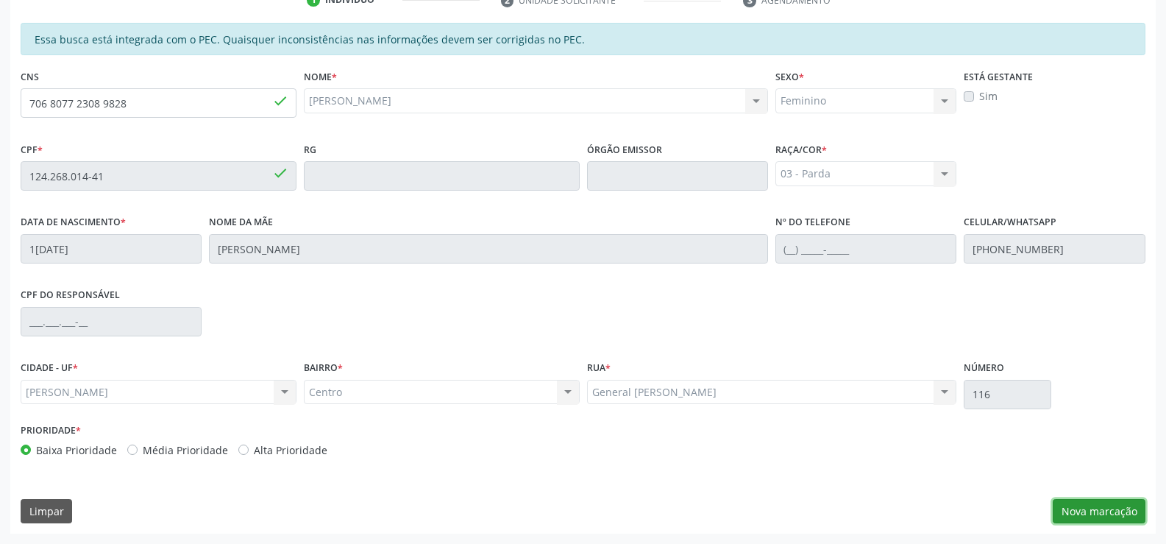
click at [1104, 508] on button "Nova marcação" at bounding box center [1099, 511] width 93 height 25
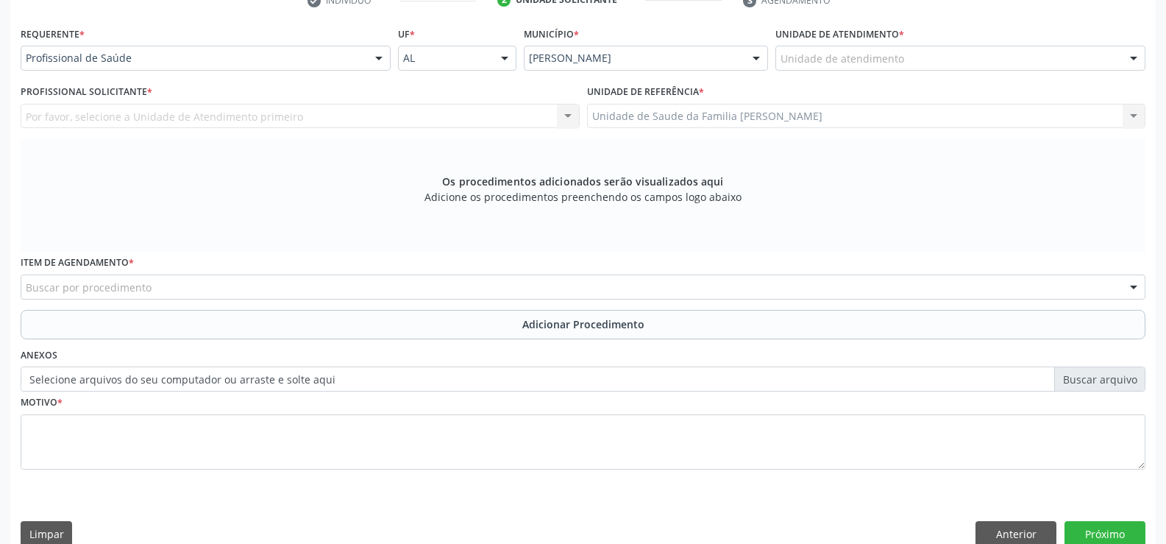
scroll to position [318, 0]
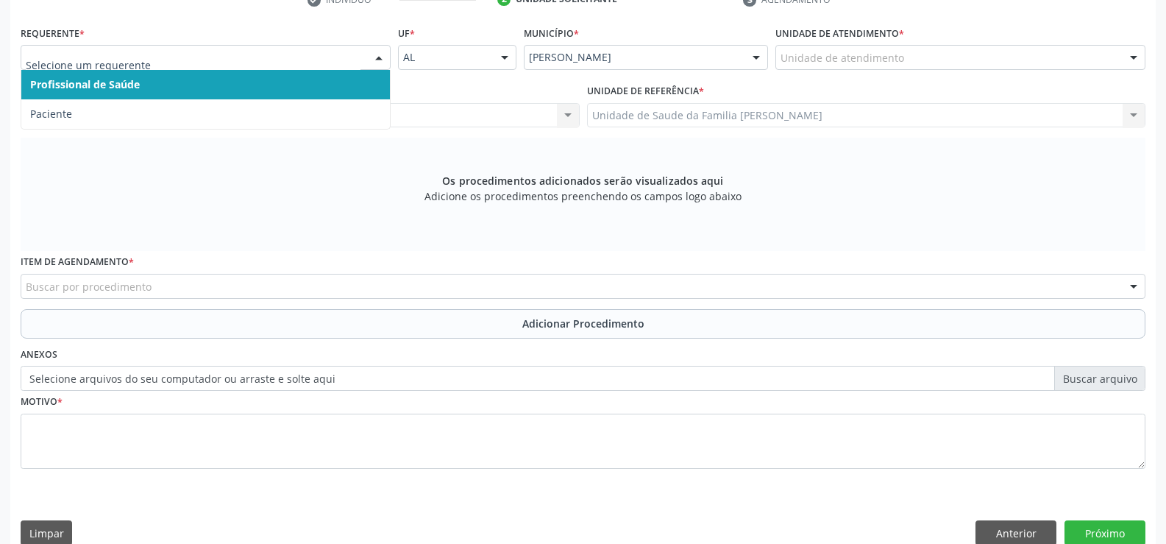
click at [381, 59] on div at bounding box center [379, 58] width 22 height 25
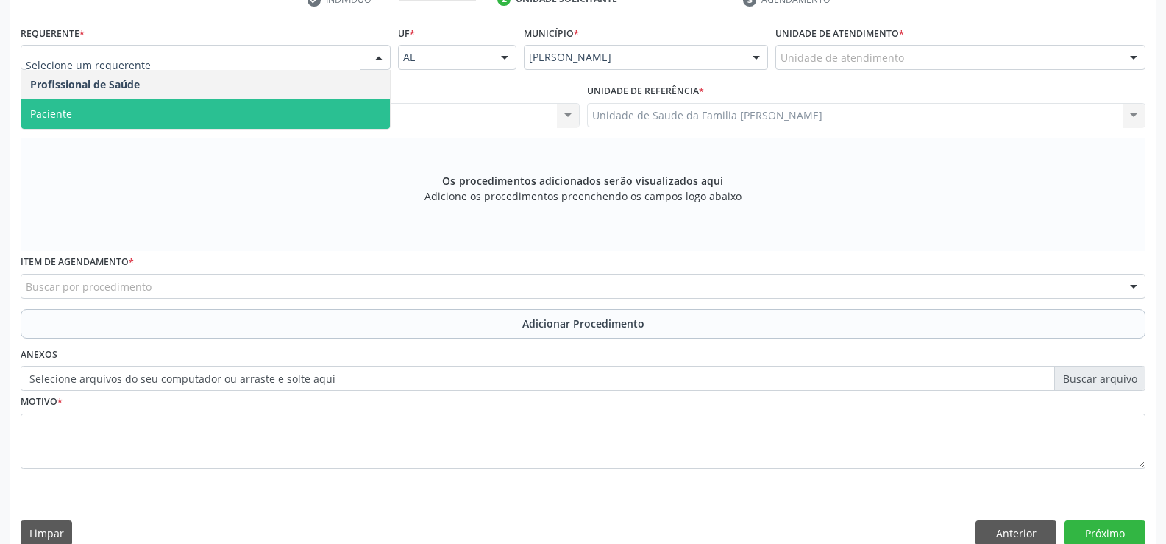
click at [325, 110] on span "Paciente" at bounding box center [205, 113] width 369 height 29
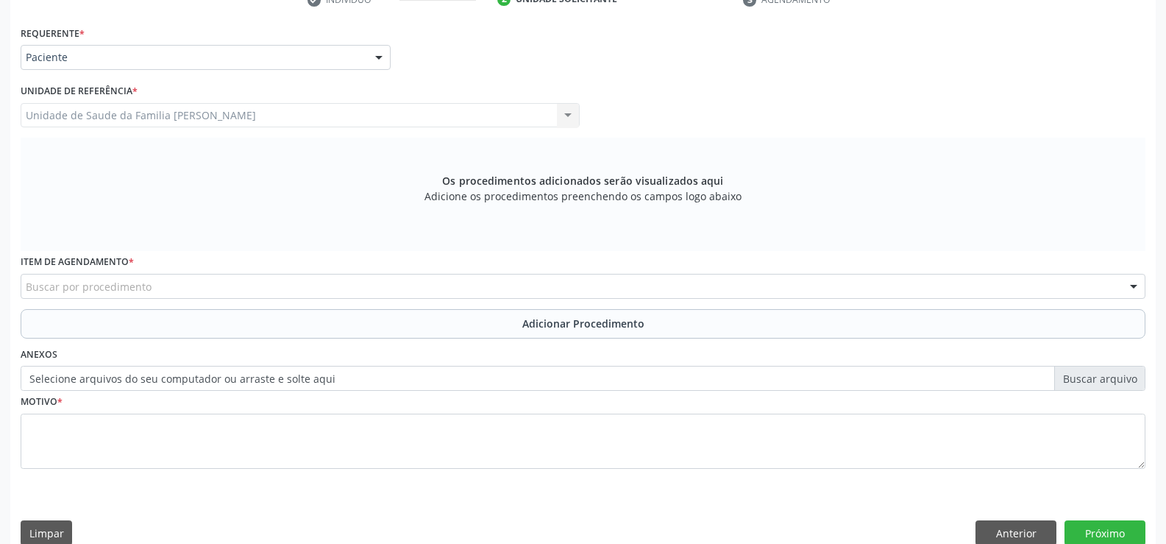
click at [319, 287] on div "Buscar por procedimento" at bounding box center [583, 286] width 1125 height 25
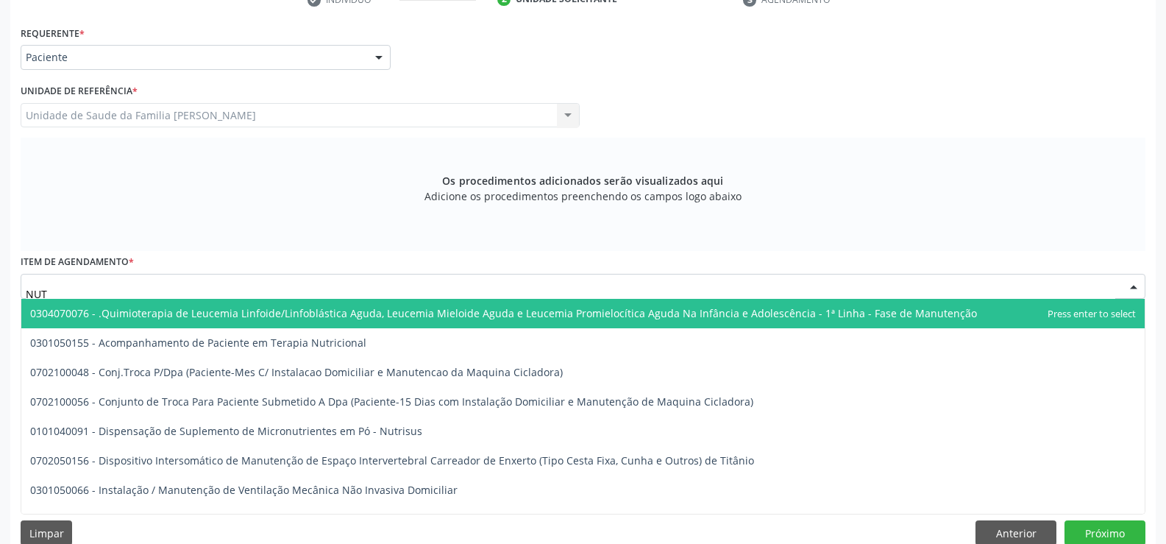
type input "NUTR"
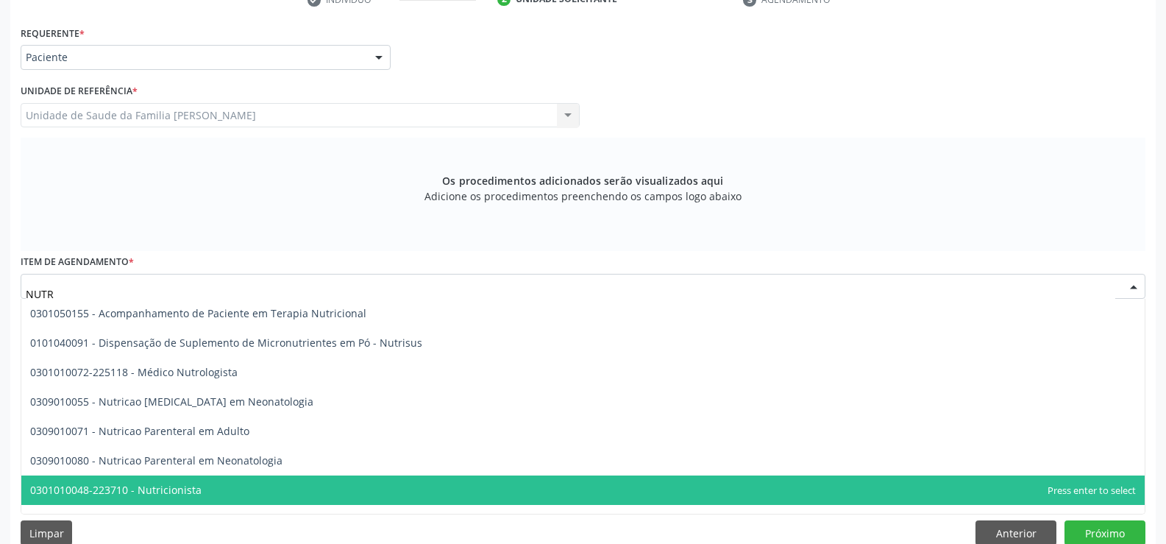
click at [145, 489] on span "0301010048-223710 - Nutricionista" at bounding box center [115, 490] width 171 height 14
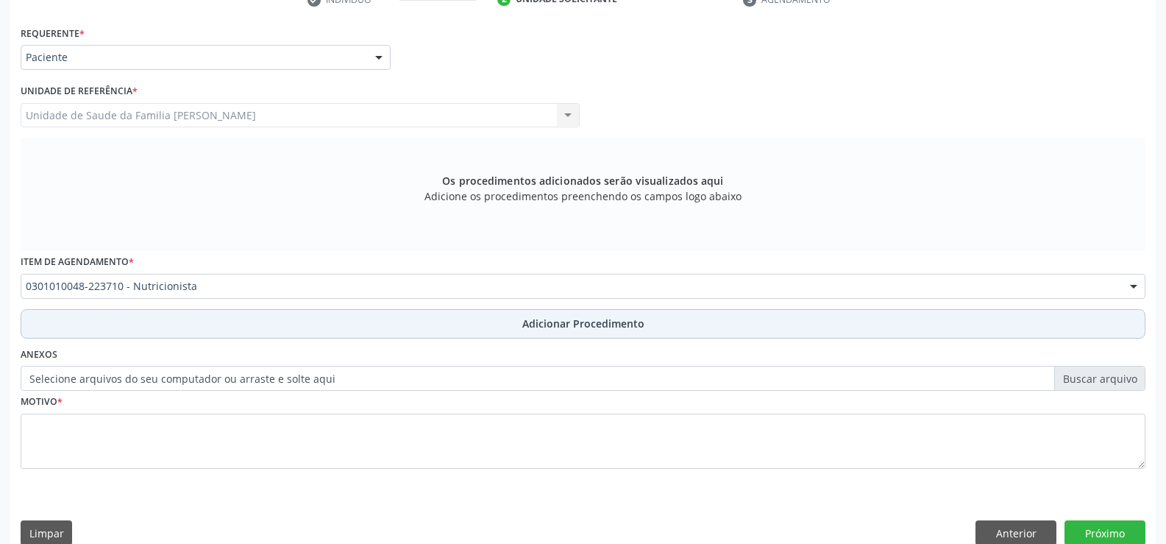
click at [570, 327] on span "Adicionar Procedimento" at bounding box center [583, 323] width 122 height 15
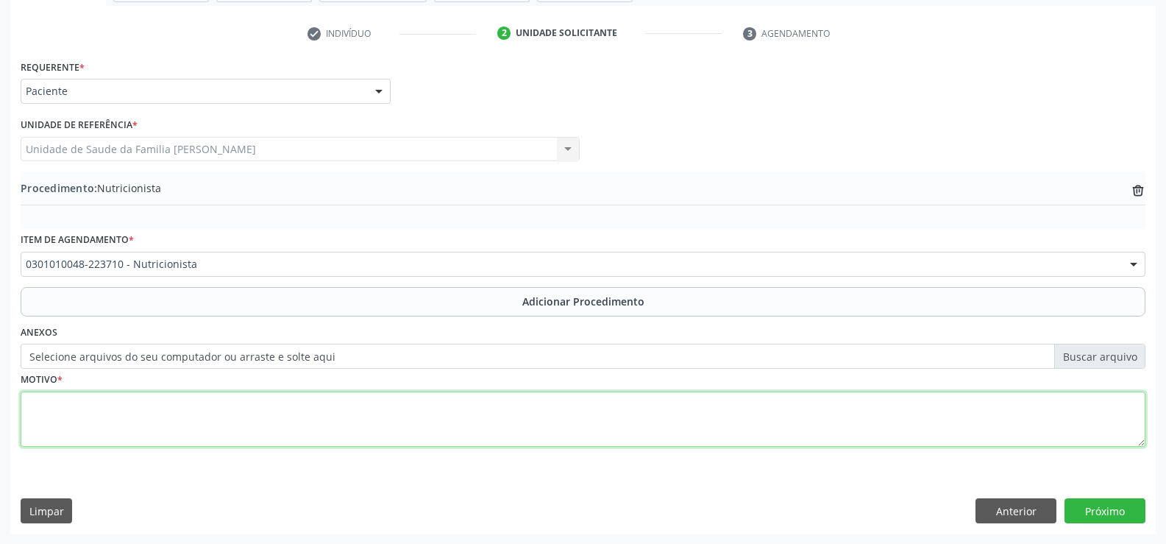
click at [389, 425] on textarea at bounding box center [583, 419] width 1125 height 56
type textarea "o"
type textarea "OBESIDADE"
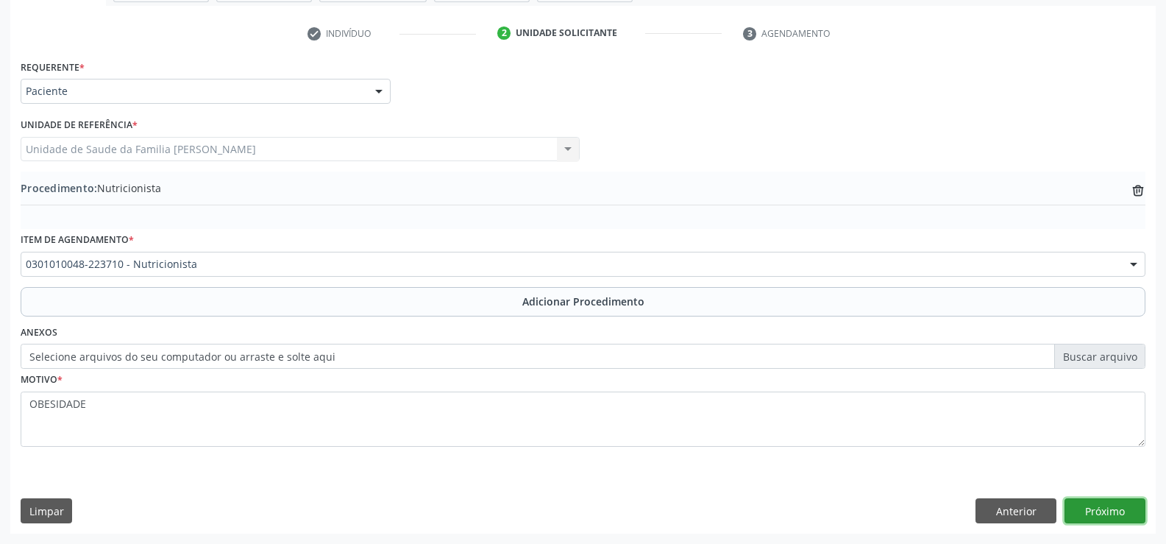
click at [1104, 508] on button "Próximo" at bounding box center [1105, 510] width 81 height 25
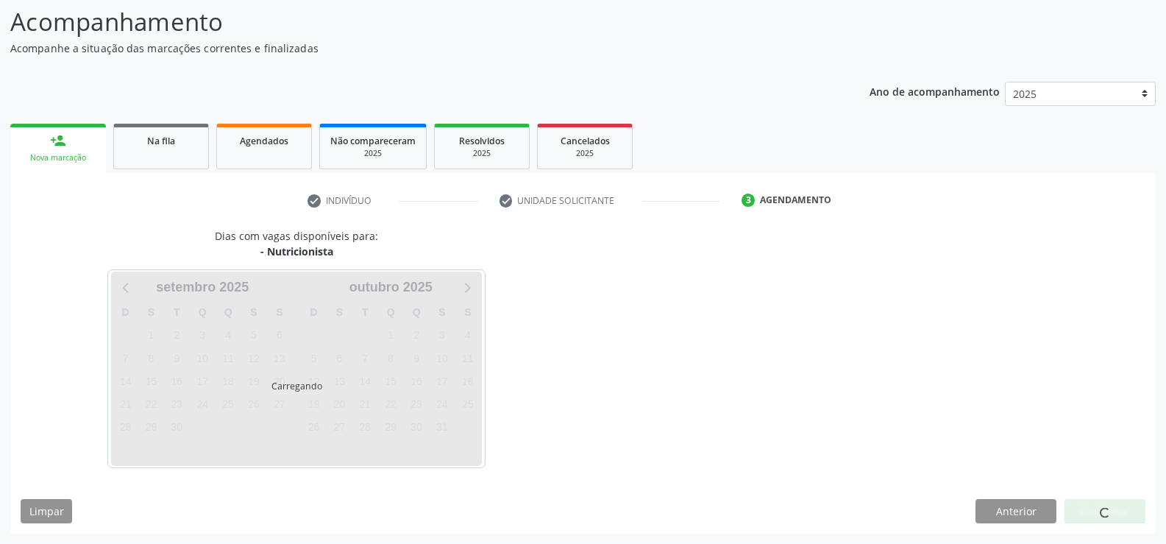
scroll to position [160, 0]
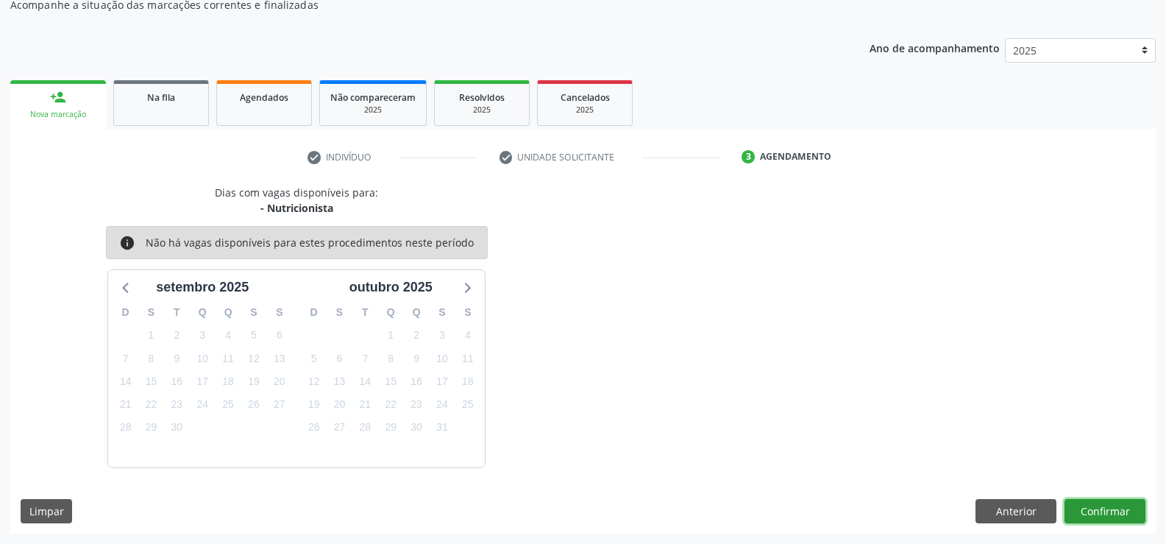
click at [1104, 508] on button "Confirmar" at bounding box center [1105, 511] width 81 height 25
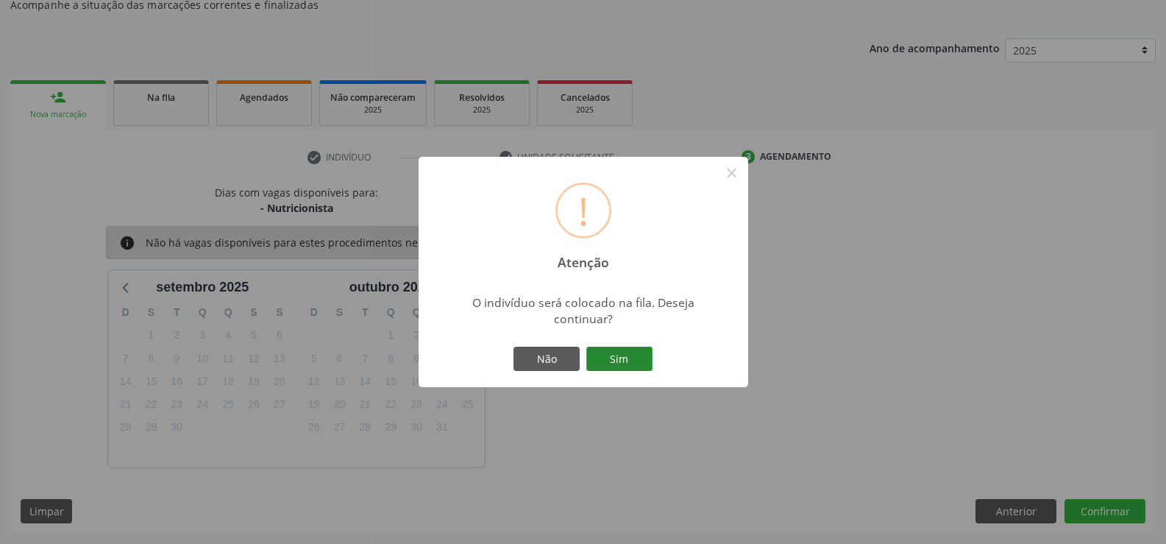
click at [613, 359] on button "Sim" at bounding box center [619, 359] width 66 height 25
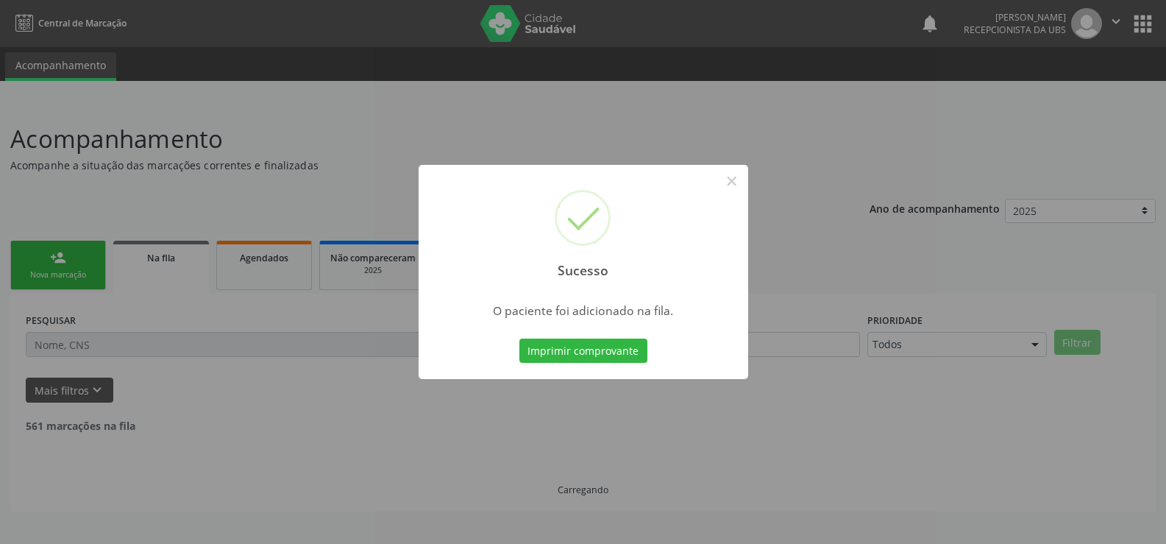
scroll to position [0, 0]
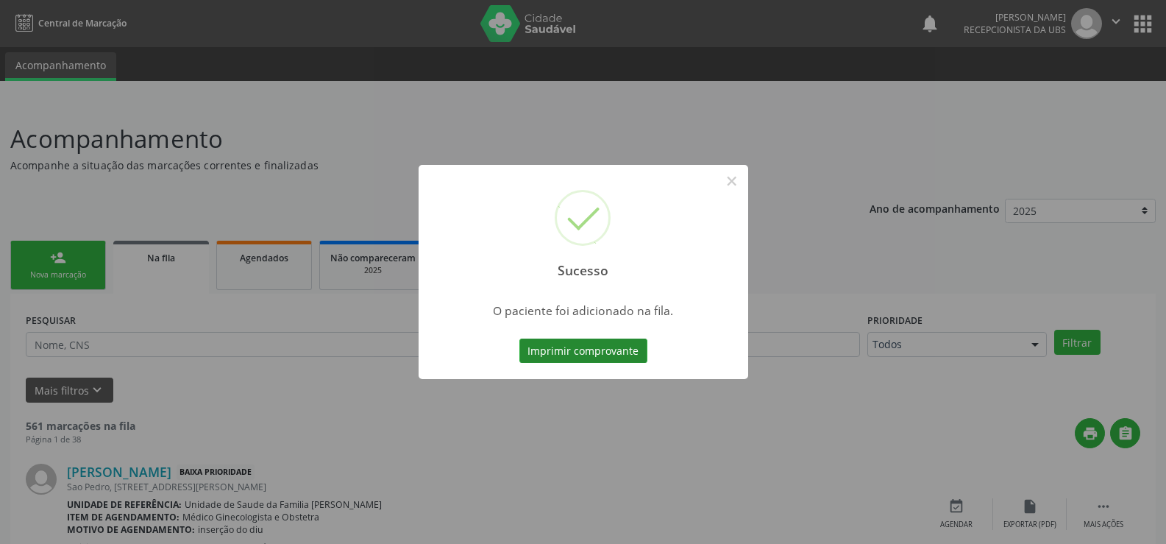
click at [607, 350] on button "Imprimir comprovante" at bounding box center [584, 350] width 128 height 25
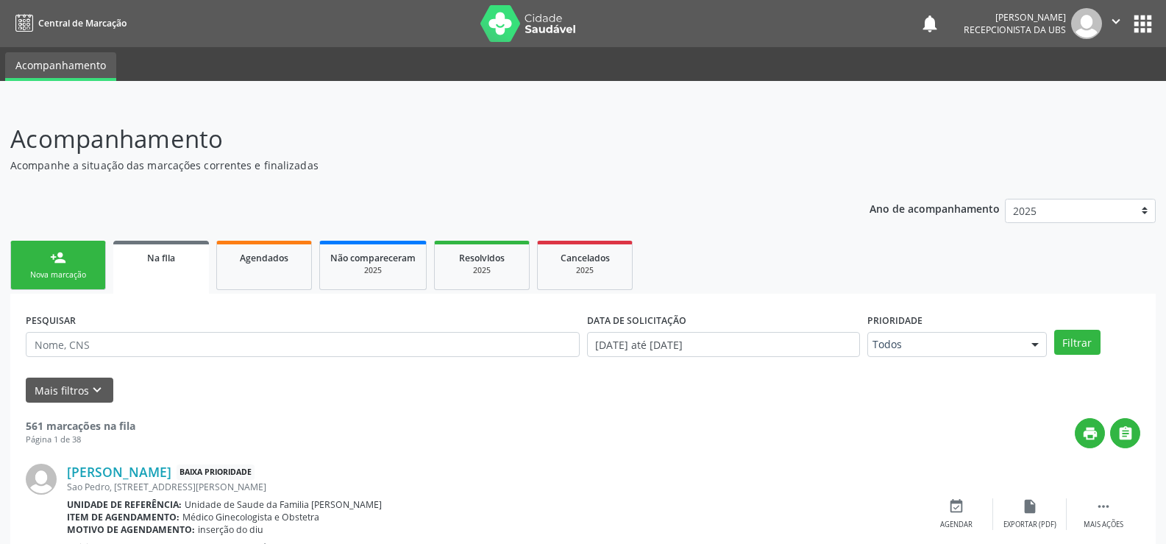
click at [71, 260] on link "person_add Nova marcação" at bounding box center [58, 265] width 96 height 49
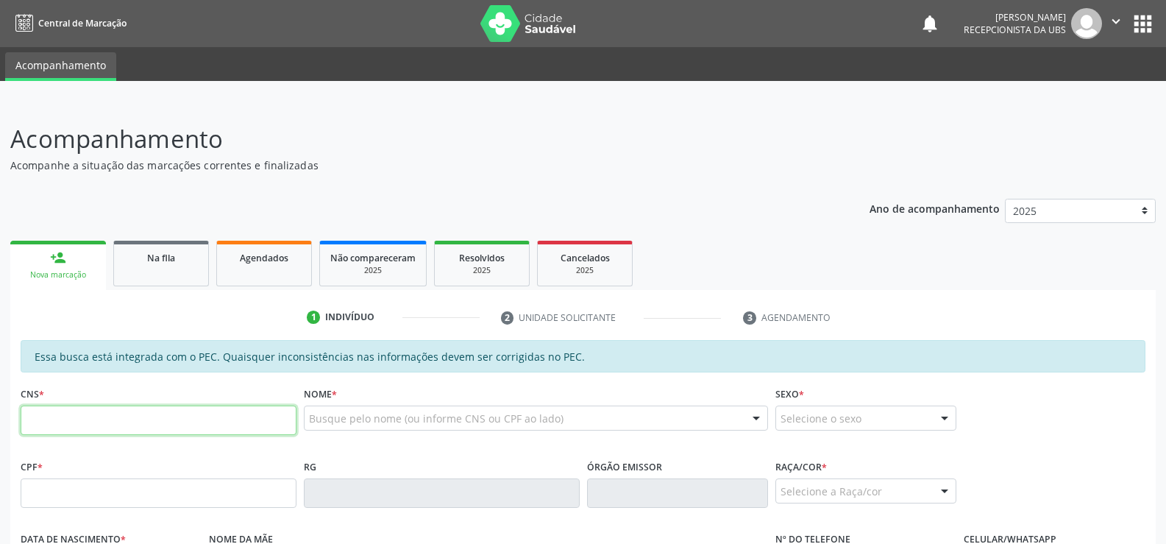
click at [128, 426] on input "text" at bounding box center [159, 419] width 276 height 29
type input "709 0088 8024 0518"
type input "062.298.124-28"
type input "13/08/1993"
type input "Izaura Maria do Amaral Costa"
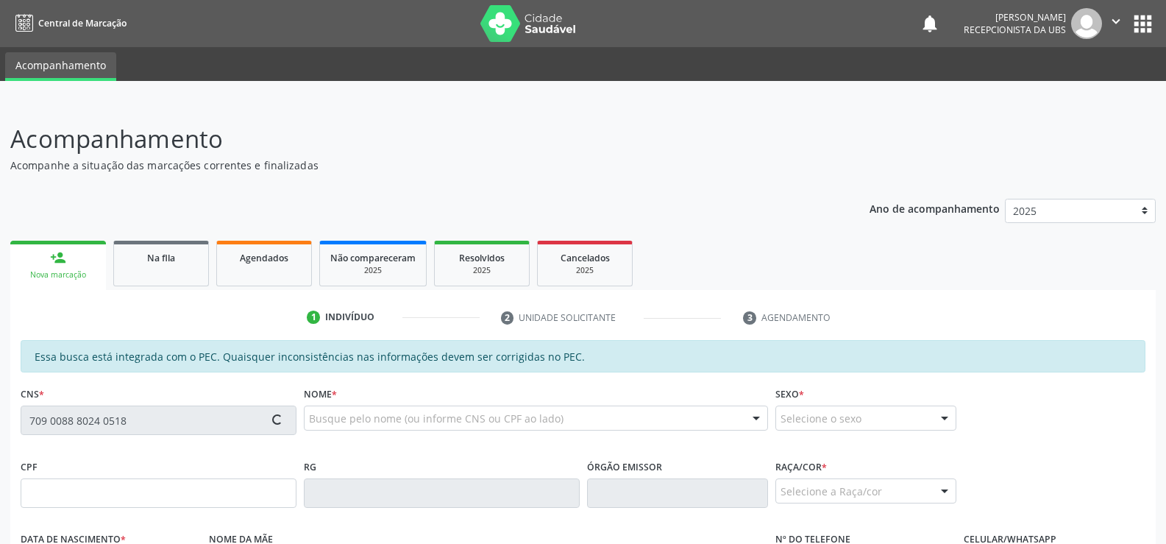
type input "(82) 99116-2286"
type input "333"
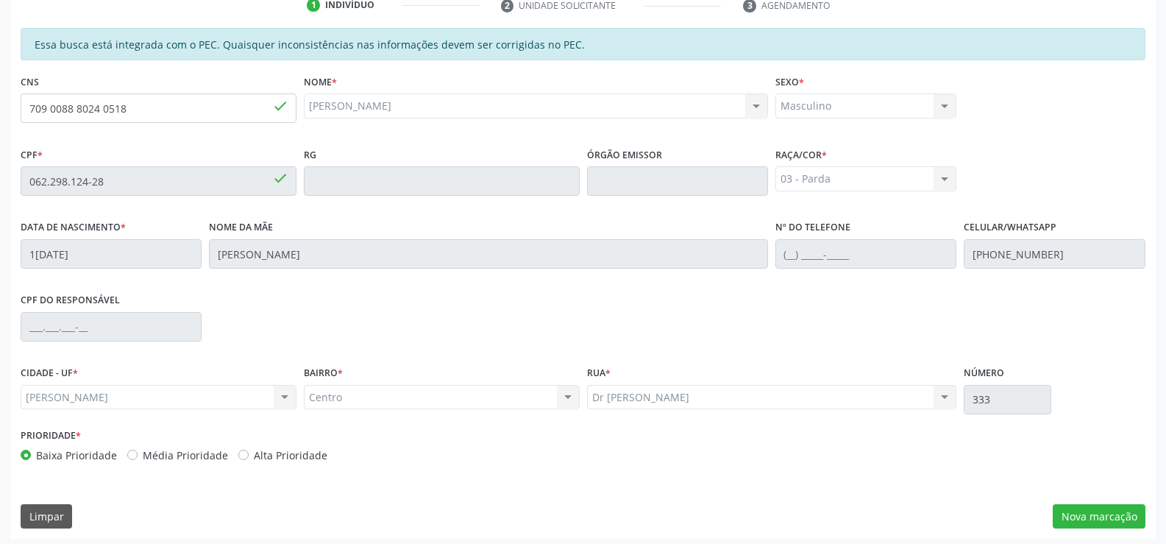
scroll to position [317, 0]
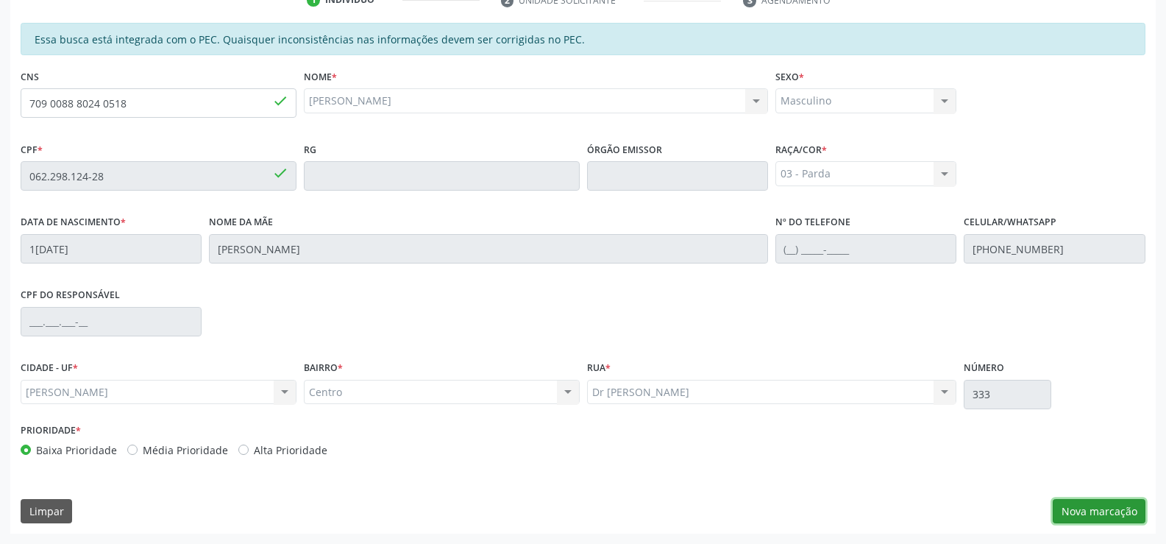
click at [1091, 508] on button "Nova marcação" at bounding box center [1099, 511] width 93 height 25
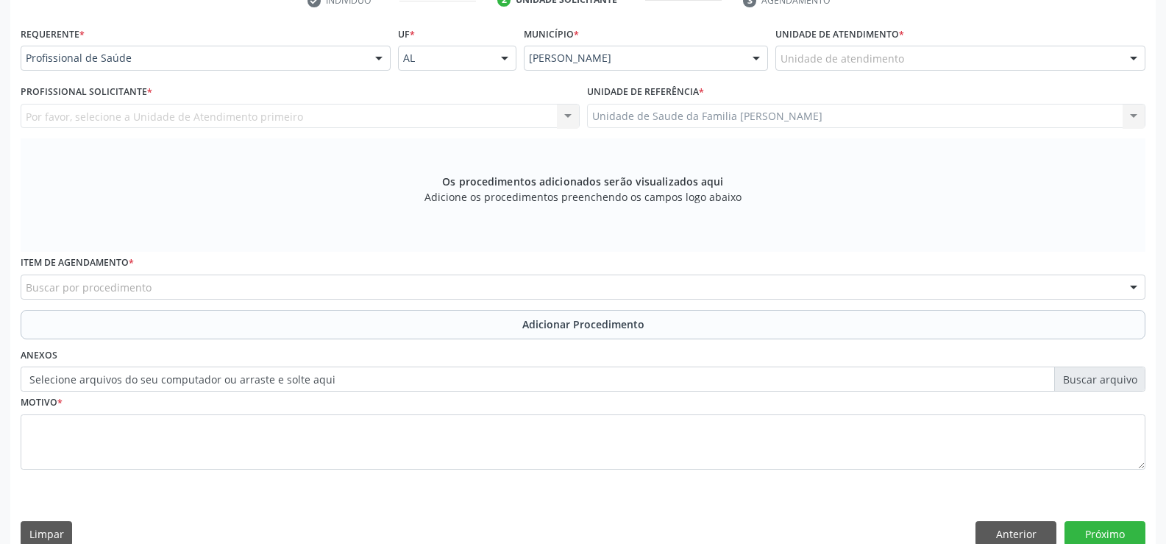
scroll to position [318, 0]
click at [375, 59] on div at bounding box center [379, 58] width 22 height 25
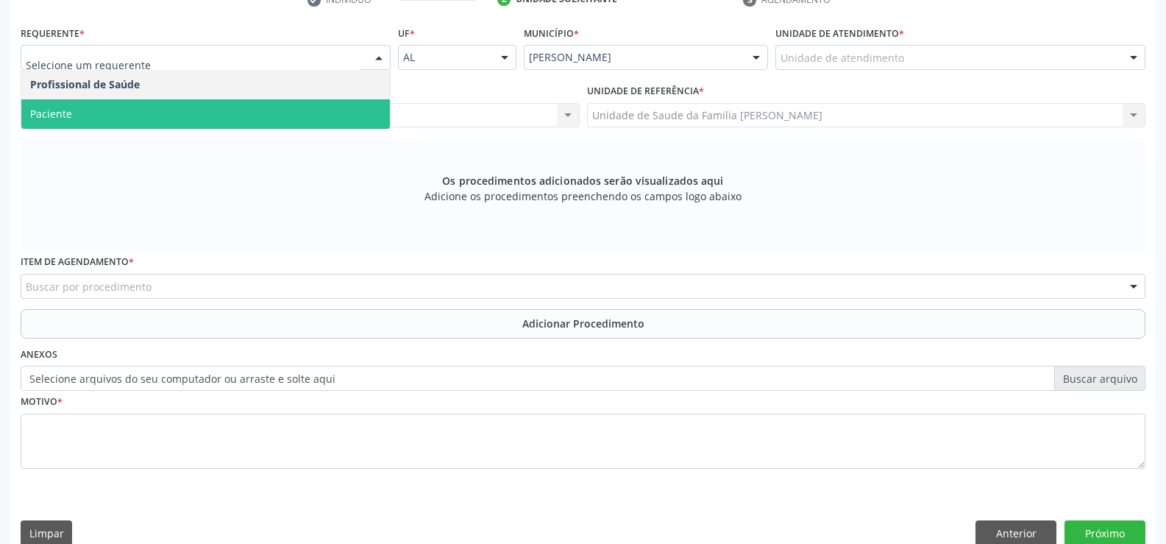
click at [315, 115] on span "Paciente" at bounding box center [205, 113] width 369 height 29
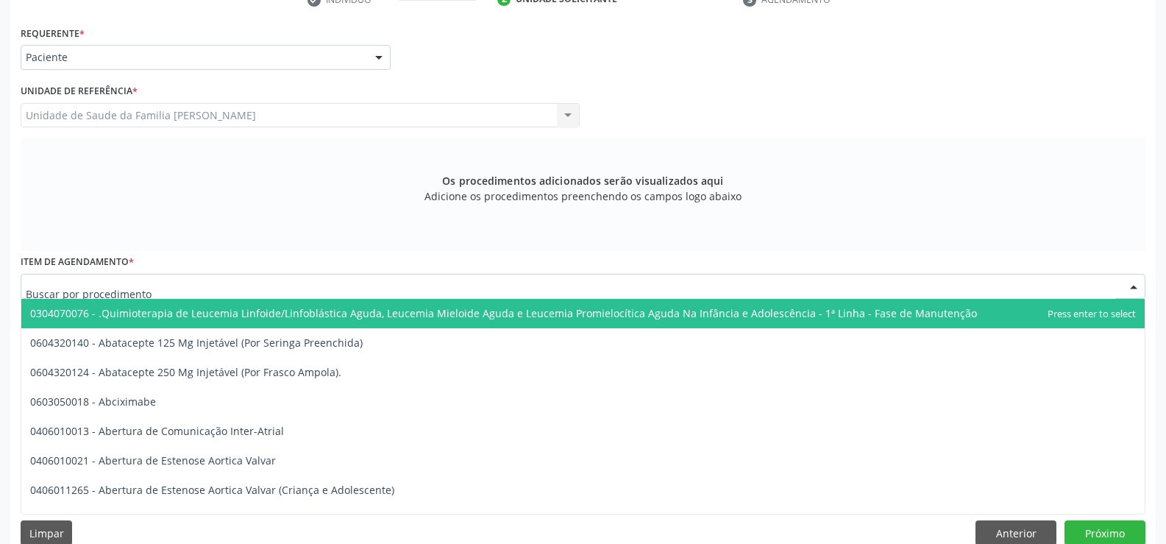
click at [342, 283] on div at bounding box center [583, 286] width 1125 height 25
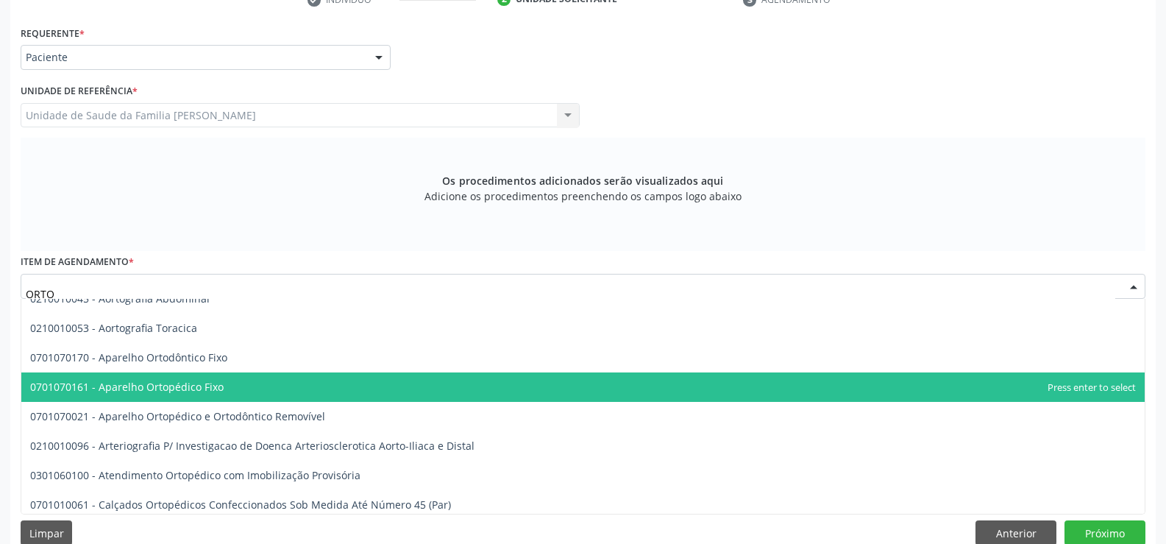
scroll to position [0, 0]
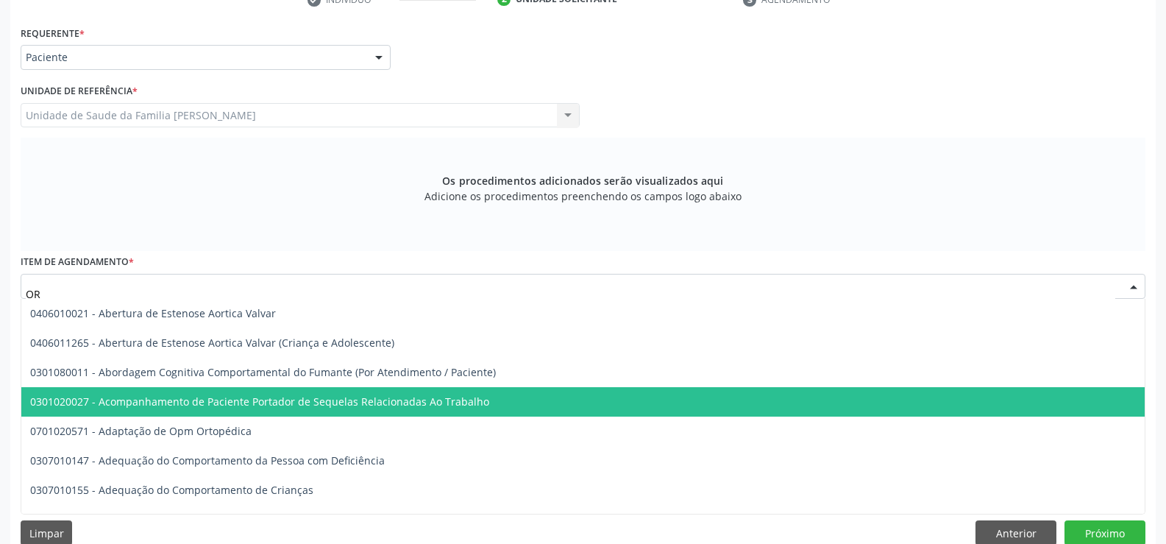
type input "O"
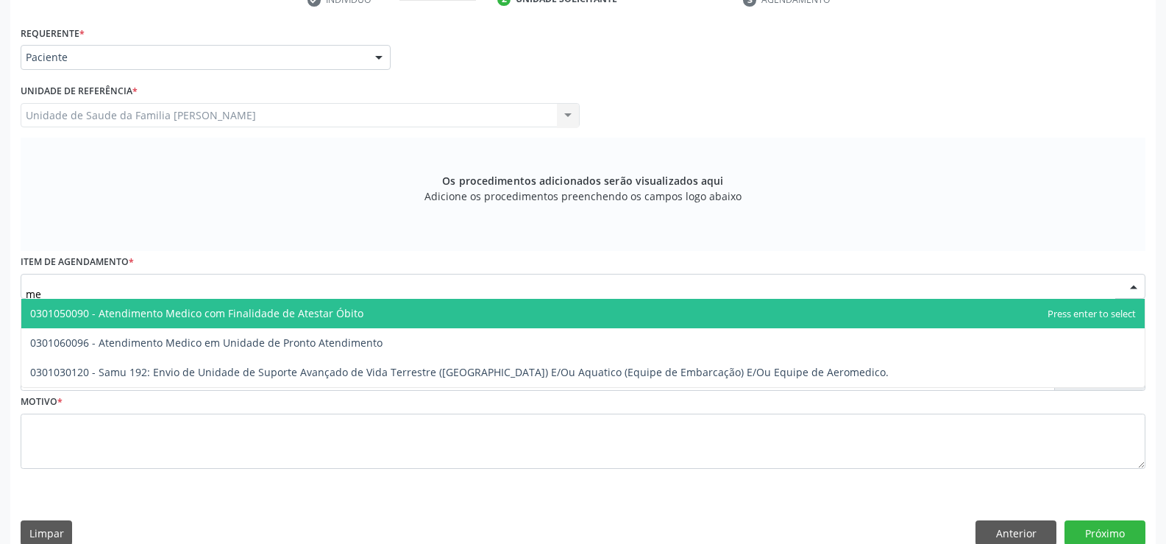
type input "m"
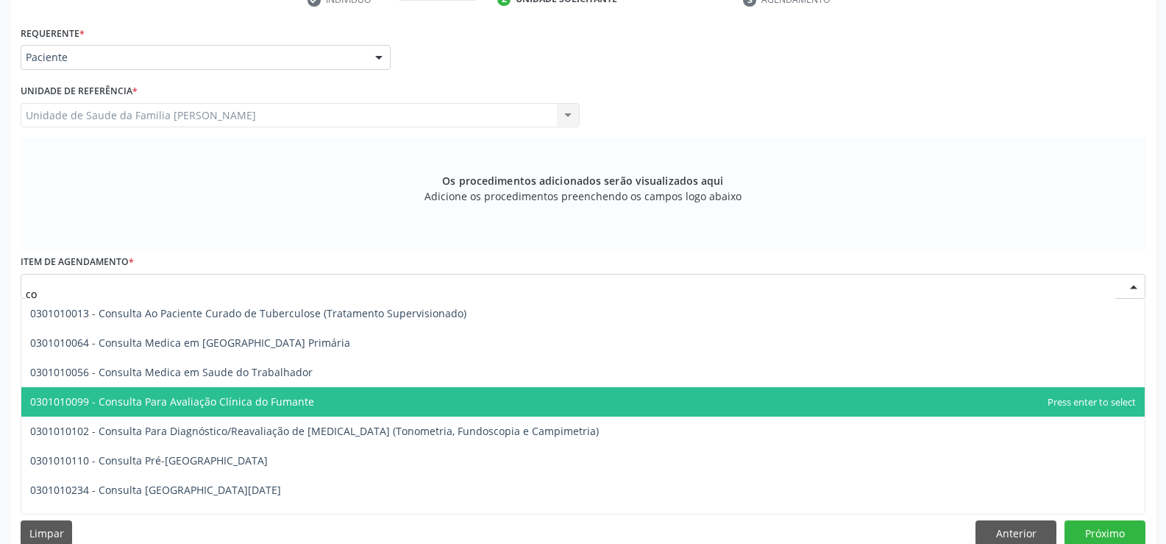
type input "c"
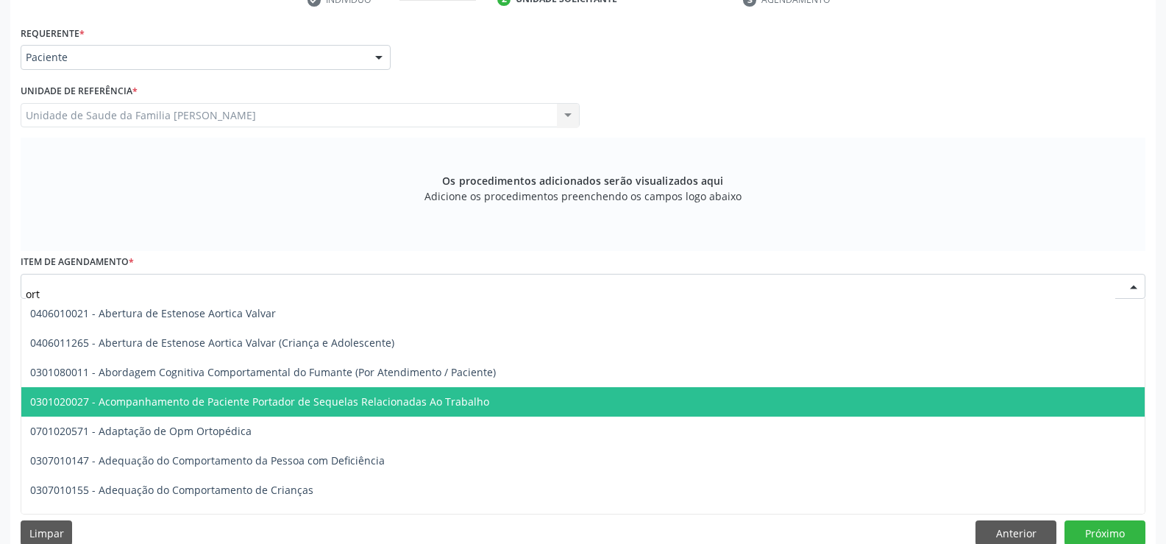
type input "orto"
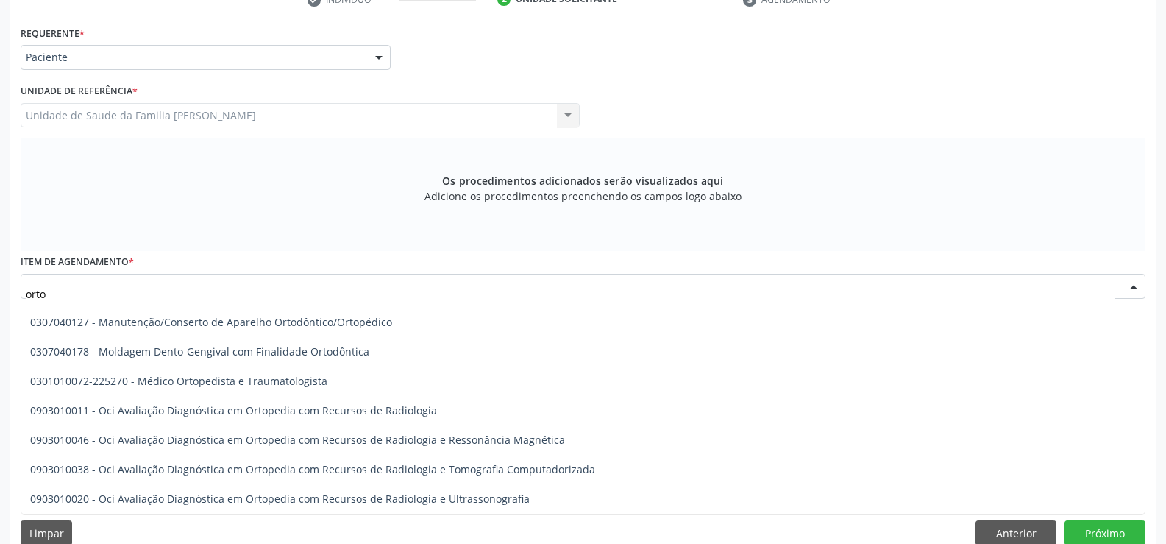
scroll to position [565, 0]
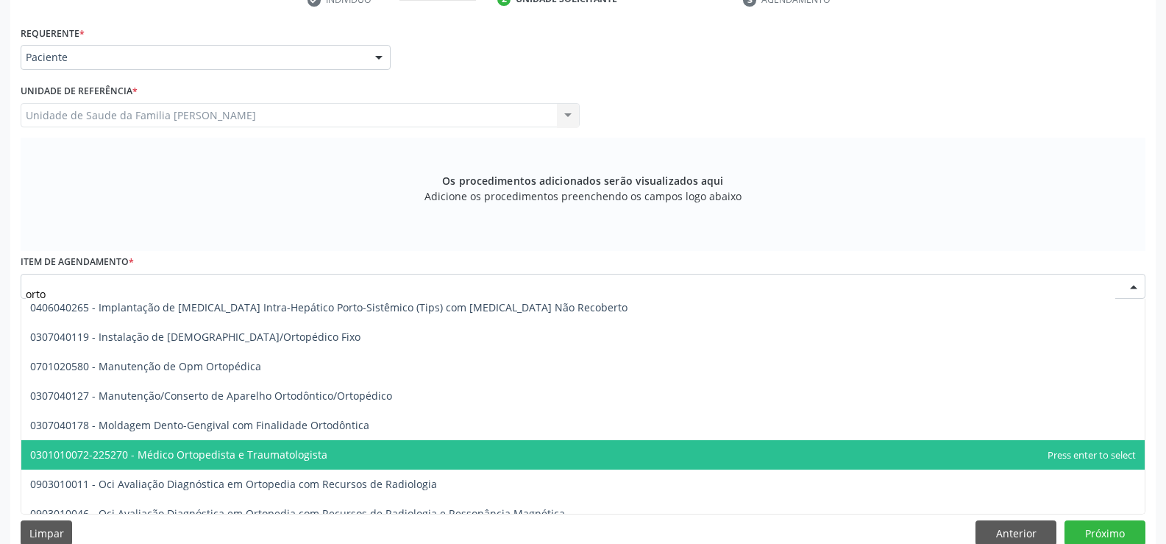
click at [309, 456] on span "0301010072-225270 - Médico Ortopedista e Traumatologista" at bounding box center [178, 454] width 297 height 14
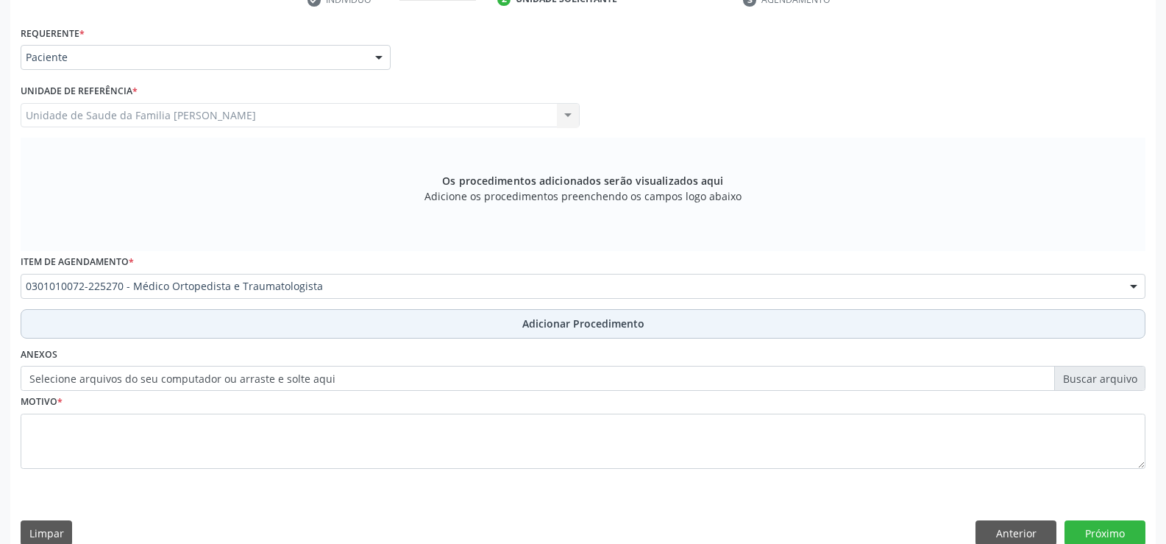
click at [561, 322] on span "Adicionar Procedimento" at bounding box center [583, 323] width 122 height 15
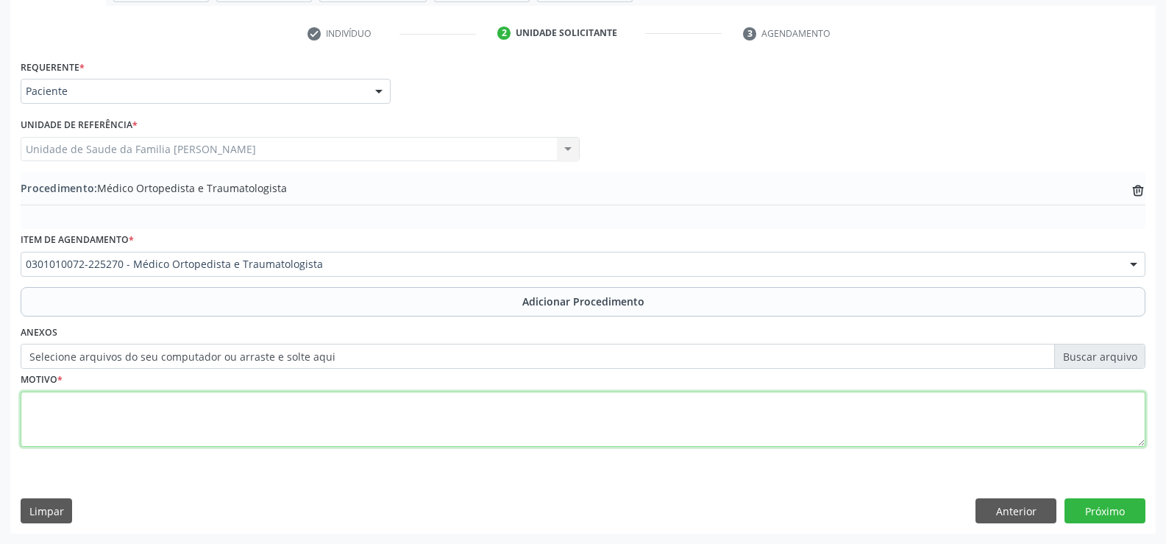
click at [445, 422] on textarea at bounding box center [583, 419] width 1125 height 56
type textarea "M796 DOR EM MEMBRO"
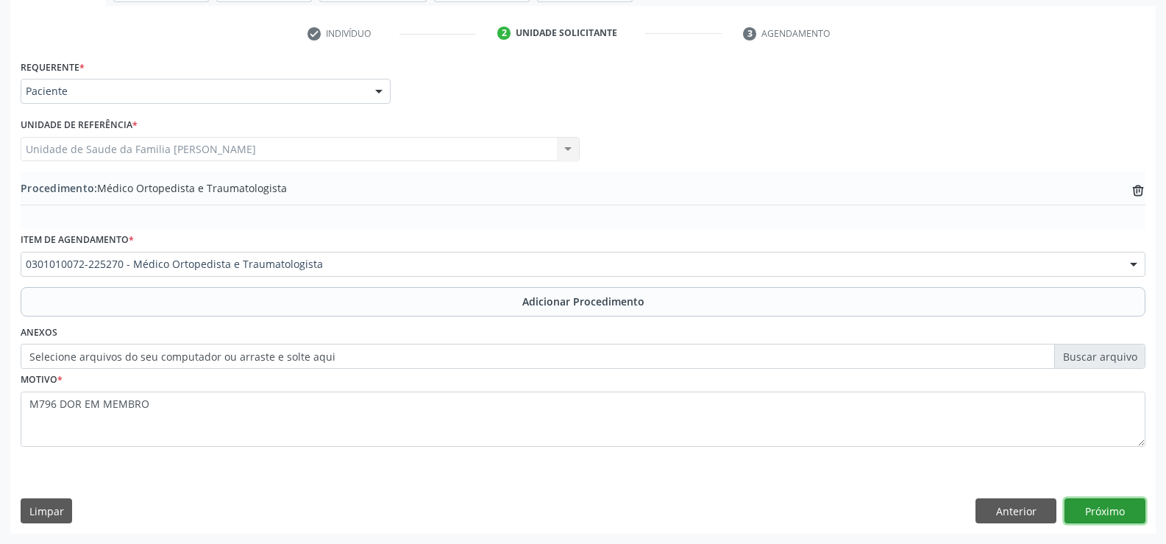
click at [1093, 508] on button "Próximo" at bounding box center [1105, 510] width 81 height 25
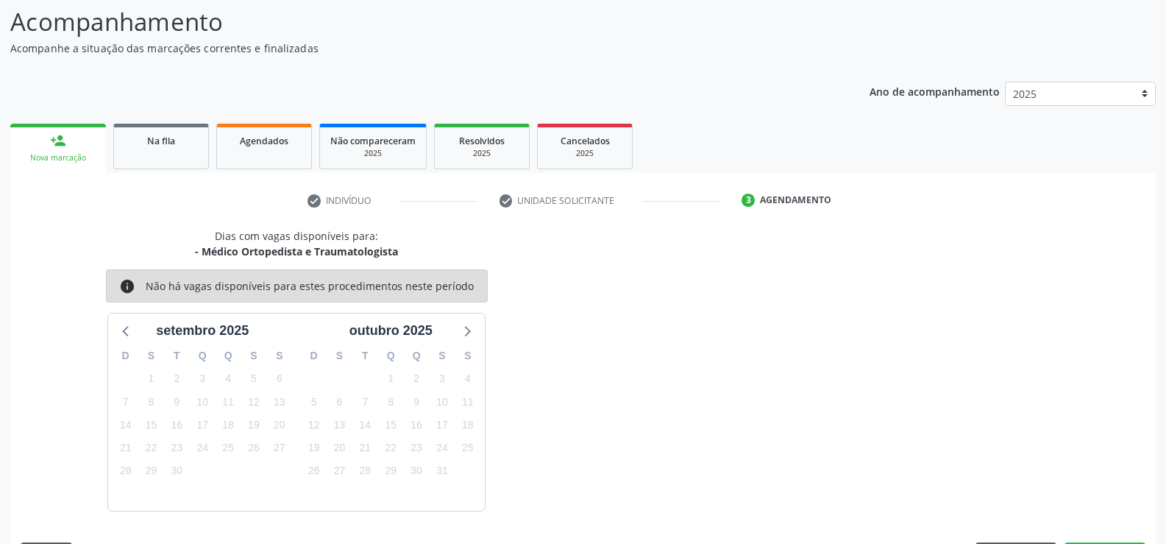
scroll to position [160, 0]
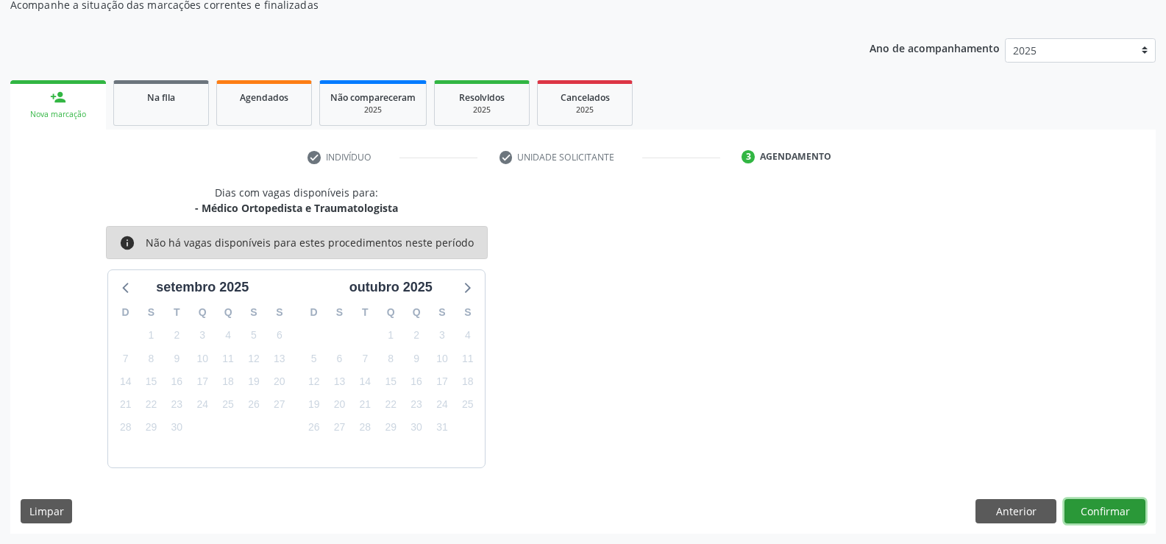
click at [1107, 509] on button "Confirmar" at bounding box center [1105, 511] width 81 height 25
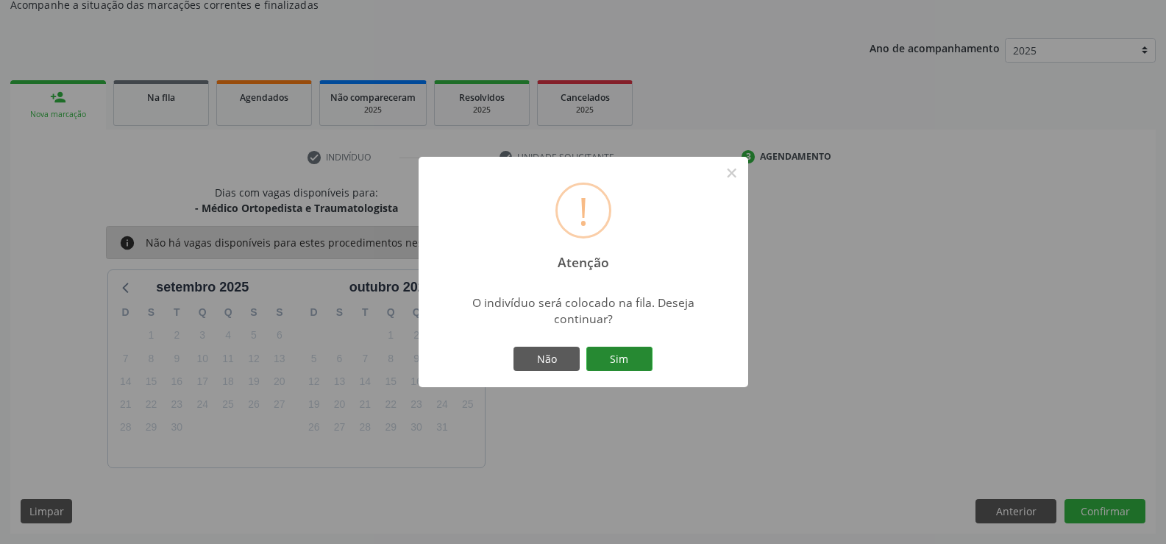
click at [634, 358] on button "Sim" at bounding box center [619, 359] width 66 height 25
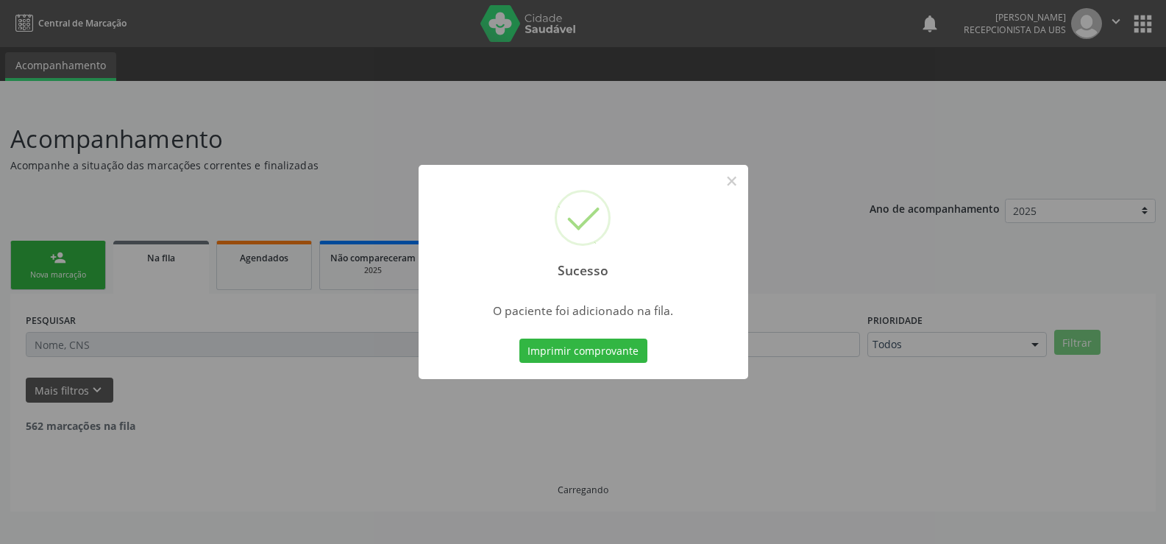
scroll to position [0, 0]
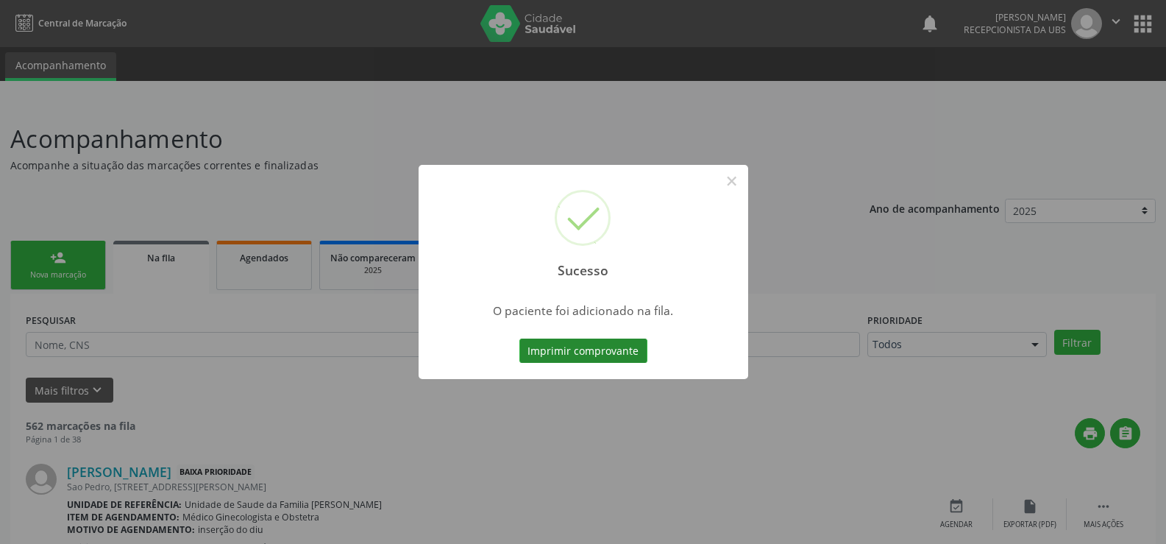
click at [613, 351] on button "Imprimir comprovante" at bounding box center [584, 350] width 128 height 25
